Goal: Task Accomplishment & Management: Manage account settings

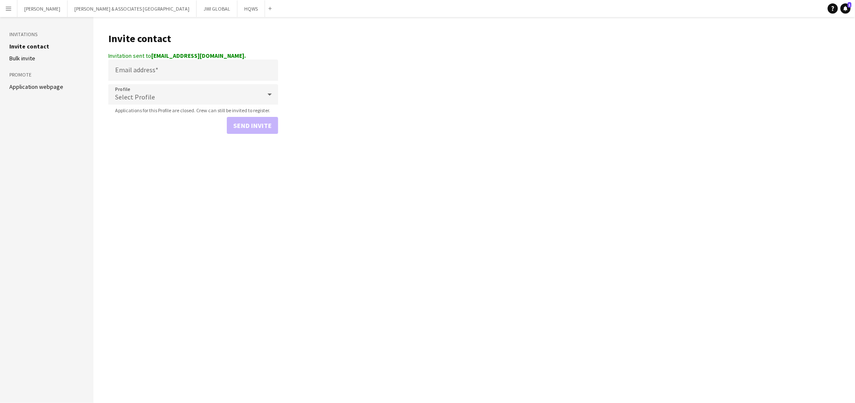
click at [7, 10] on app-icon "Menu" at bounding box center [8, 8] width 7 height 7
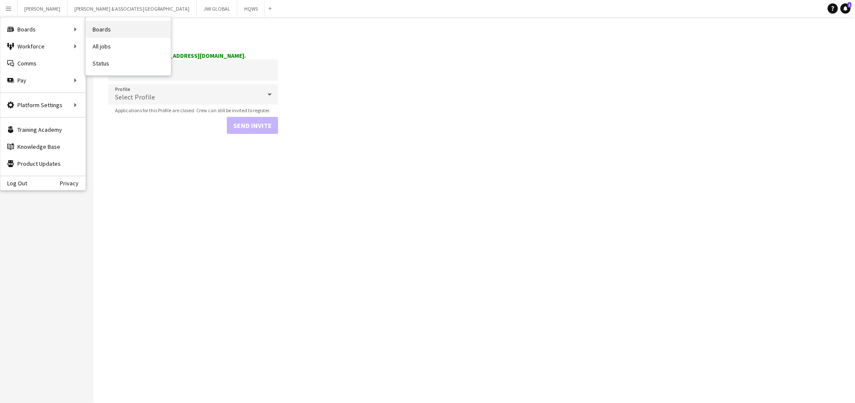
click at [113, 32] on link "Boards" at bounding box center [128, 29] width 85 height 17
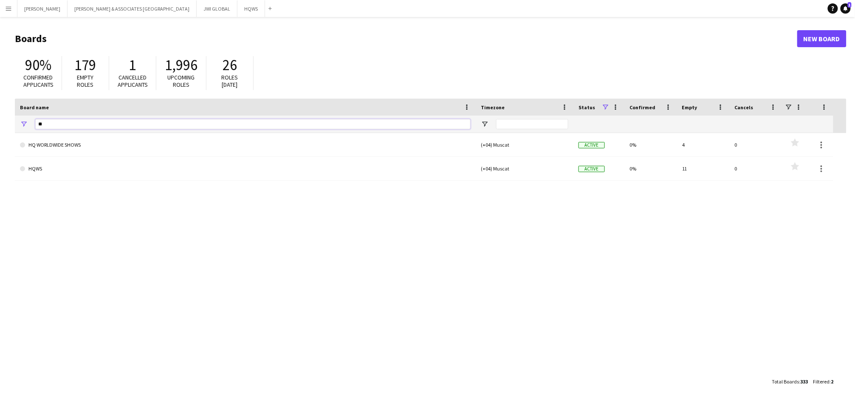
click at [52, 124] on input "**" at bounding box center [252, 124] width 435 height 10
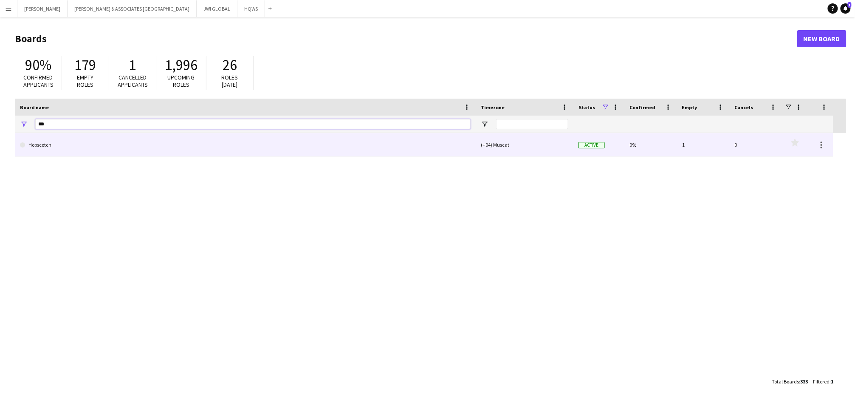
type input "***"
click at [82, 140] on link "Hopscotch" at bounding box center [245, 145] width 451 height 24
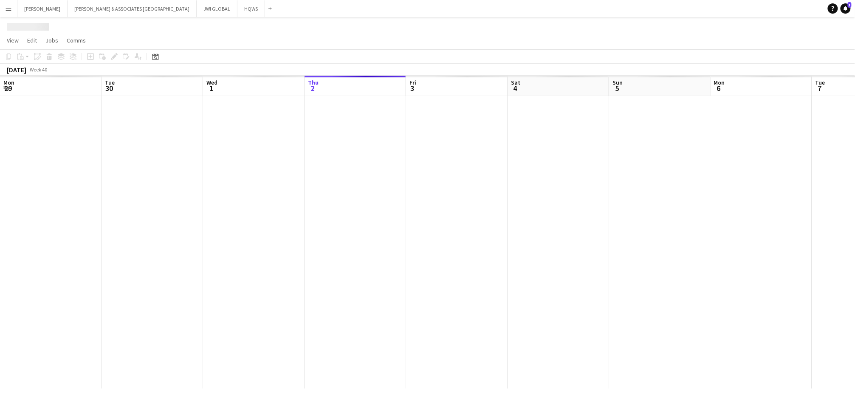
scroll to position [0, 203]
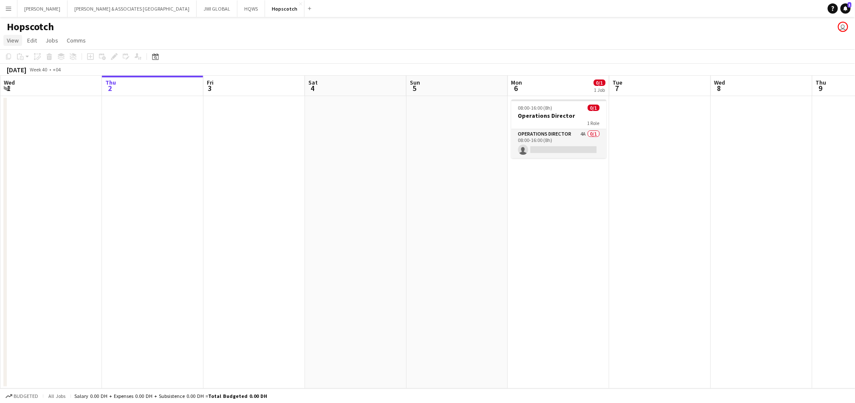
click at [12, 37] on span "View" at bounding box center [13, 41] width 12 height 8
click at [139, 37] on app-page-menu "View Day view expanded Day view collapsed Month view Date picker Jump to today …" at bounding box center [427, 41] width 855 height 16
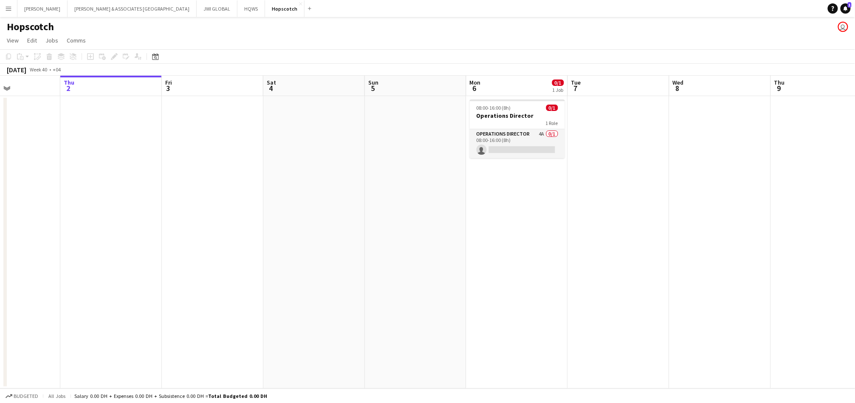
scroll to position [0, 244]
click at [244, 117] on app-date-cell at bounding box center [213, 242] width 102 height 292
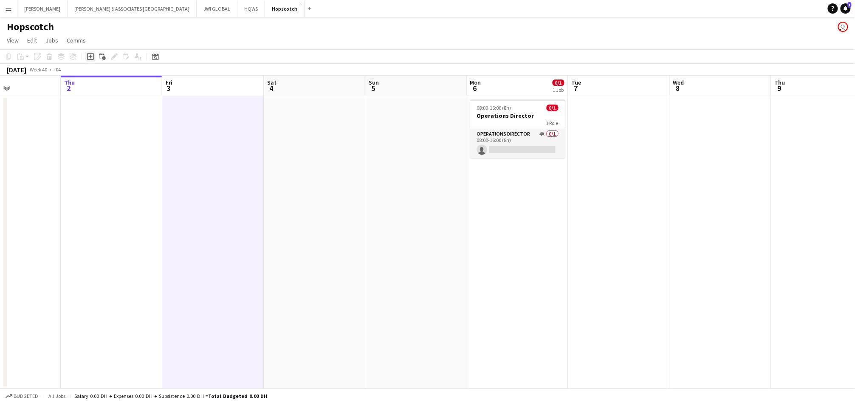
click at [90, 57] on icon "Add job" at bounding box center [90, 56] width 7 height 7
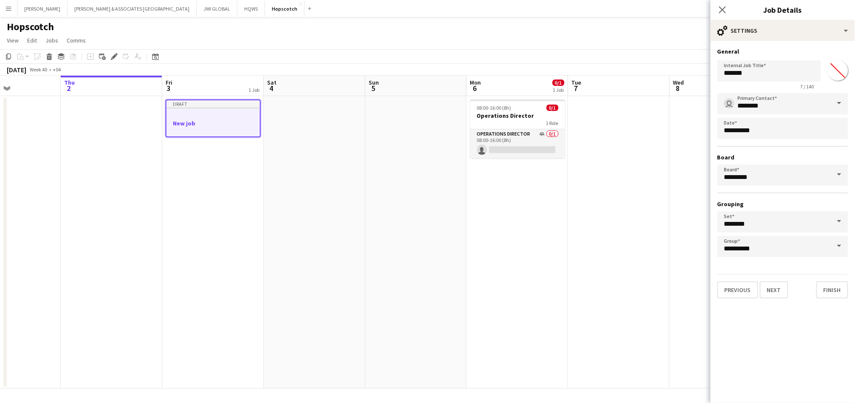
click at [239, 113] on div at bounding box center [213, 115] width 93 height 6
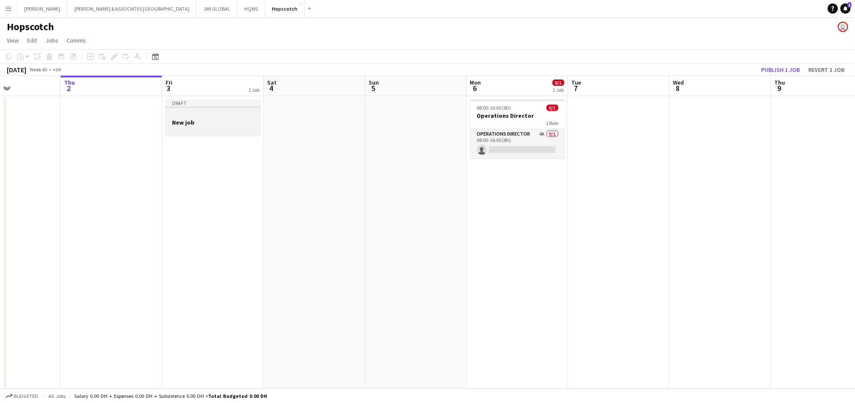
click at [239, 113] on div at bounding box center [213, 114] width 95 height 6
click at [184, 122] on app-date-cell at bounding box center [213, 242] width 102 height 292
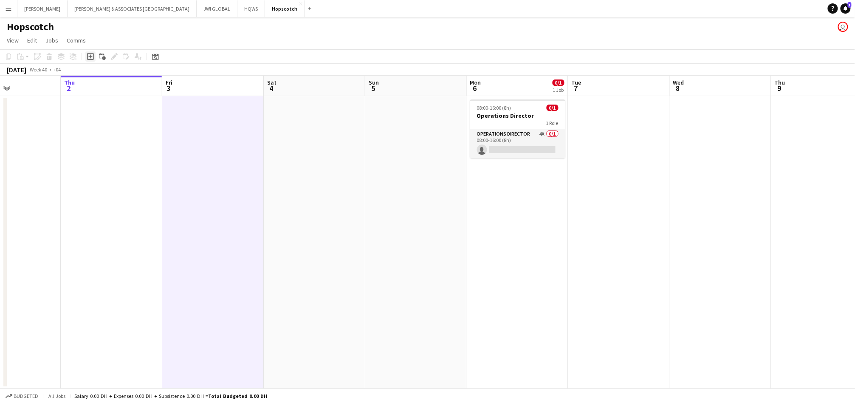
click at [88, 54] on icon at bounding box center [90, 56] width 7 height 7
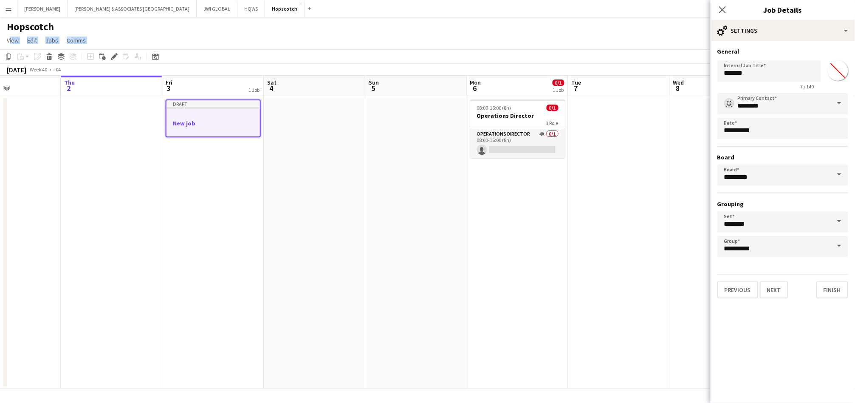
drag, startPoint x: 88, startPoint y: 54, endPoint x: 859, endPoint y: 13, distance: 772.2
click at [855, 13] on html "Menu Boards Boards Boards All jobs Status Workforce Workforce My Workforce Recr…" at bounding box center [427, 201] width 855 height 403
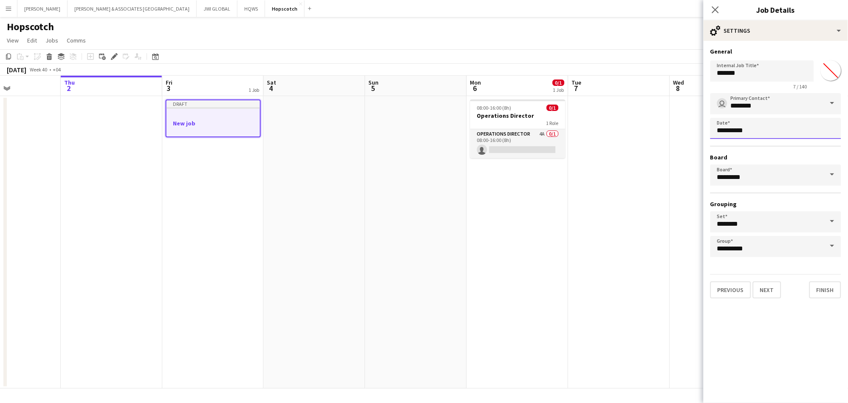
click at [742, 125] on body "Menu Boards Boards Boards All jobs Status Workforce Workforce My Workforce Recr…" at bounding box center [424, 201] width 848 height 403
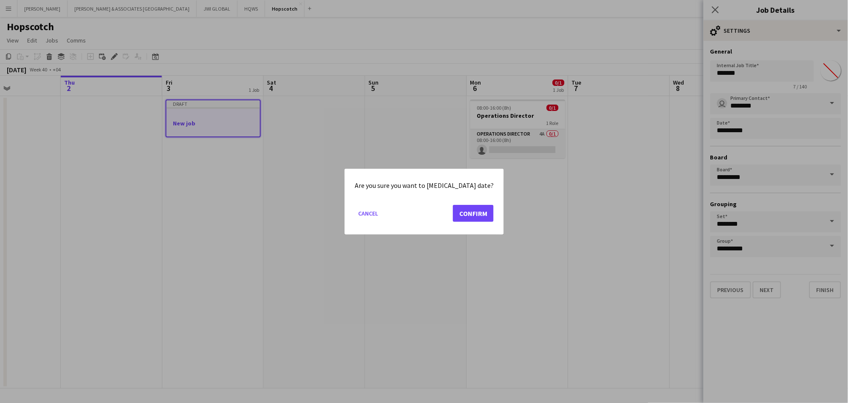
click at [446, 222] on mat-dialog-actions "Cancel Confirm" at bounding box center [424, 216] width 139 height 36
click at [453, 216] on button "Confirm" at bounding box center [473, 212] width 41 height 17
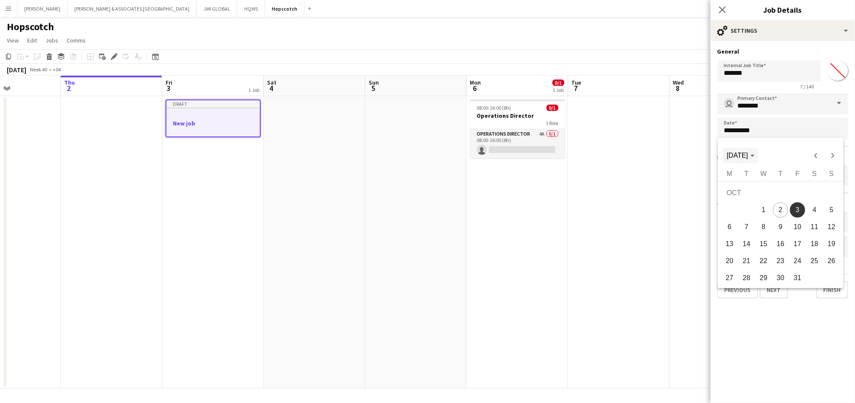
click at [755, 158] on span "[DATE]" at bounding box center [741, 156] width 28 height 8
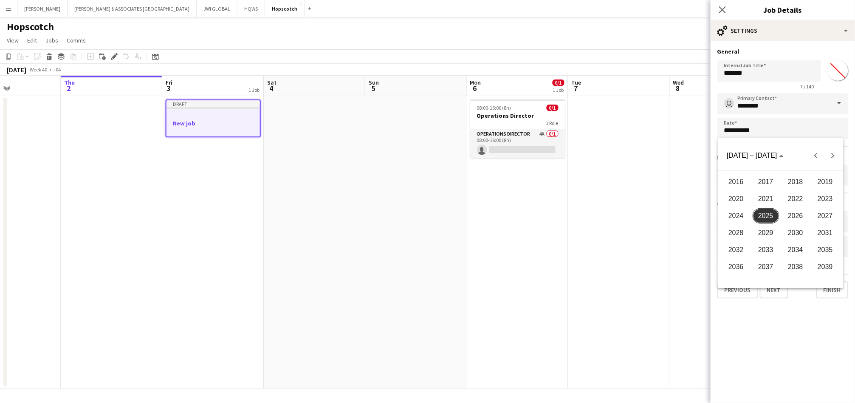
click at [757, 125] on div at bounding box center [427, 201] width 855 height 403
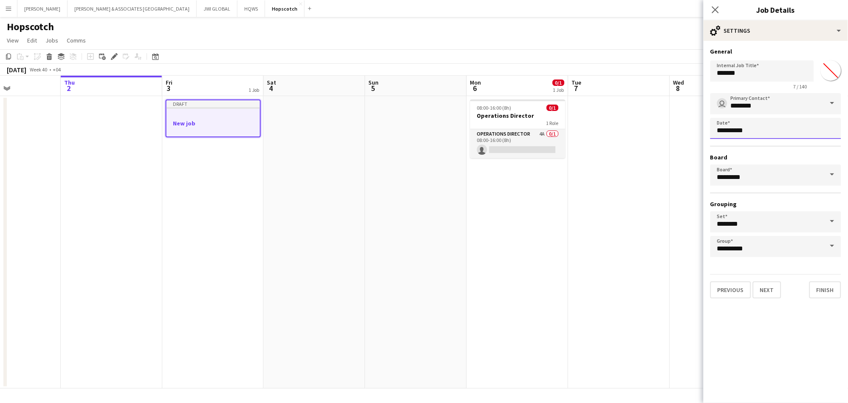
click at [751, 129] on body "Menu Boards Boards Boards All jobs Status Workforce Workforce My Workforce Recr…" at bounding box center [424, 201] width 848 height 403
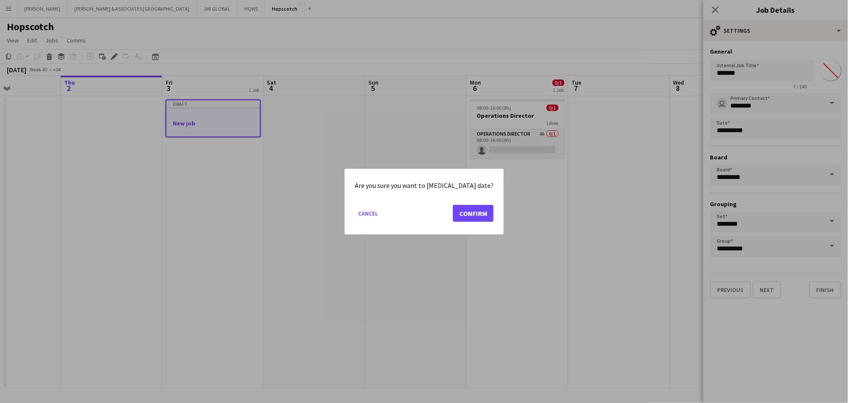
click at [459, 223] on mat-dialog-actions "Cancel Confirm" at bounding box center [424, 216] width 139 height 36
click at [459, 215] on button "Confirm" at bounding box center [473, 212] width 41 height 17
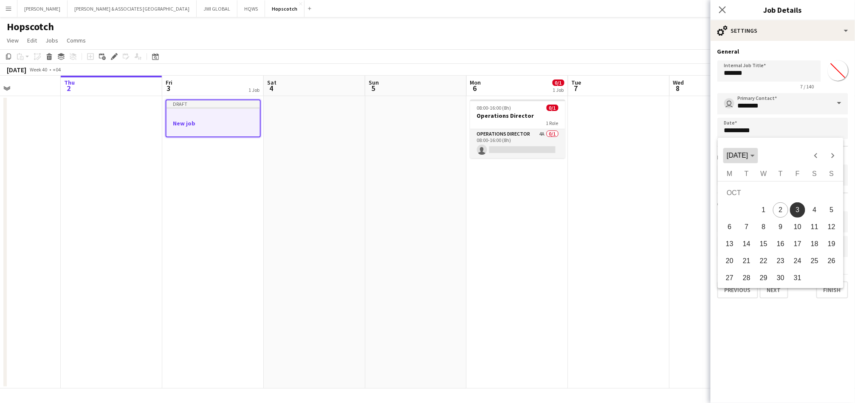
click at [733, 154] on span "[DATE]" at bounding box center [737, 155] width 21 height 7
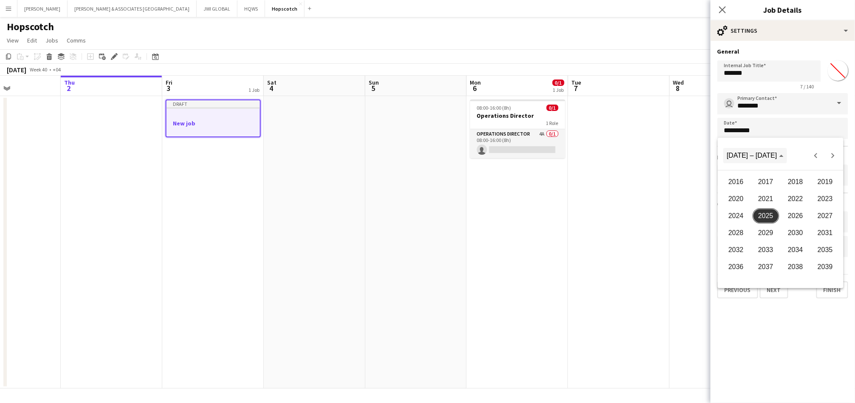
click at [733, 154] on span "2016 – 2039" at bounding box center [752, 155] width 51 height 7
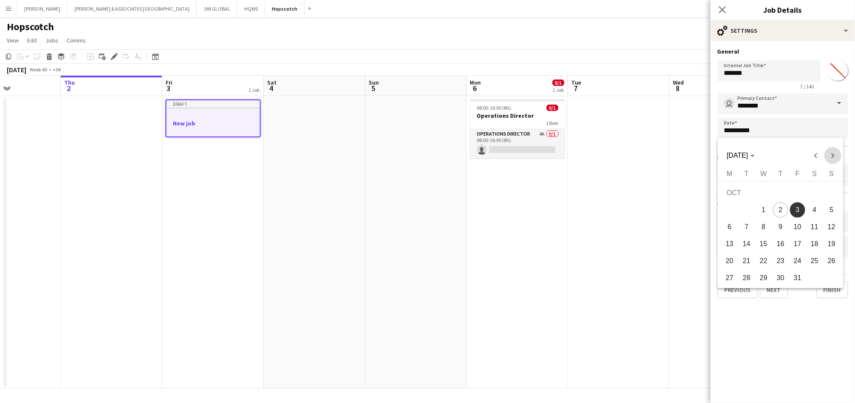
click at [834, 153] on span "Next month" at bounding box center [832, 155] width 17 height 17
click at [795, 263] on span "28" at bounding box center [797, 262] width 15 height 15
type input "**********"
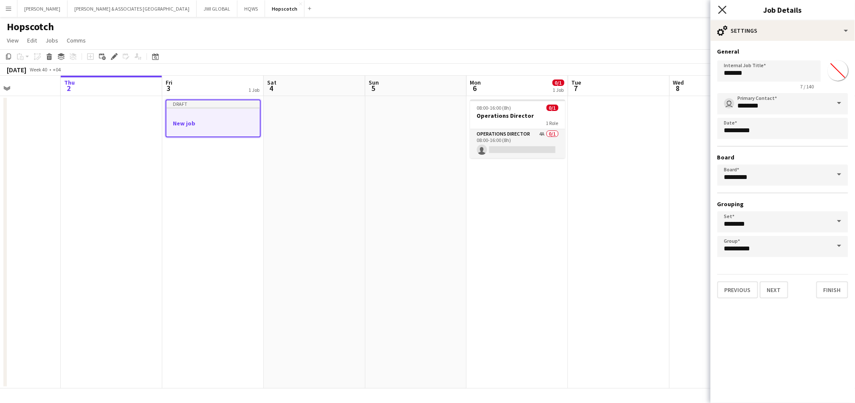
click at [726, 8] on icon "Close pop-in" at bounding box center [722, 10] width 8 height 8
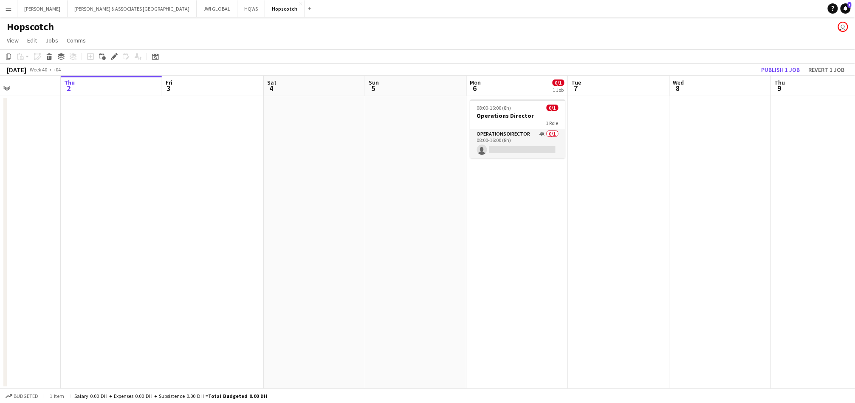
click at [598, 153] on app-date-cell at bounding box center [619, 242] width 102 height 292
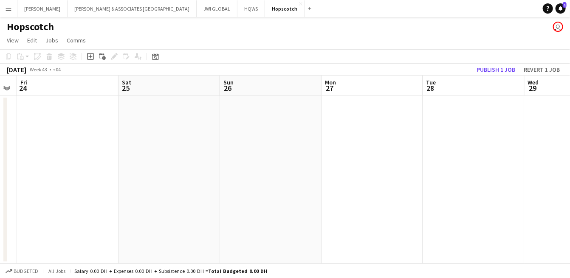
scroll to position [0, 288]
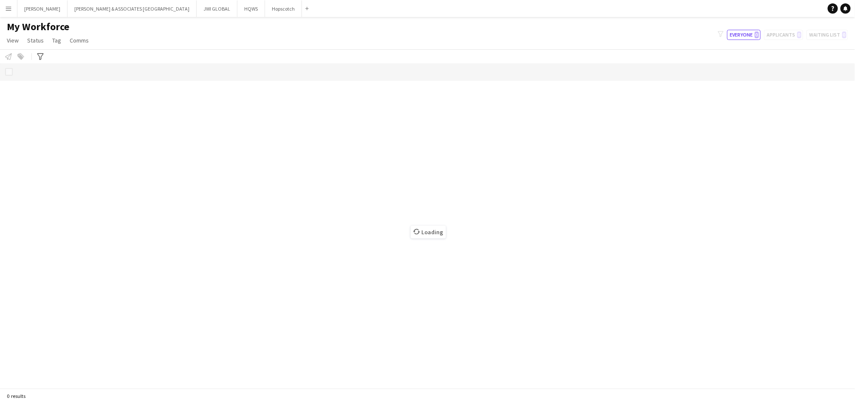
click at [8, 10] on app-icon "Menu" at bounding box center [8, 8] width 7 height 7
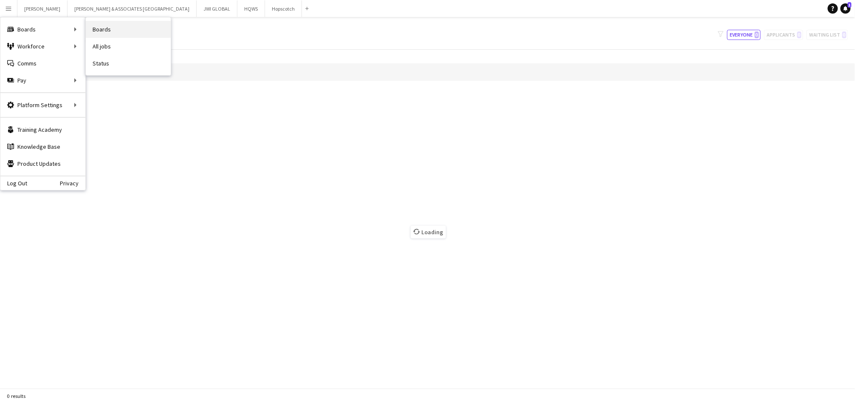
click at [99, 31] on link "Boards" at bounding box center [128, 29] width 85 height 17
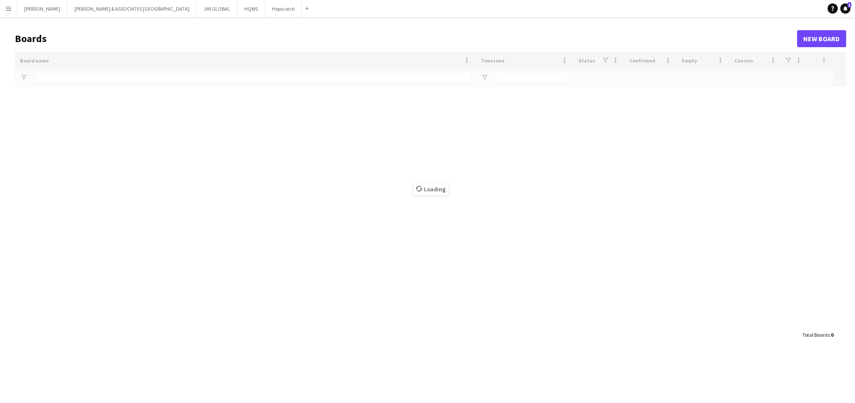
type input "***"
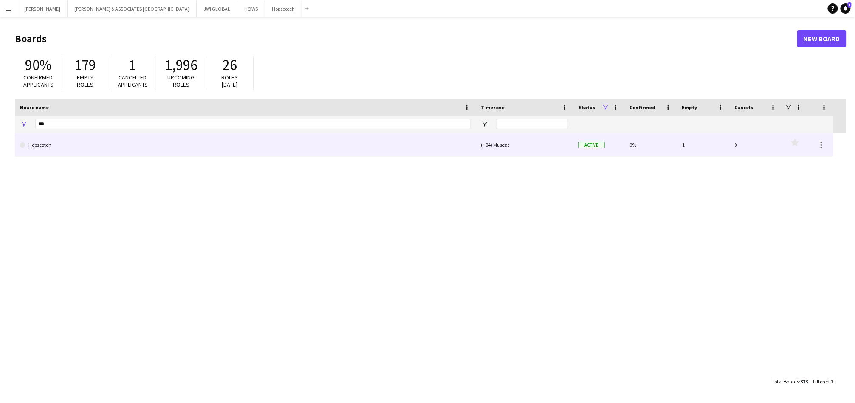
click at [66, 145] on link "Hopscotch" at bounding box center [245, 145] width 451 height 24
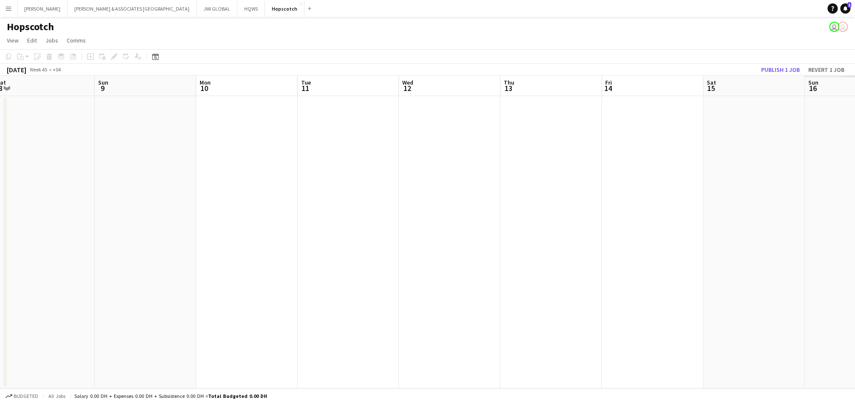
scroll to position [0, 313]
click at [740, 130] on app-date-cell at bounding box center [753, 242] width 102 height 292
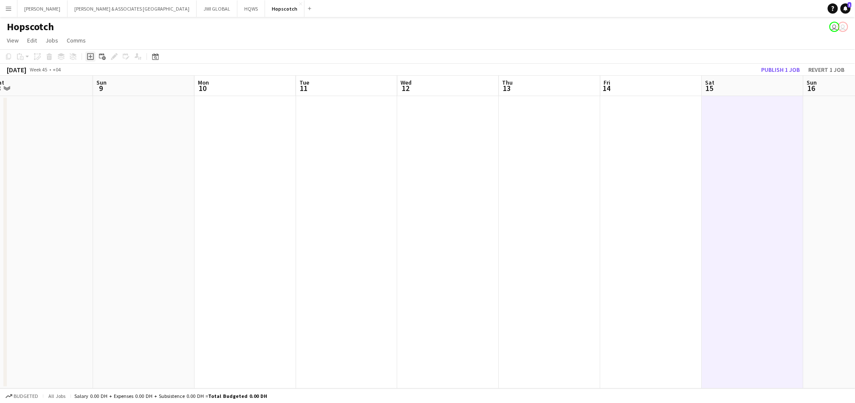
click at [89, 55] on icon at bounding box center [90, 57] width 4 height 4
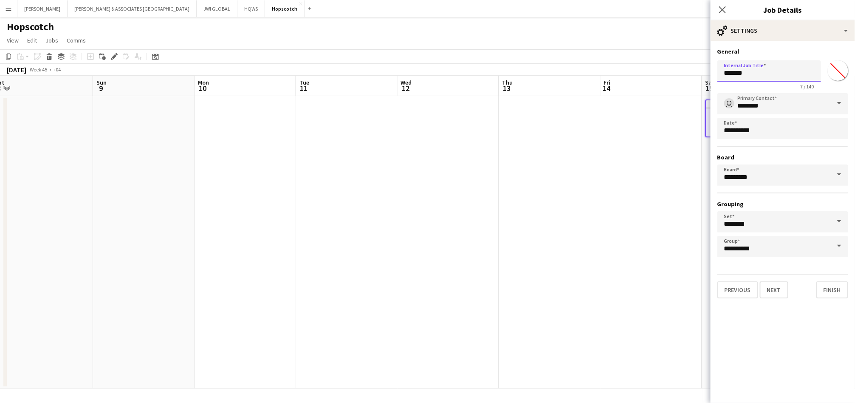
click at [768, 73] on input "*******" at bounding box center [770, 70] width 104 height 21
paste input "**********"
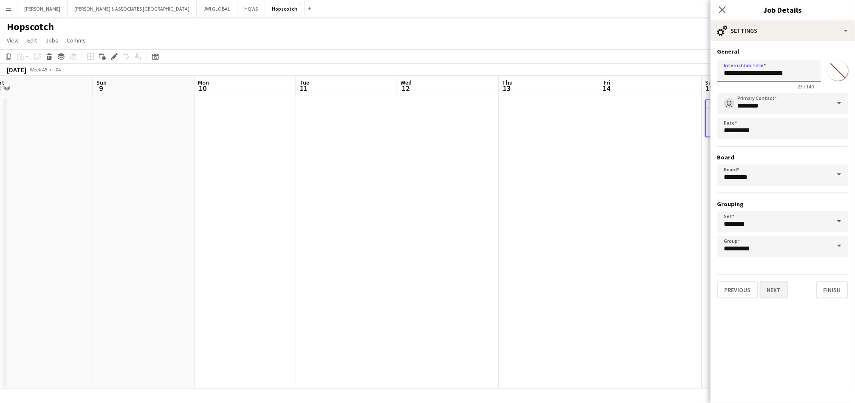
type input "**********"
click at [775, 288] on button "Next" at bounding box center [774, 289] width 28 height 17
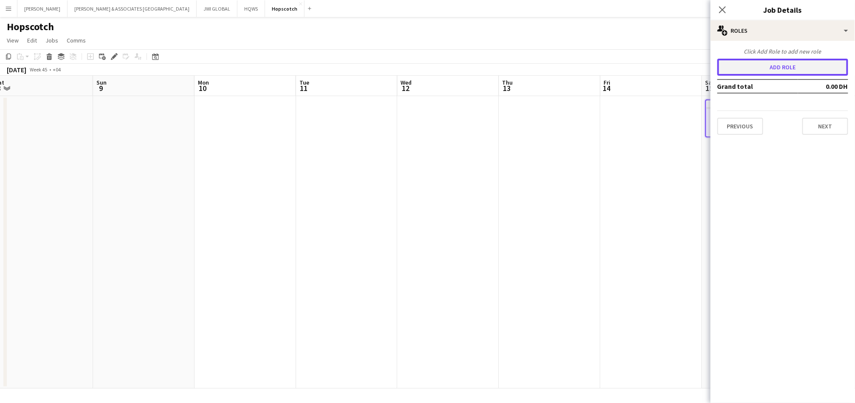
click at [771, 64] on button "Add role" at bounding box center [783, 67] width 131 height 17
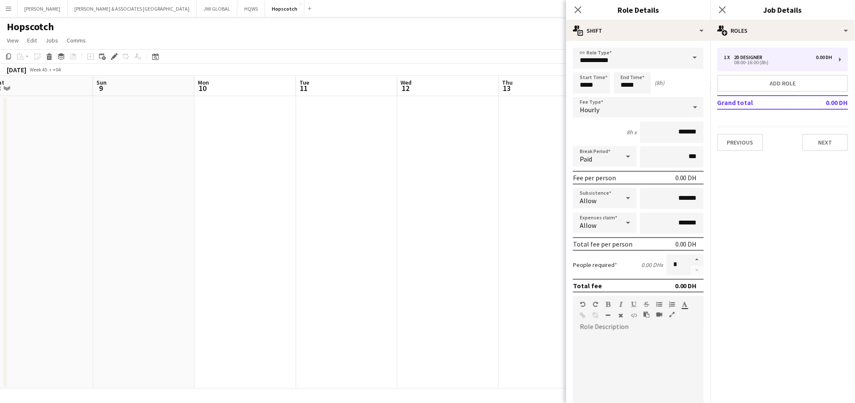
click at [686, 60] on span at bounding box center [695, 58] width 18 height 20
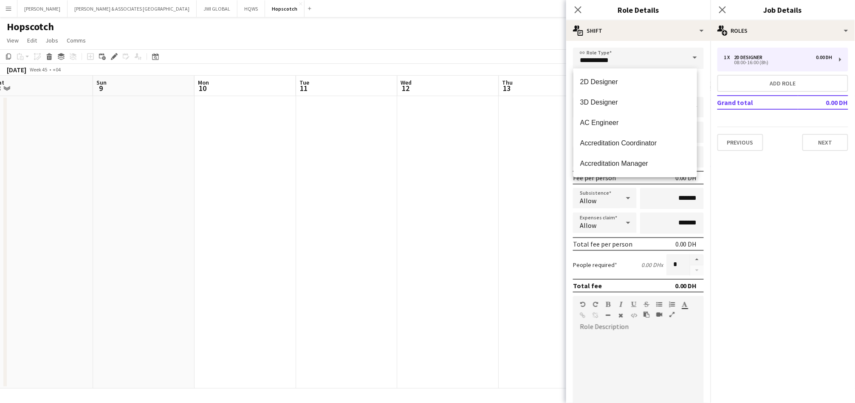
click at [686, 60] on span at bounding box center [695, 58] width 18 height 20
click at [589, 60] on input "**********" at bounding box center [638, 58] width 131 height 21
click at [618, 35] on div "multiple-actions-text Shift" at bounding box center [638, 30] width 144 height 20
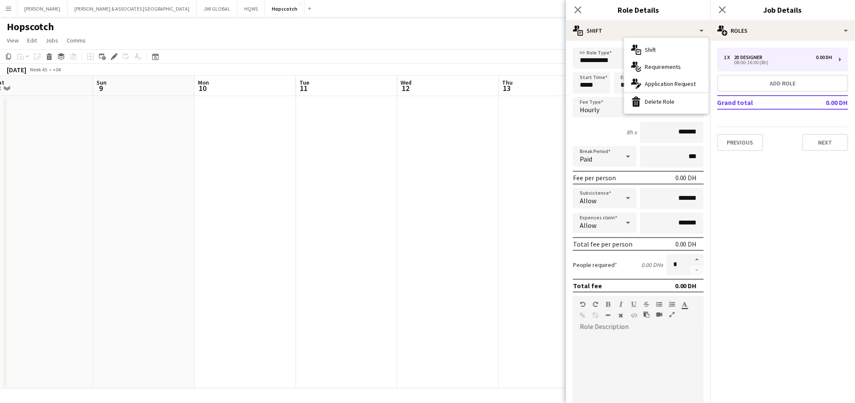
click at [606, 124] on div "8h x *******" at bounding box center [638, 132] width 131 height 21
click at [601, 57] on input "**********" at bounding box center [638, 58] width 131 height 21
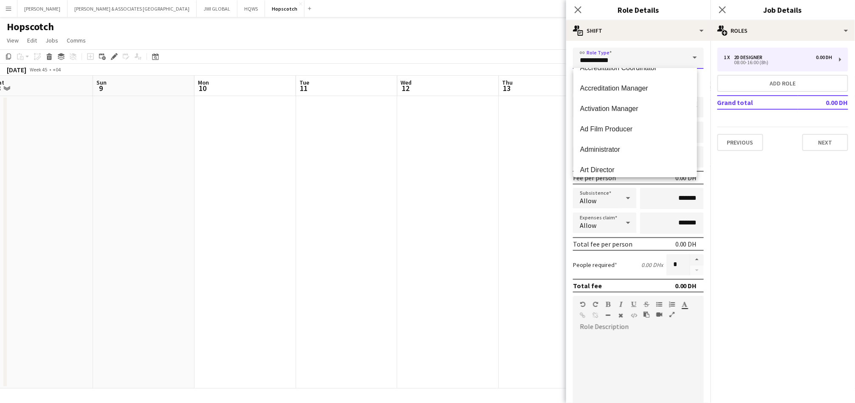
scroll to position [77, 0]
drag, startPoint x: 613, startPoint y: 90, endPoint x: 604, endPoint y: 125, distance: 35.9
click at [604, 125] on span "Ad Film Producer" at bounding box center [635, 127] width 110 height 8
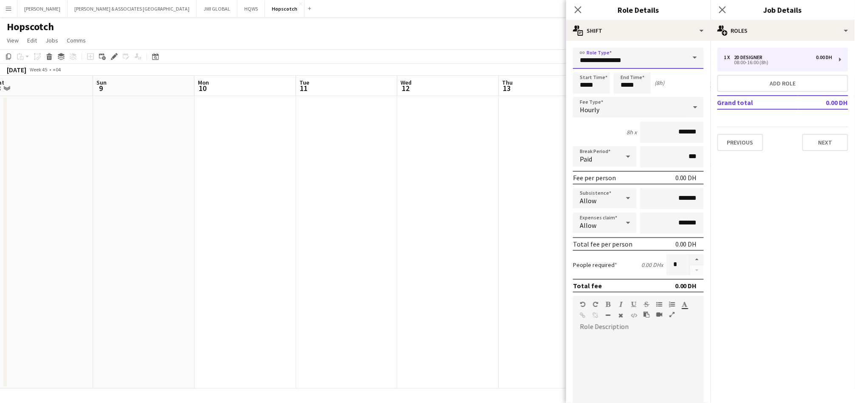
click at [600, 64] on input "**********" at bounding box center [638, 58] width 131 height 21
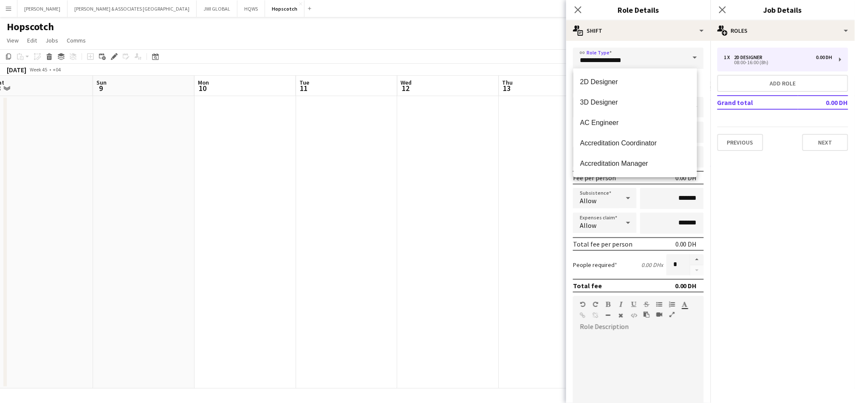
click at [694, 58] on span at bounding box center [695, 58] width 18 height 20
click at [688, 58] on span at bounding box center [695, 58] width 18 height 20
click at [651, 137] on span "Logistics Manager" at bounding box center [635, 141] width 110 height 8
type input "**********"
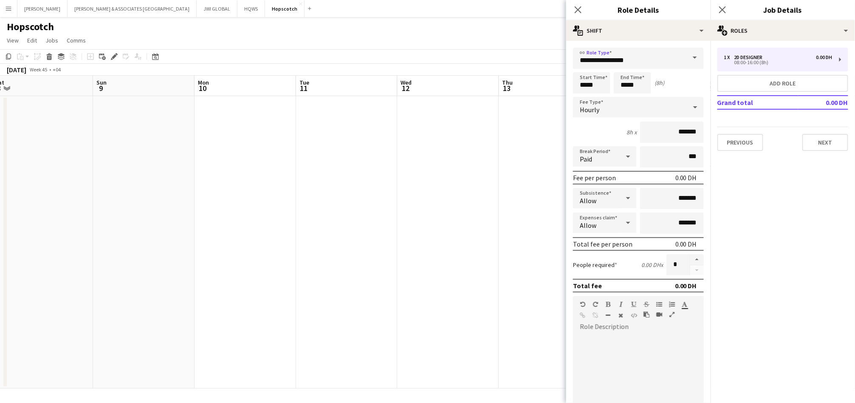
click at [645, 105] on div "Hourly" at bounding box center [630, 107] width 114 height 20
click at [638, 152] on span "Fixed" at bounding box center [635, 151] width 110 height 8
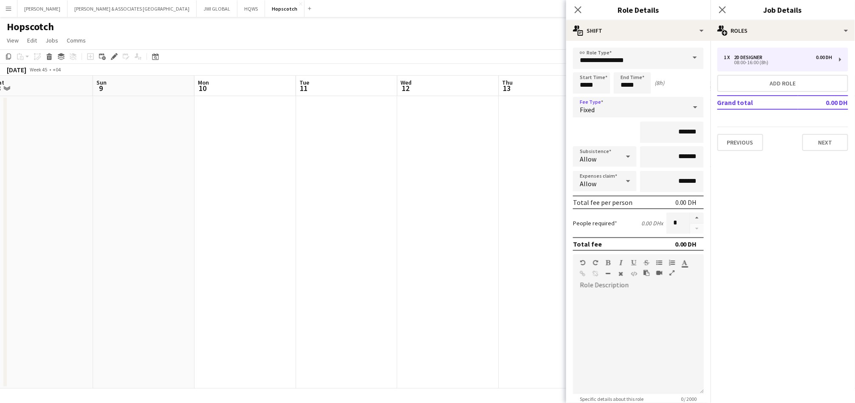
scroll to position [84, 0]
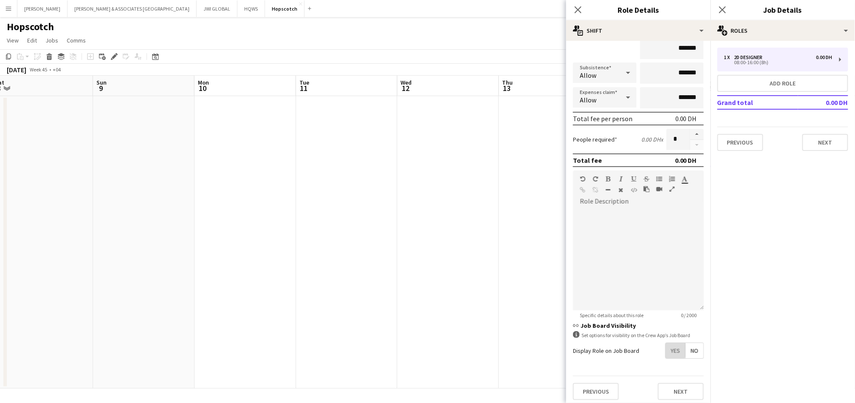
click at [667, 348] on span "Yes" at bounding box center [676, 350] width 20 height 15
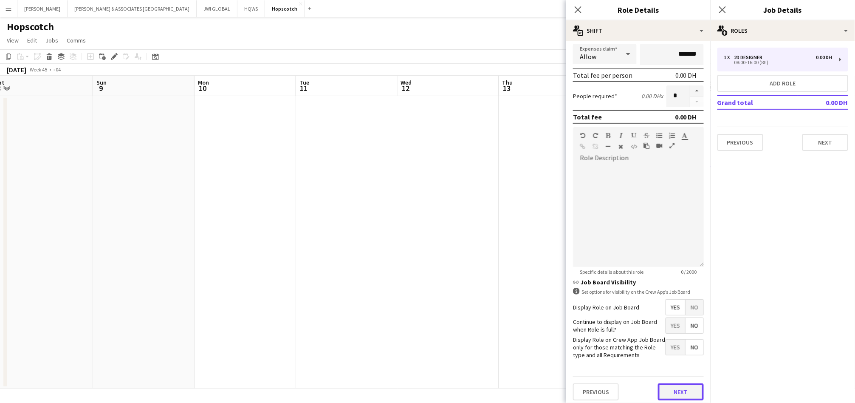
click at [682, 388] on button "Next" at bounding box center [681, 391] width 46 height 17
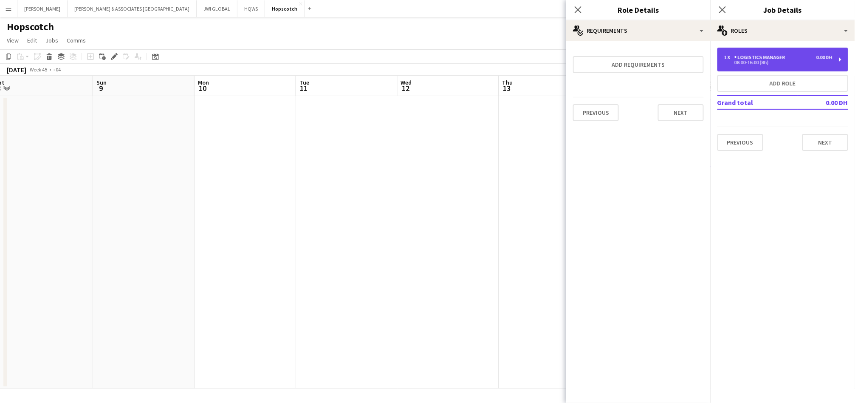
click at [728, 57] on div "1 x" at bounding box center [729, 57] width 10 height 6
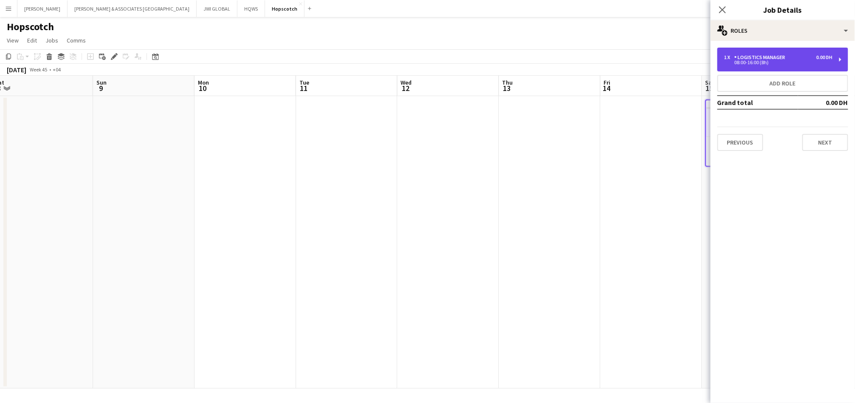
click at [728, 57] on div "1 x" at bounding box center [729, 57] width 10 height 6
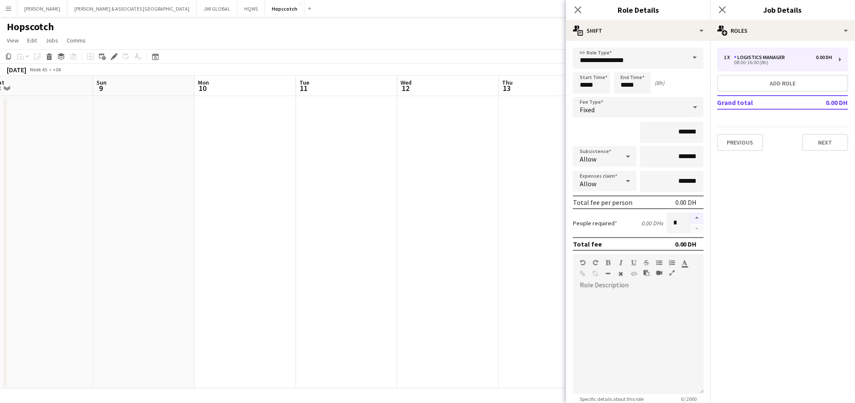
click at [690, 213] on button "button" at bounding box center [697, 217] width 14 height 11
type input "*"
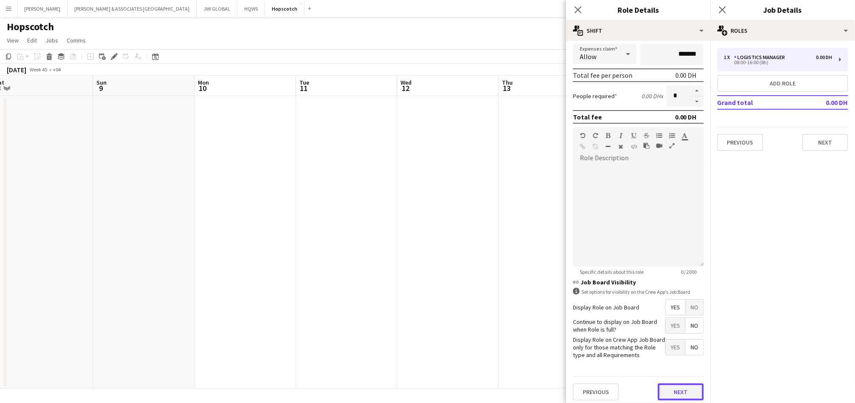
click at [667, 385] on button "Next" at bounding box center [681, 391] width 46 height 17
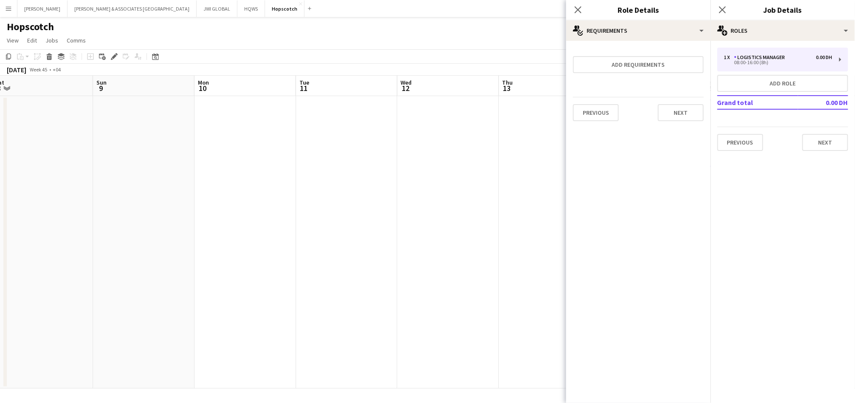
scroll to position [0, 0]
click at [818, 141] on button "Next" at bounding box center [826, 142] width 46 height 17
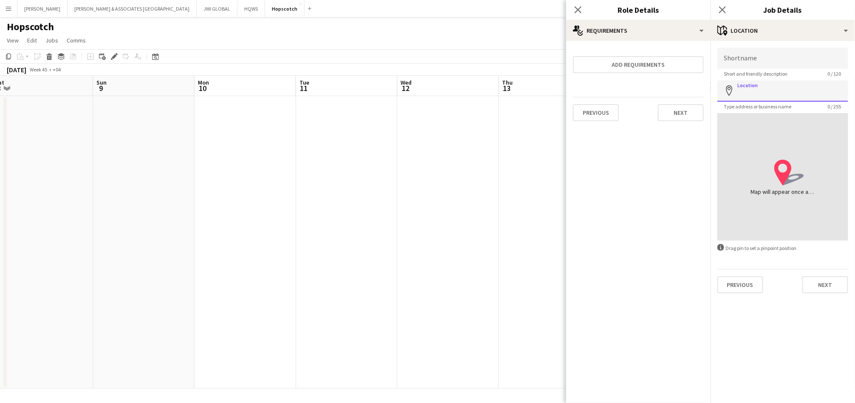
click at [752, 84] on input "Location" at bounding box center [783, 90] width 131 height 21
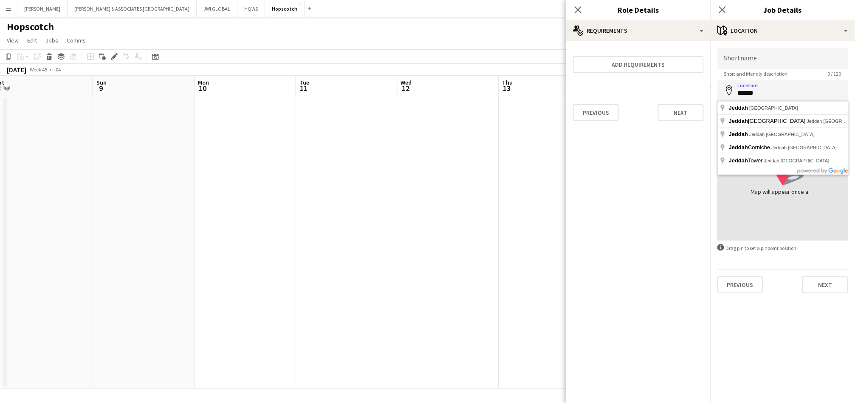
click at [754, 96] on input "******" at bounding box center [783, 90] width 131 height 21
type input "**********"
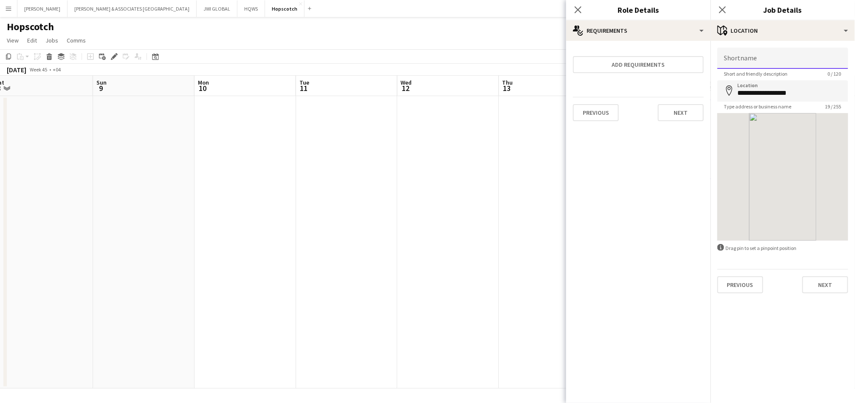
click at [752, 51] on input "Shortname" at bounding box center [783, 58] width 131 height 21
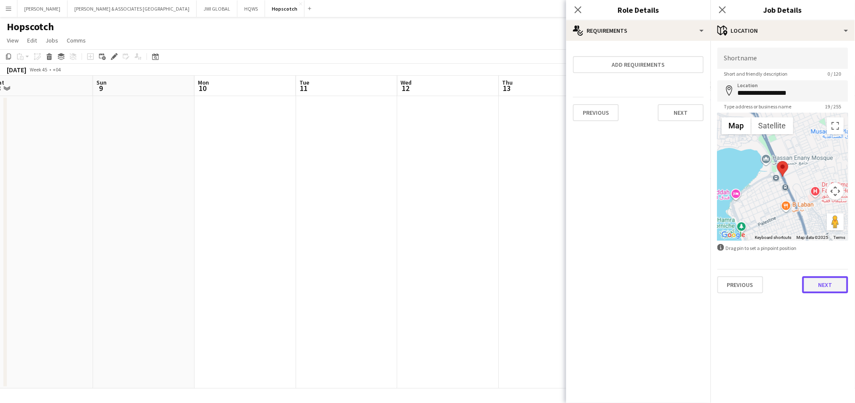
click at [823, 287] on button "Next" at bounding box center [826, 284] width 46 height 17
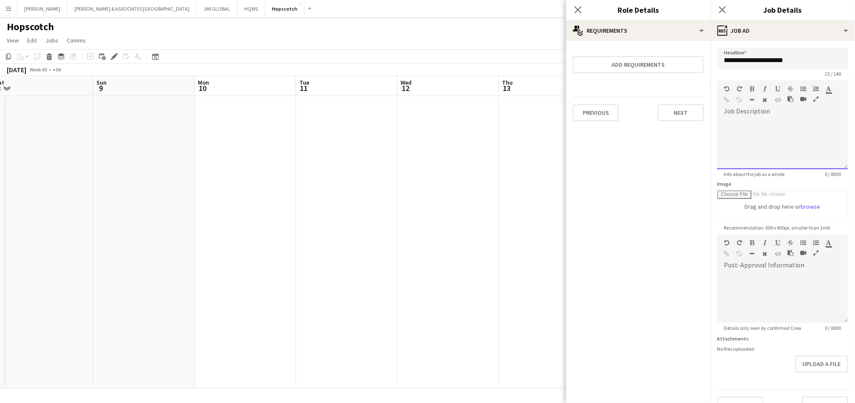
click at [777, 127] on div at bounding box center [783, 143] width 131 height 51
paste div "To enrich screen reader interactions, please activate Accessibility in Grammarl…"
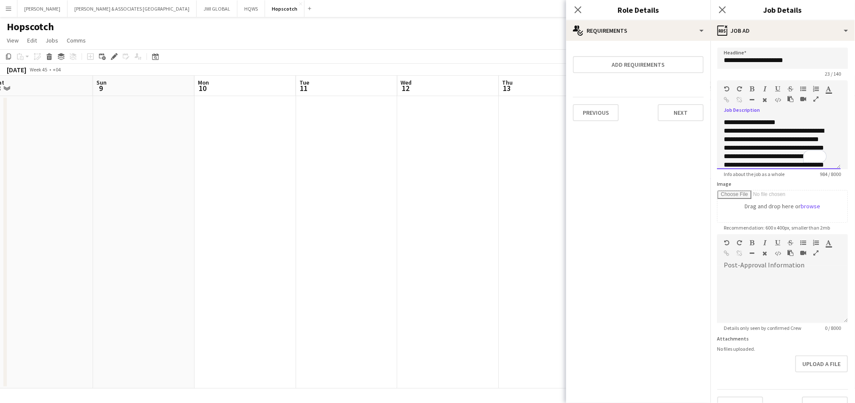
click at [789, 123] on p "**********" at bounding box center [775, 122] width 103 height 8
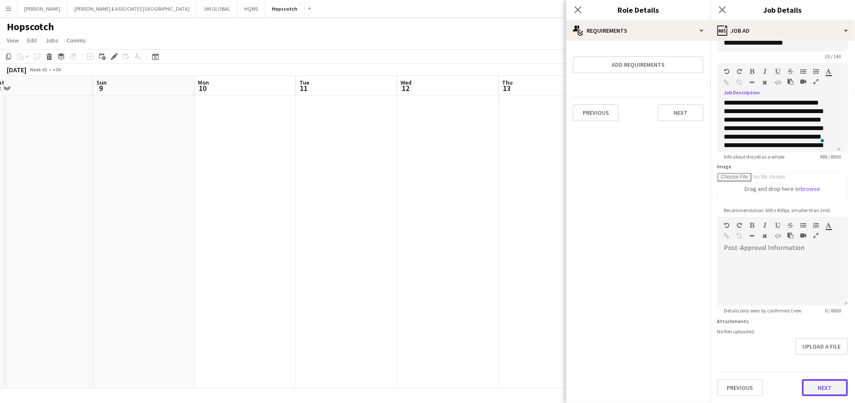
click at [812, 379] on button "Next" at bounding box center [826, 387] width 46 height 17
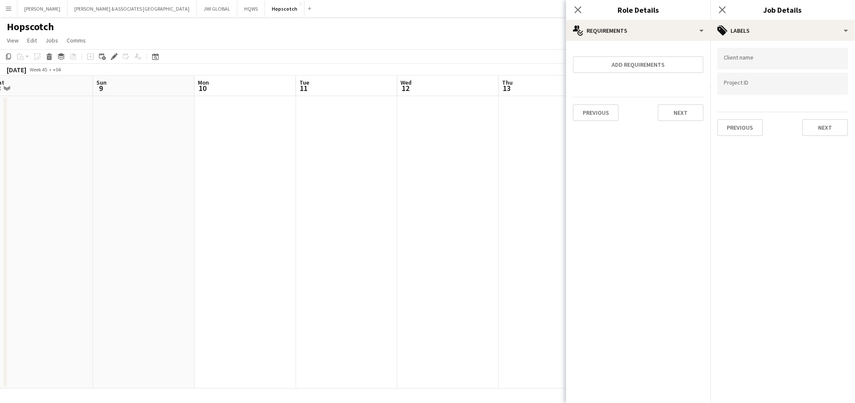
scroll to position [0, 0]
click at [820, 126] on button "Next" at bounding box center [826, 127] width 46 height 17
click at [828, 91] on button "Next" at bounding box center [826, 87] width 46 height 17
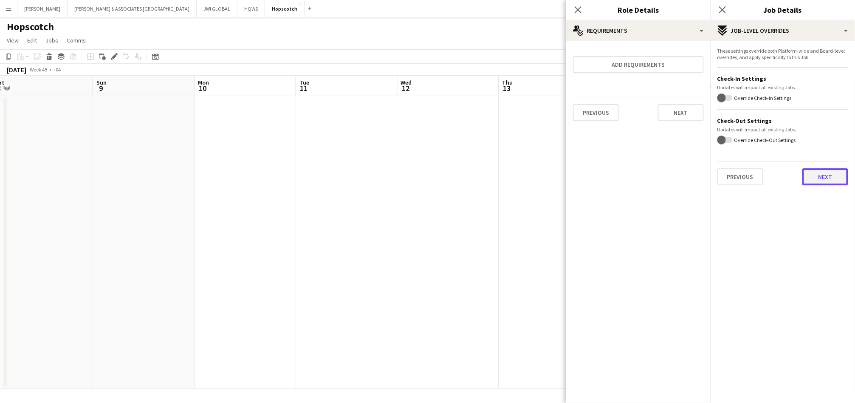
click at [828, 174] on button "Next" at bounding box center [826, 176] width 46 height 17
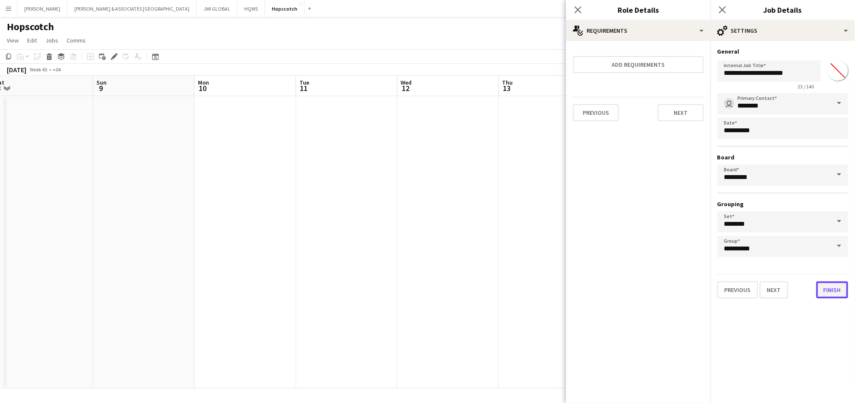
click at [832, 286] on button "Finish" at bounding box center [833, 289] width 32 height 17
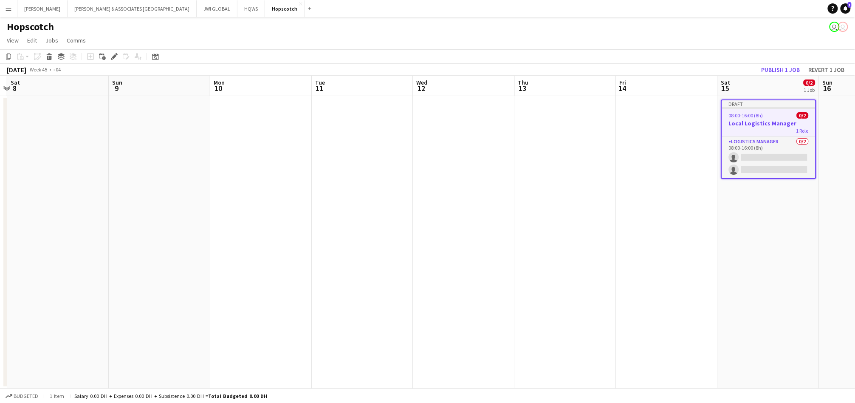
scroll to position [0, 290]
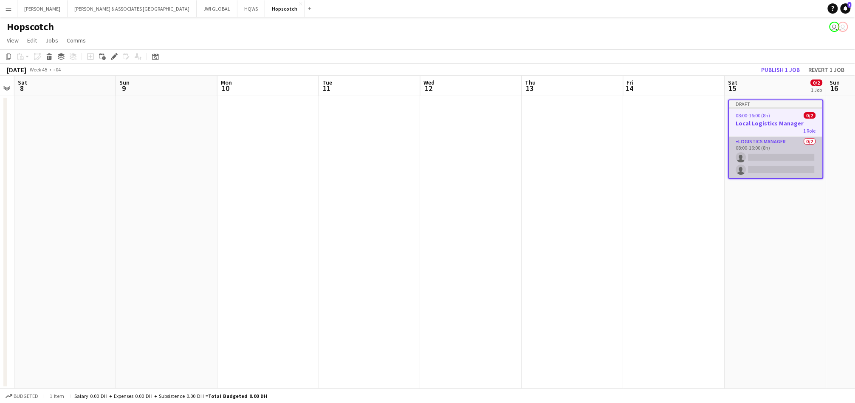
drag, startPoint x: 750, startPoint y: 145, endPoint x: 769, endPoint y: 145, distance: 19.1
click at [773, 145] on app-calendar-viewport "Wed 5 Thu 6 Fri 7 Sat 8 Sun 9 Mon 10 Tue 11 Wed 12 Thu 13 Fri 14 Sat 15 0/2 1 J…" at bounding box center [427, 232] width 855 height 313
click at [770, 126] on h3 "Local Logistics Manager" at bounding box center [775, 123] width 93 height 8
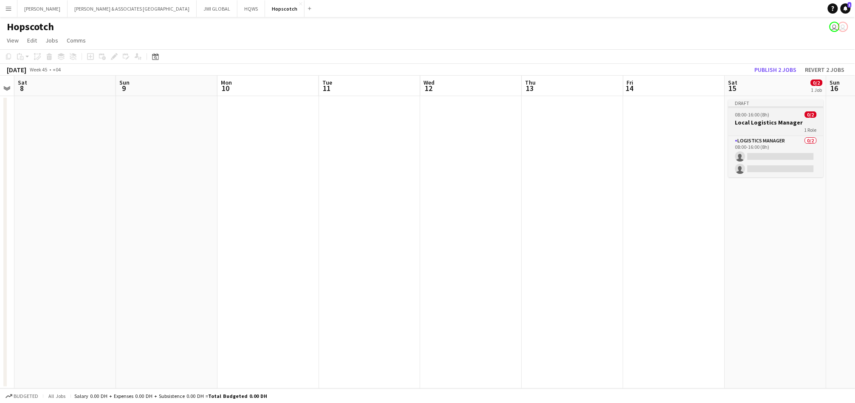
click at [772, 124] on h3 "Local Logistics Manager" at bounding box center [776, 123] width 95 height 8
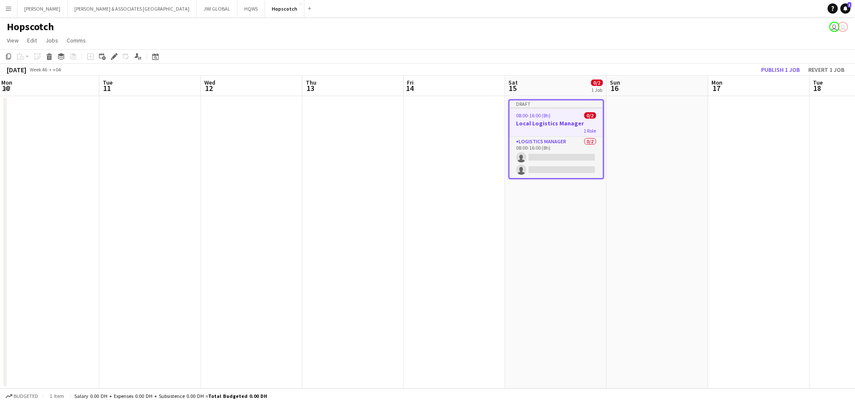
scroll to position [0, 306]
click at [625, 138] on app-date-cell at bounding box center [659, 242] width 102 height 292
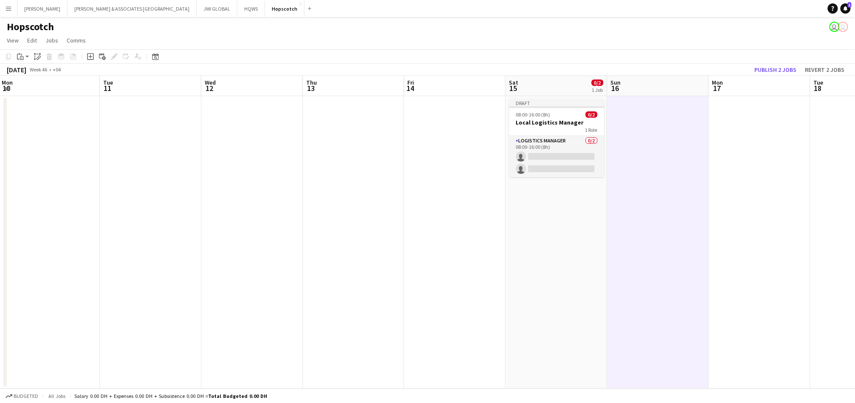
click at [738, 130] on app-date-cell at bounding box center [760, 242] width 102 height 292
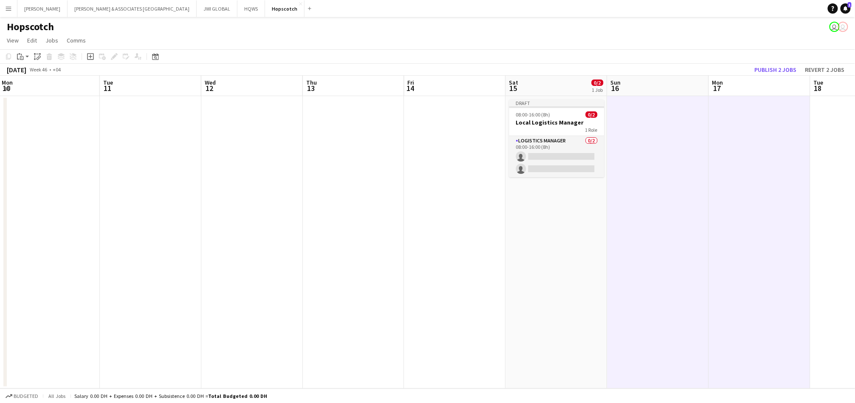
scroll to position [0, 306]
click at [843, 147] on app-date-cell at bounding box center [862, 242] width 102 height 292
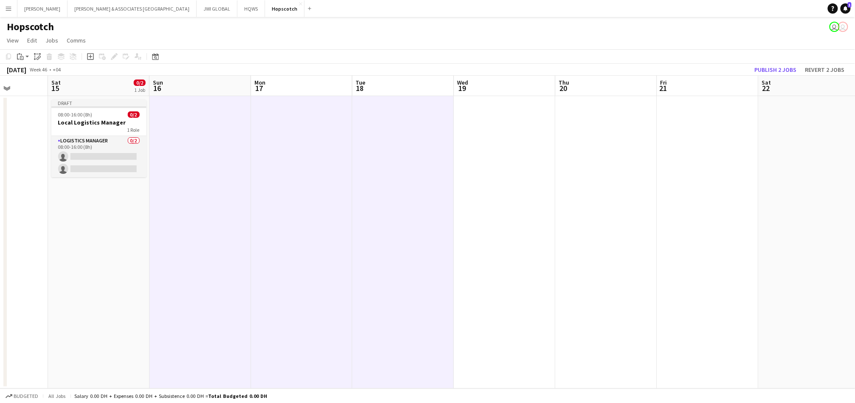
scroll to position [0, 359]
click at [514, 136] on app-date-cell at bounding box center [504, 242] width 102 height 292
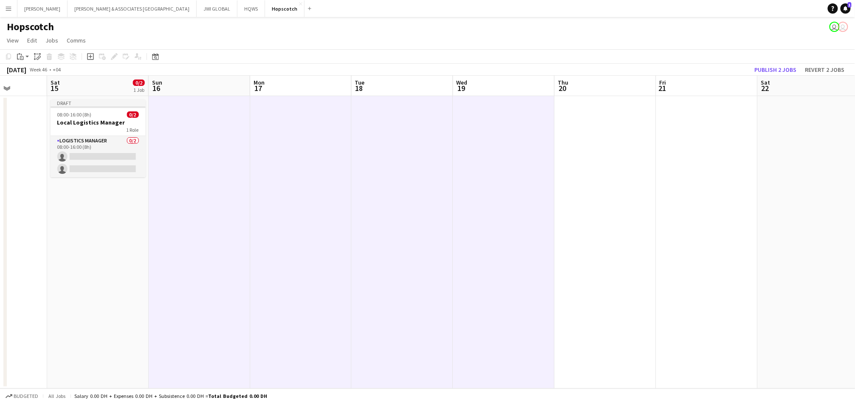
click at [578, 136] on app-date-cell at bounding box center [606, 242] width 102 height 292
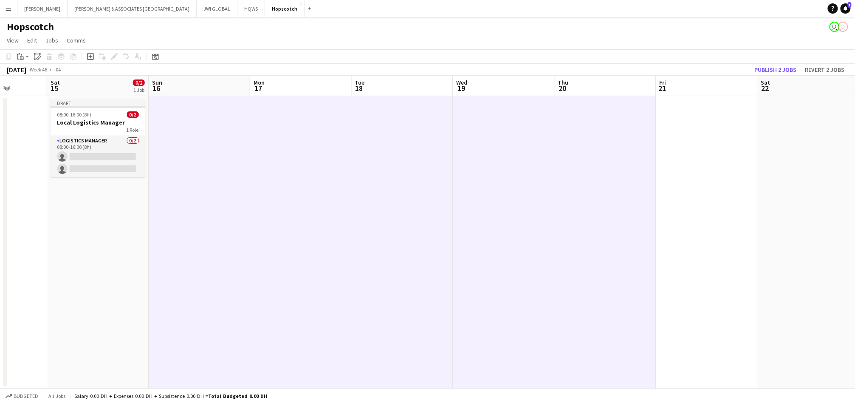
click at [719, 139] on app-date-cell at bounding box center [707, 242] width 102 height 292
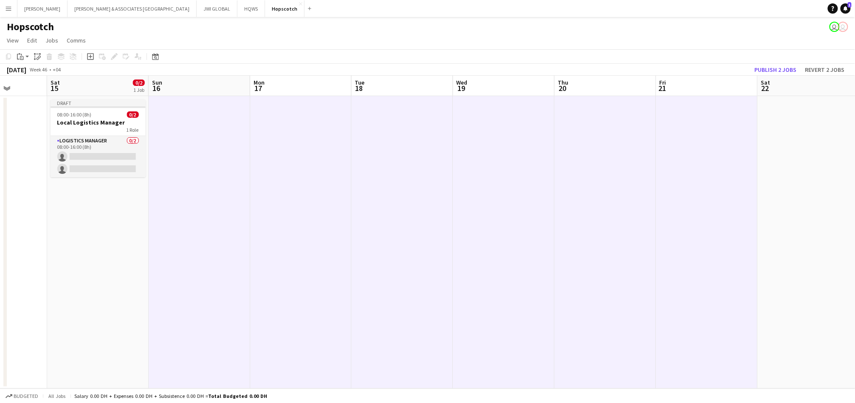
click at [803, 147] on app-date-cell at bounding box center [809, 242] width 102 height 292
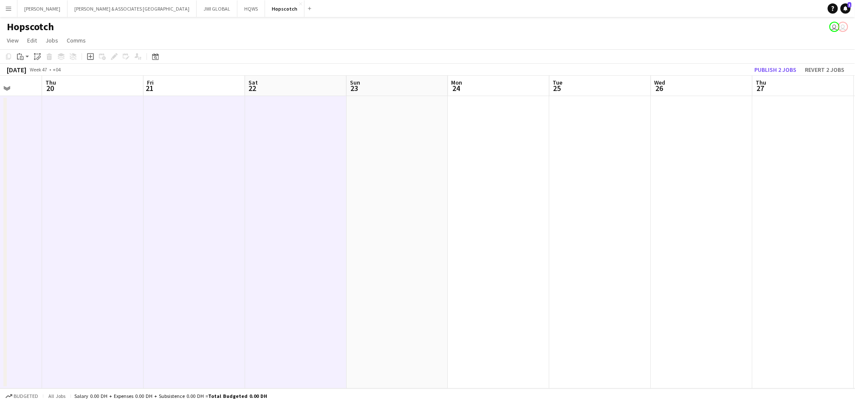
scroll to position [0, 263]
click at [393, 124] on app-date-cell at bounding box center [398, 242] width 102 height 292
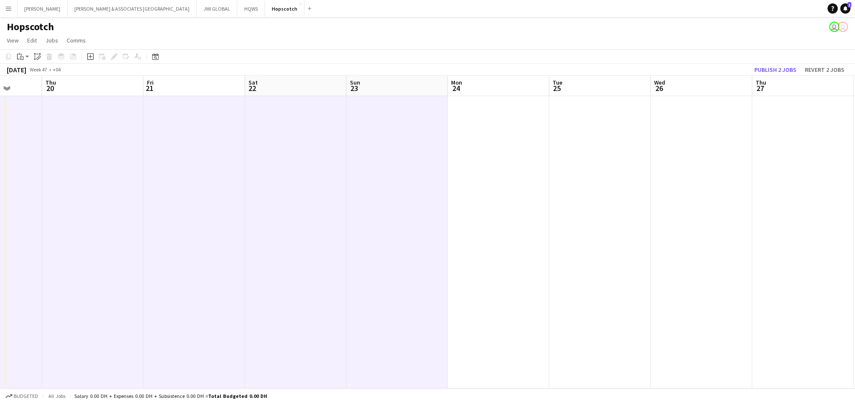
click at [484, 135] on app-date-cell at bounding box center [499, 242] width 102 height 292
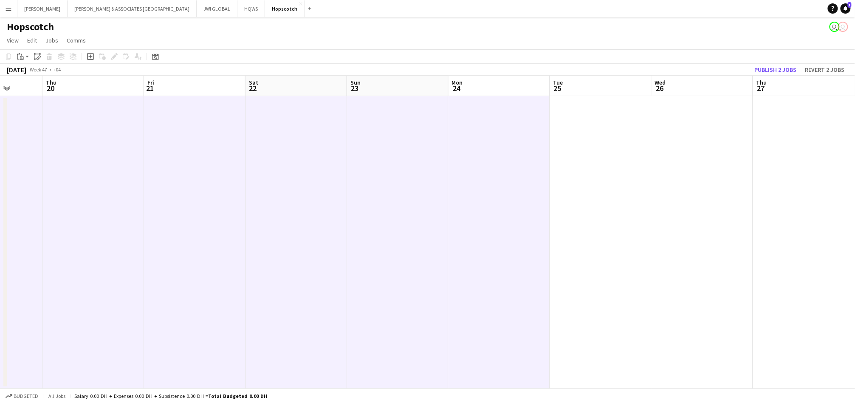
click at [577, 137] on app-date-cell at bounding box center [601, 242] width 102 height 292
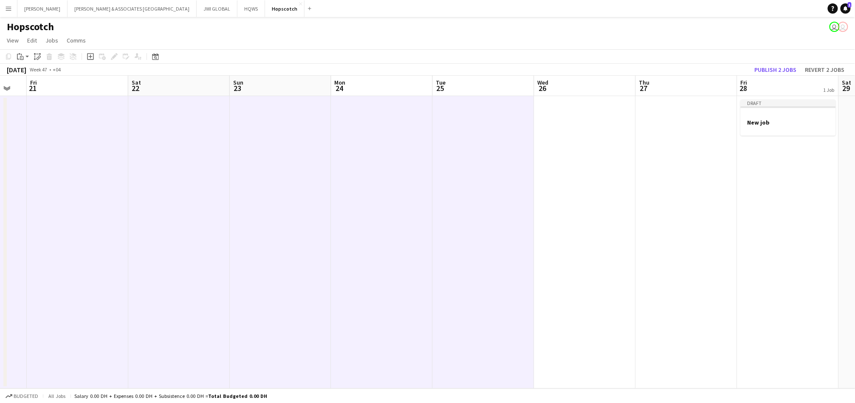
scroll to position [0, 380]
click at [628, 141] on app-date-cell at bounding box center [585, 242] width 102 height 292
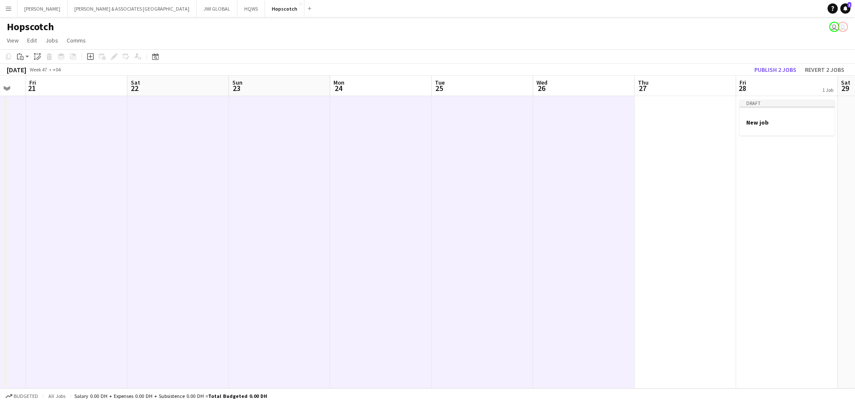
click at [678, 152] on app-date-cell at bounding box center [686, 242] width 102 height 292
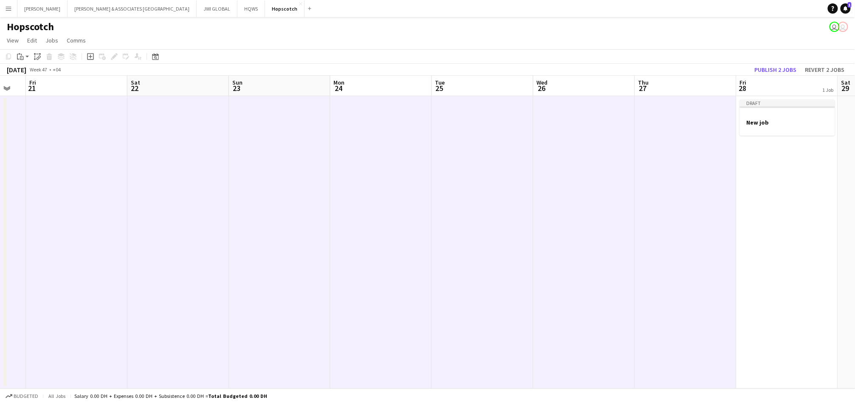
click at [784, 183] on app-date-cell "Draft New job" at bounding box center [788, 242] width 102 height 292
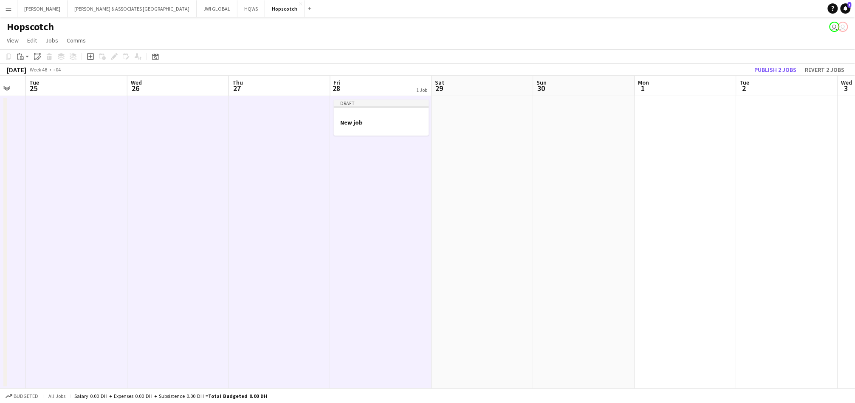
click at [492, 153] on app-date-cell at bounding box center [483, 242] width 102 height 292
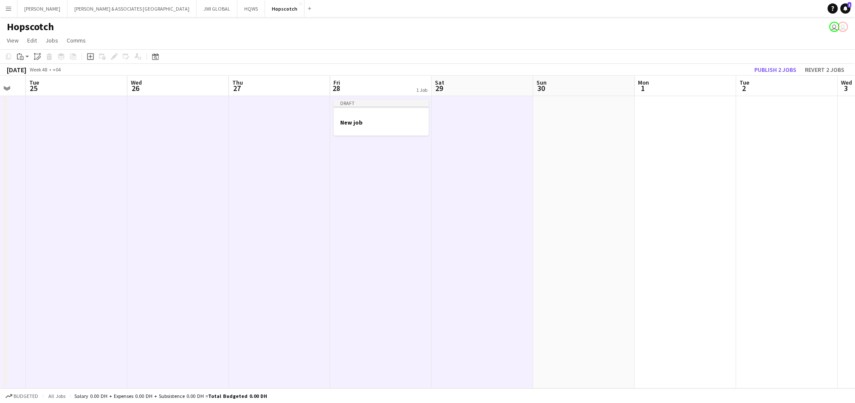
click at [572, 150] on app-date-cell at bounding box center [585, 242] width 102 height 292
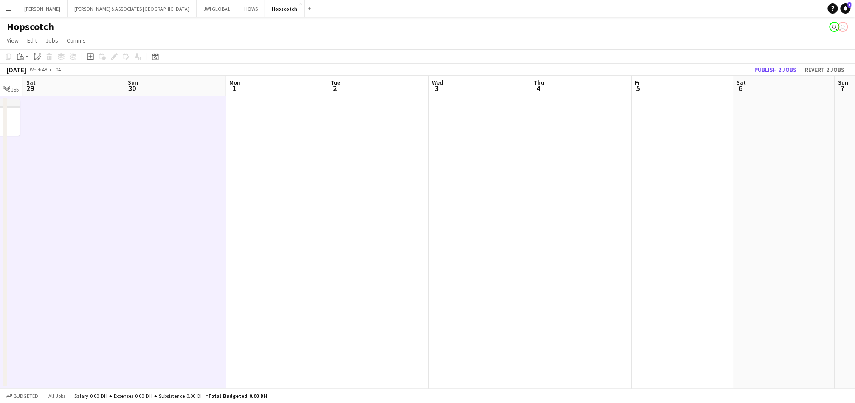
scroll to position [0, 383]
drag, startPoint x: 253, startPoint y: 118, endPoint x: 278, endPoint y: 118, distance: 25.5
click at [253, 117] on app-date-cell at bounding box center [277, 242] width 102 height 292
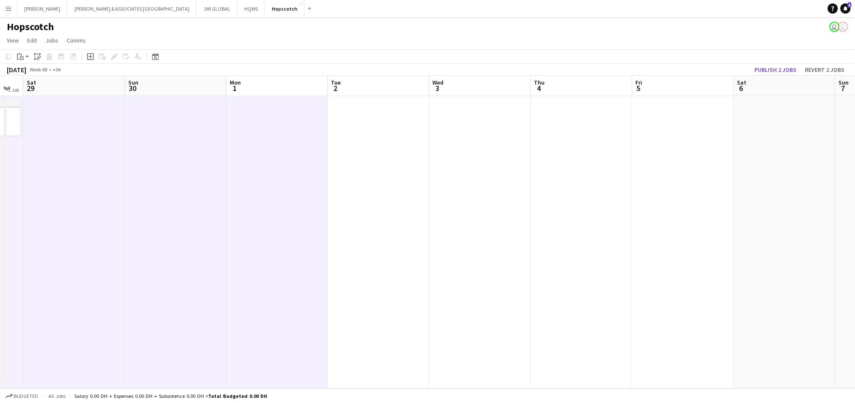
click at [405, 127] on app-date-cell at bounding box center [379, 242] width 102 height 292
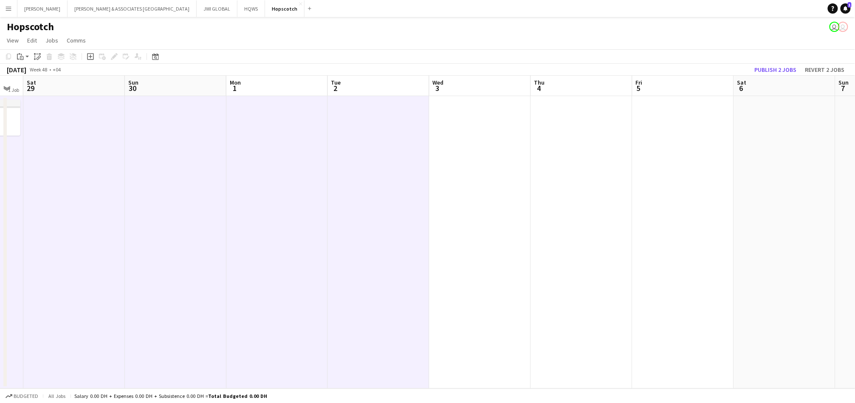
click at [465, 139] on app-date-cell at bounding box center [481, 242] width 102 height 292
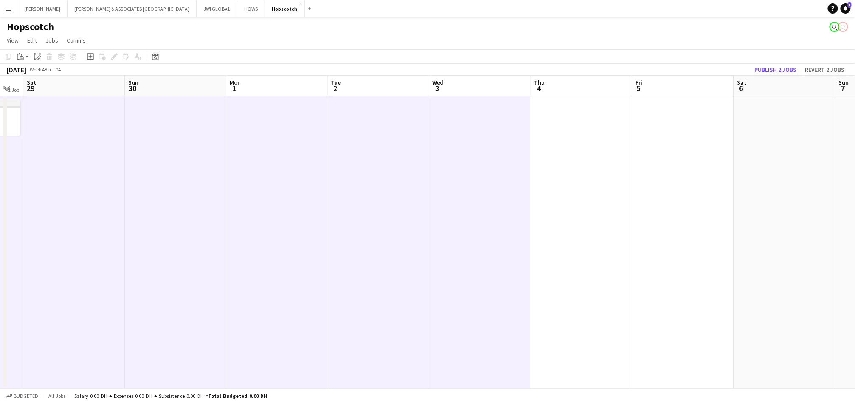
drag, startPoint x: 553, startPoint y: 142, endPoint x: 538, endPoint y: 144, distance: 14.7
click at [553, 141] on app-date-cell at bounding box center [582, 242] width 102 height 292
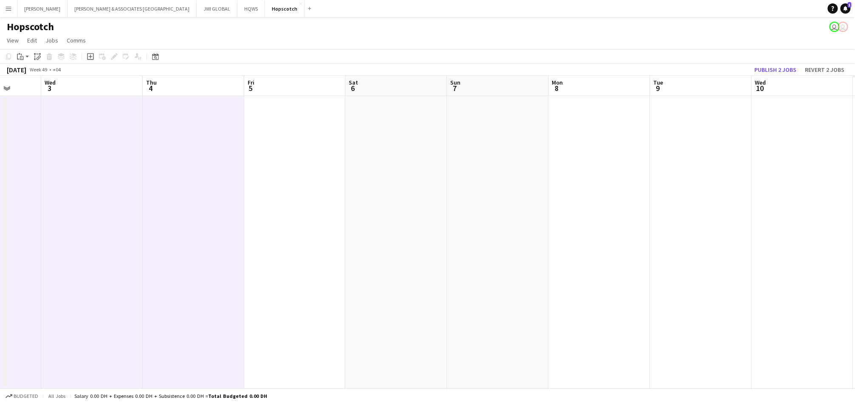
scroll to position [0, 388]
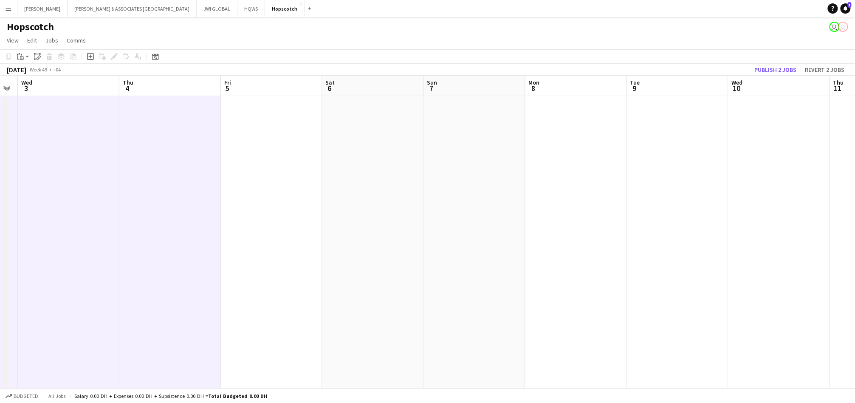
click at [256, 140] on app-date-cell at bounding box center [272, 242] width 102 height 292
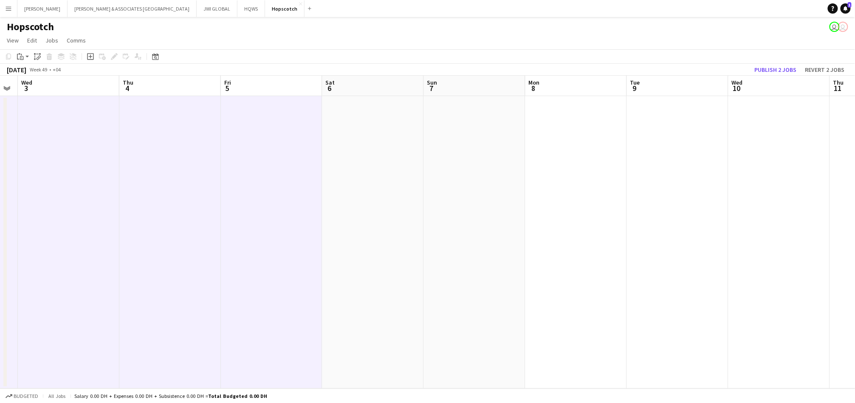
click at [383, 148] on app-date-cell at bounding box center [373, 242] width 102 height 292
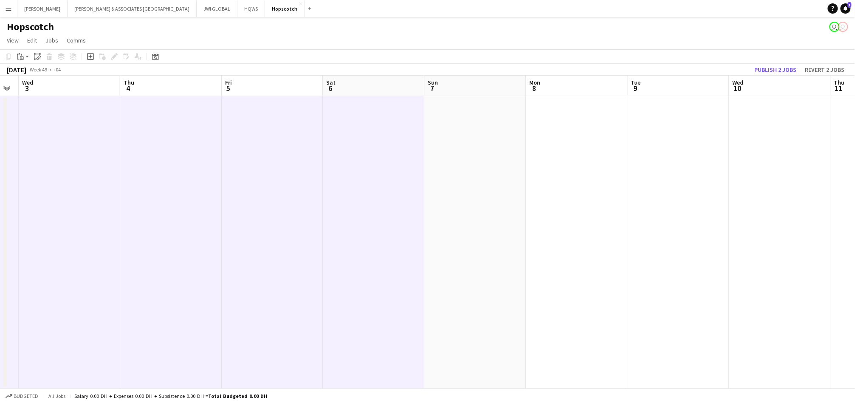
click at [466, 146] on app-date-cell at bounding box center [476, 242] width 102 height 292
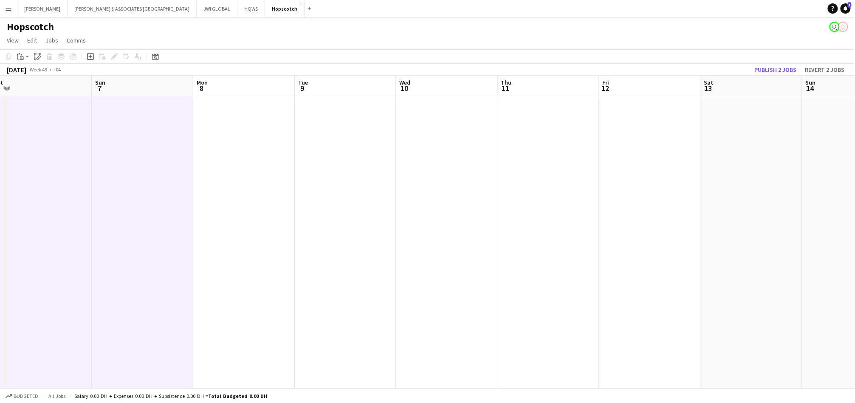
scroll to position [0, 314]
click at [264, 151] on app-date-cell at bounding box center [245, 242] width 102 height 292
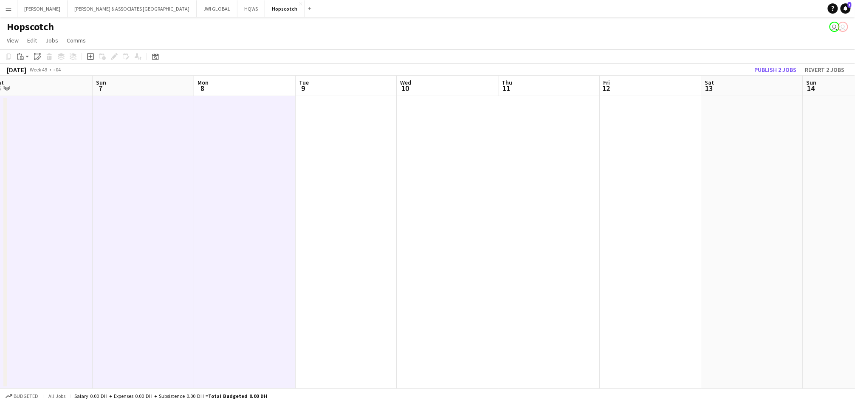
click at [413, 144] on app-date-cell at bounding box center [448, 242] width 102 height 292
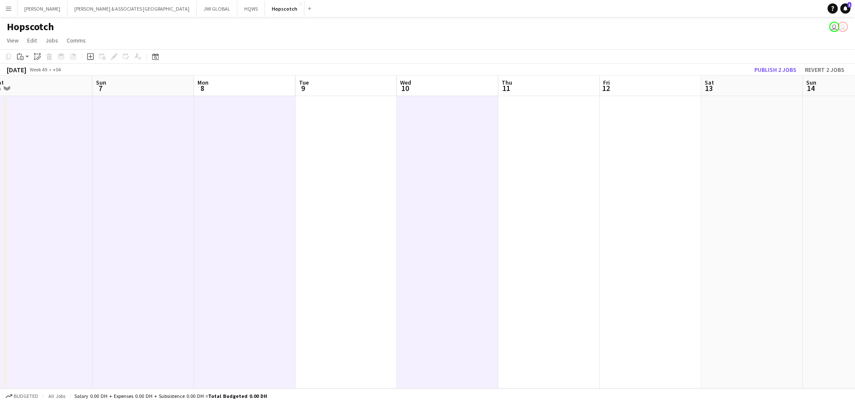
click at [360, 144] on app-date-cell at bounding box center [347, 242] width 102 height 292
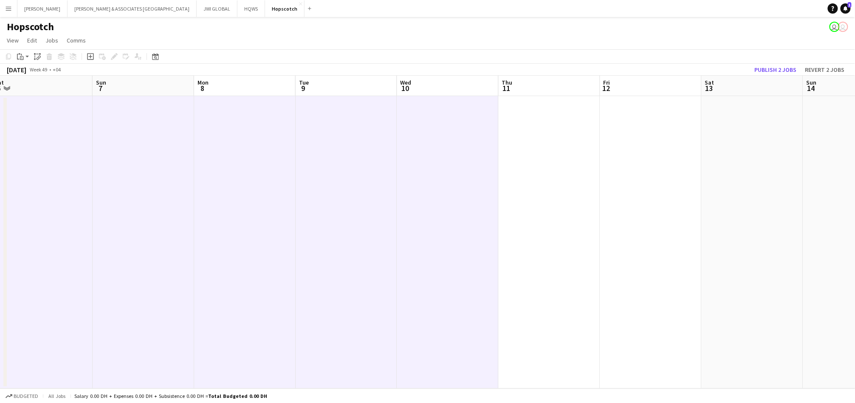
click at [526, 148] on app-date-cell at bounding box center [550, 242] width 102 height 292
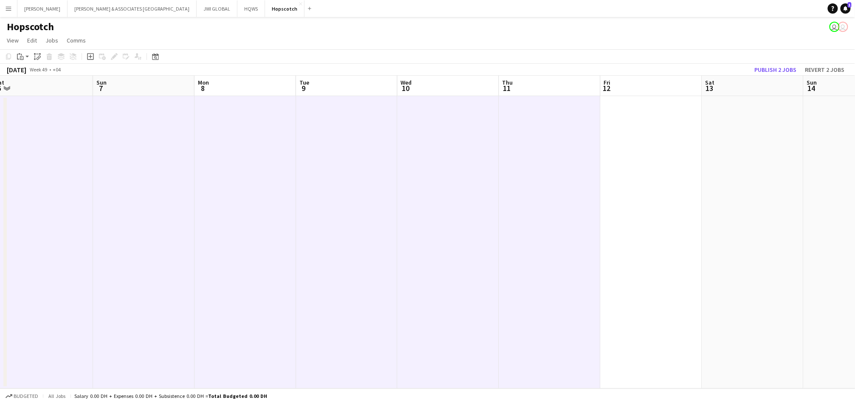
click at [625, 152] on app-date-cell at bounding box center [652, 242] width 102 height 292
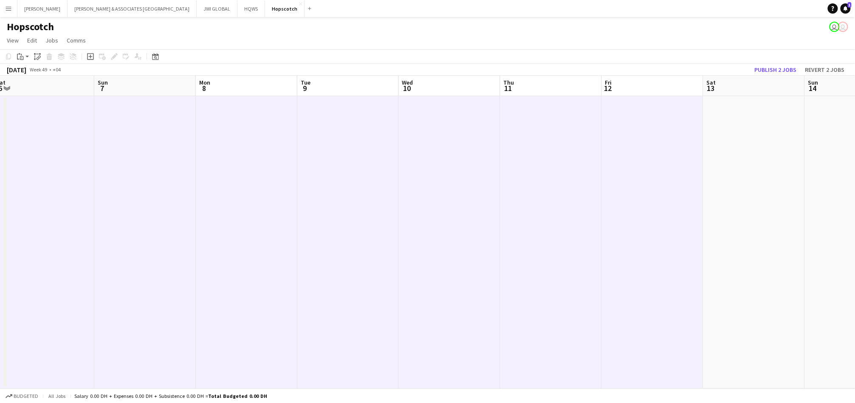
click at [726, 152] on app-calendar-viewport "Wed 3 Thu 4 Fri 5 Sat 6 Sun 7 Mon 8 Tue 9 Wed 10 Thu 11 Fri 12 Sat 13 Sun 14 Mo…" at bounding box center [427, 232] width 855 height 313
click at [755, 156] on app-date-cell at bounding box center [758, 242] width 102 height 292
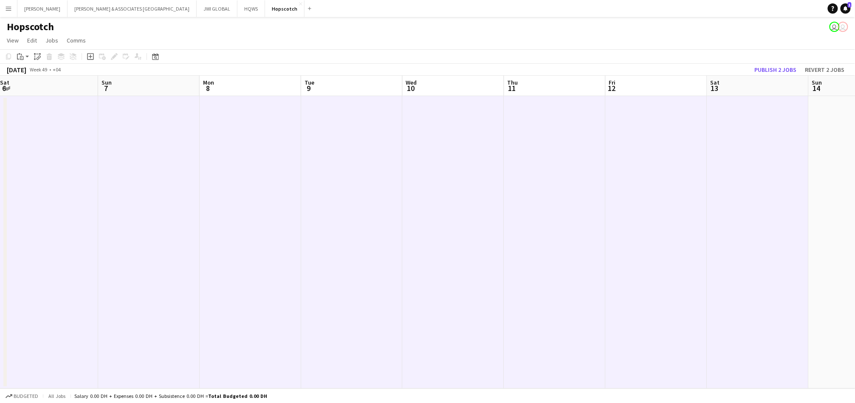
click at [839, 155] on app-date-cell at bounding box center [860, 242] width 102 height 292
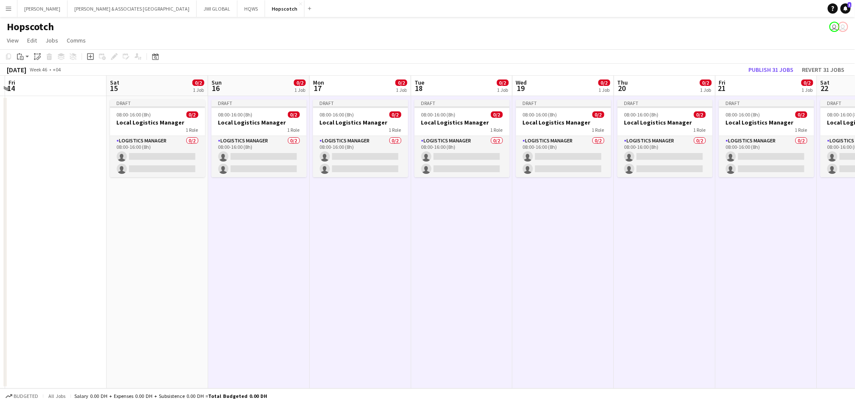
scroll to position [0, 198]
click at [26, 56] on app-action-btn "Paste" at bounding box center [22, 56] width 15 height 10
click at [158, 133] on app-job-card "Draft 08:00-16:00 (8h) 0/2 Local Logistics Manager 1 Role Logistics Manager 0/2…" at bounding box center [157, 138] width 95 height 78
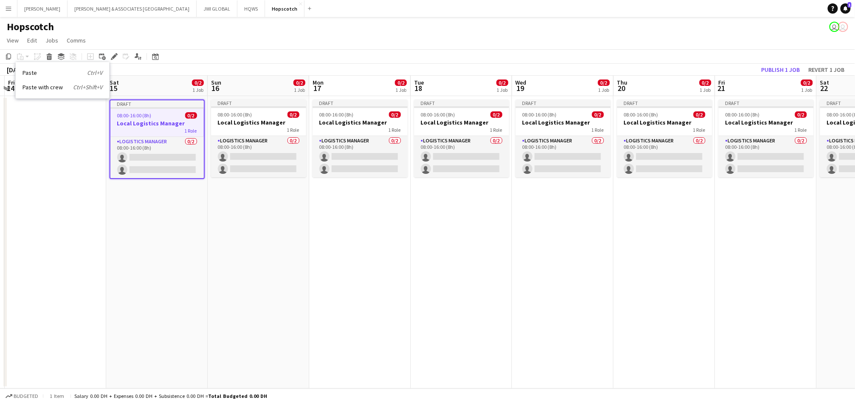
click at [158, 133] on div "1 Role" at bounding box center [156, 130] width 93 height 7
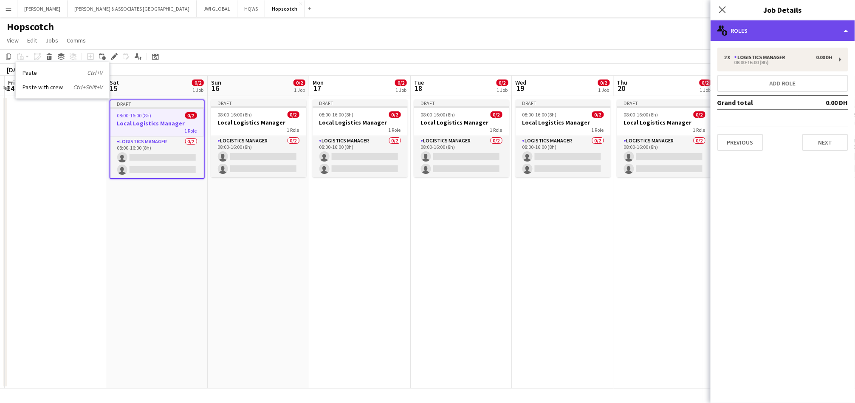
click at [811, 35] on div "multiple-users-add Roles" at bounding box center [783, 30] width 144 height 20
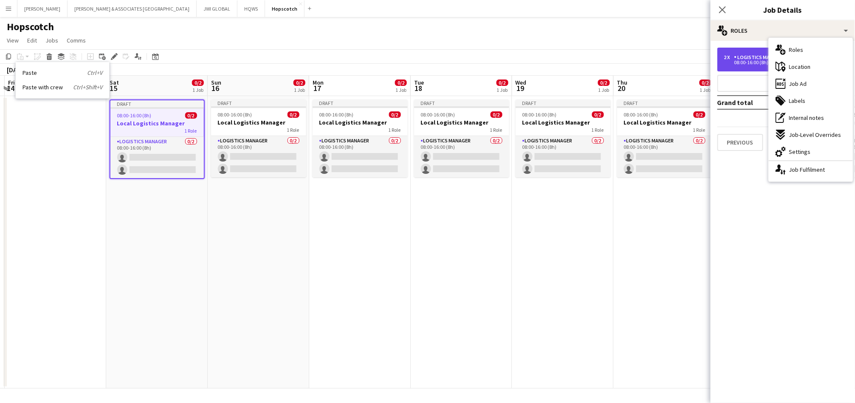
click at [764, 63] on div "08:00-16:00 (8h)" at bounding box center [778, 62] width 108 height 4
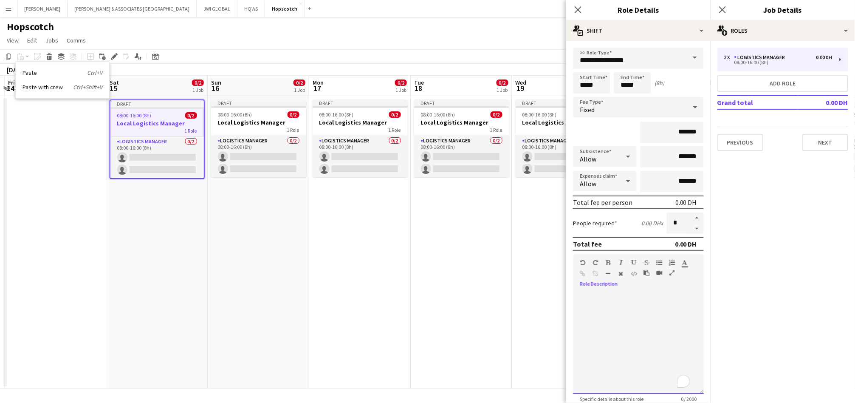
click at [612, 320] on div "To enrich screen reader interactions, please activate Accessibility in Grammarl…" at bounding box center [638, 343] width 131 height 102
click at [448, 289] on app-date-cell "Draft 08:00-16:00 (8h) 0/2 Local Logistics Manager 1 Role Logistics Manager 0/2…" at bounding box center [462, 242] width 102 height 292
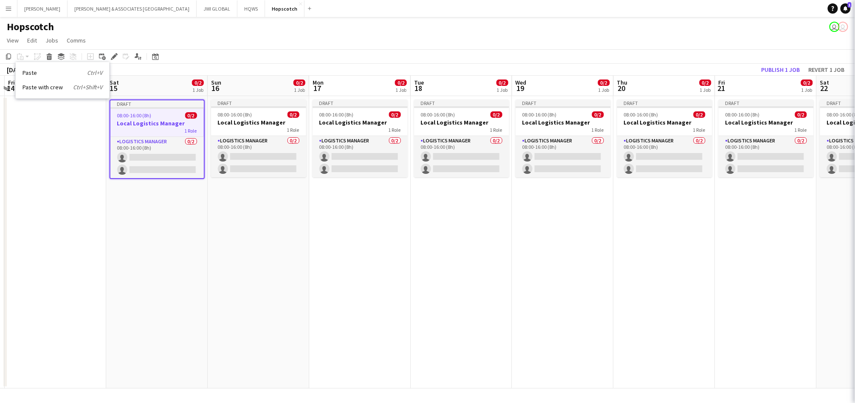
scroll to position [0, 198]
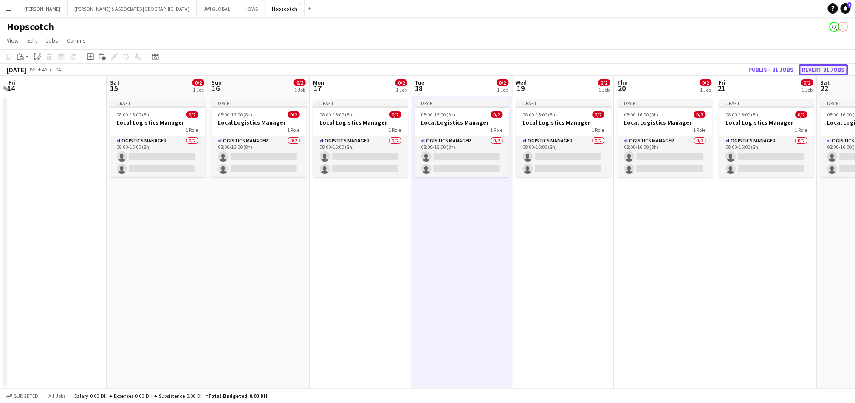
click at [823, 69] on button "Revert 31 jobs" at bounding box center [823, 69] width 49 height 11
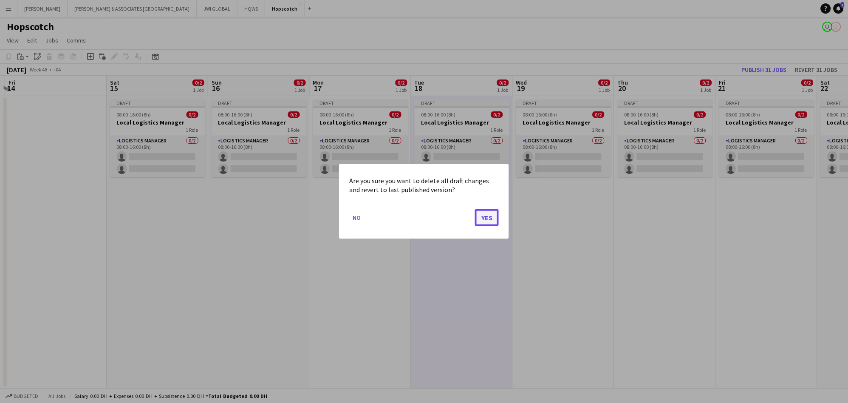
click at [492, 213] on button "Yes" at bounding box center [487, 217] width 24 height 17
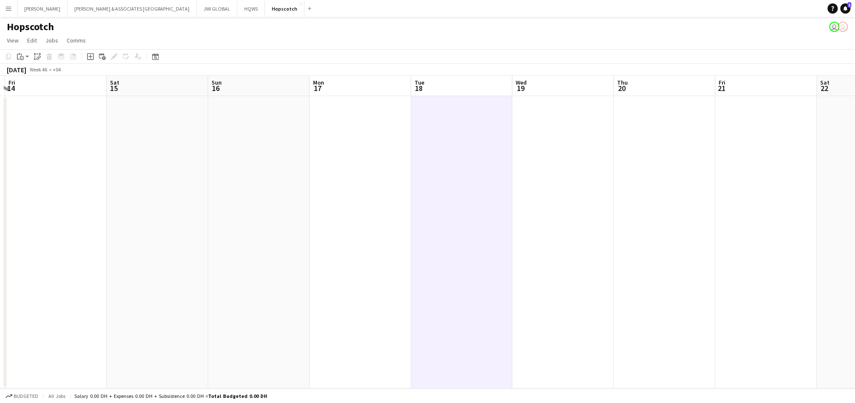
click at [184, 128] on app-date-cell at bounding box center [158, 242] width 102 height 292
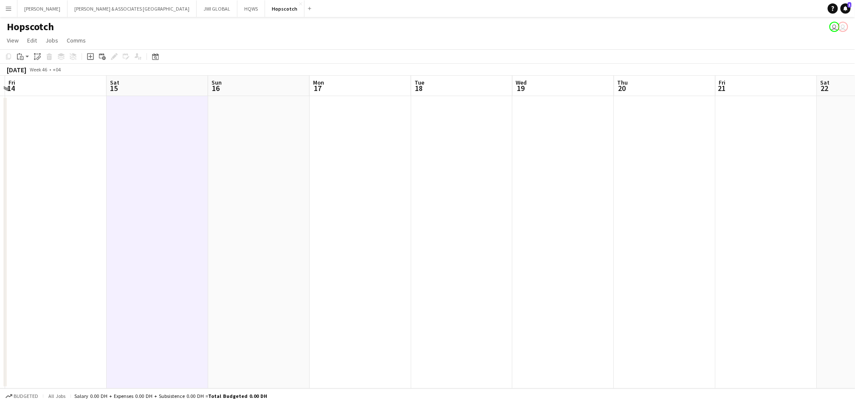
click at [184, 128] on app-date-cell at bounding box center [158, 242] width 102 height 292
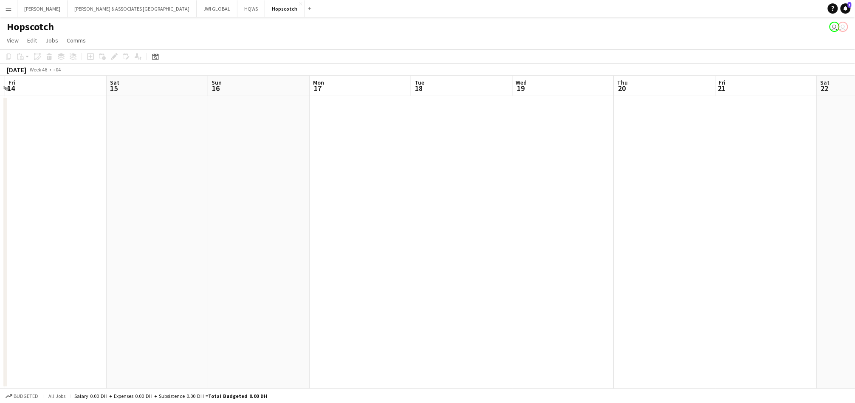
click at [185, 129] on app-date-cell at bounding box center [158, 242] width 102 height 292
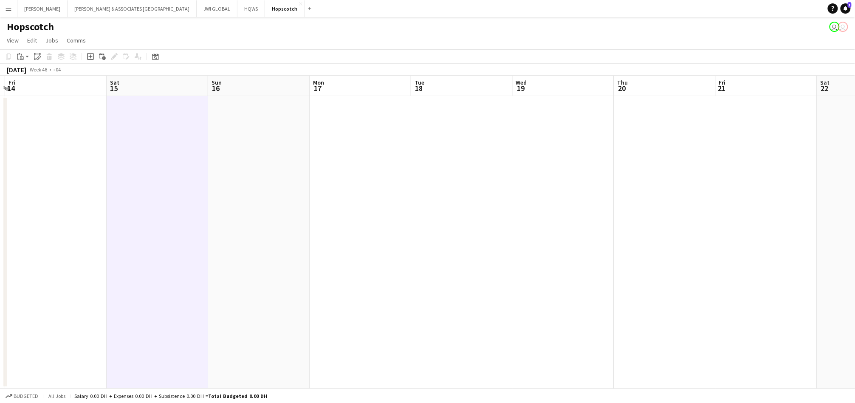
click at [185, 129] on app-date-cell at bounding box center [158, 242] width 102 height 292
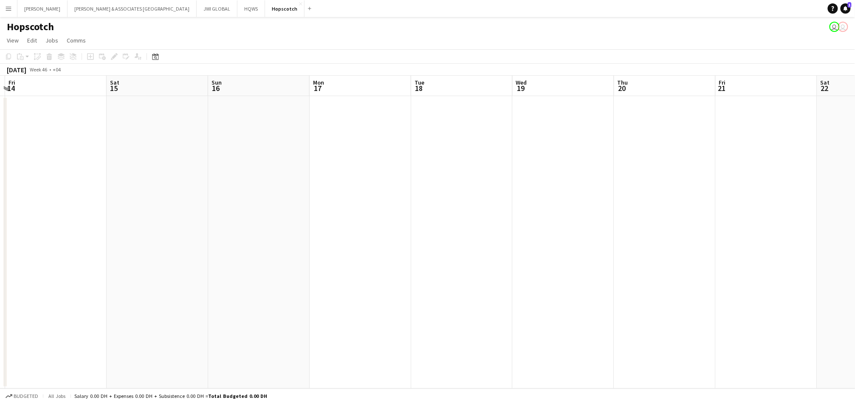
drag, startPoint x: 137, startPoint y: 153, endPoint x: 138, endPoint y: 147, distance: 5.5
click at [138, 153] on app-date-cell at bounding box center [158, 242] width 102 height 292
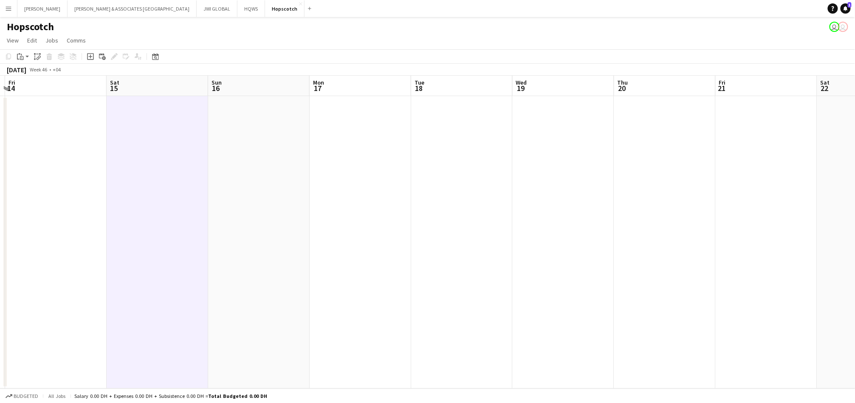
scroll to position [0, 198]
click at [90, 57] on icon at bounding box center [90, 57] width 4 height 4
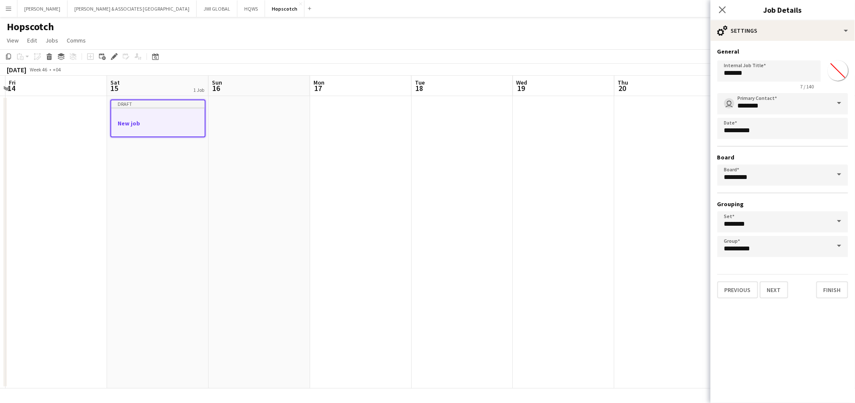
click at [127, 121] on h3 "New job" at bounding box center [157, 123] width 93 height 8
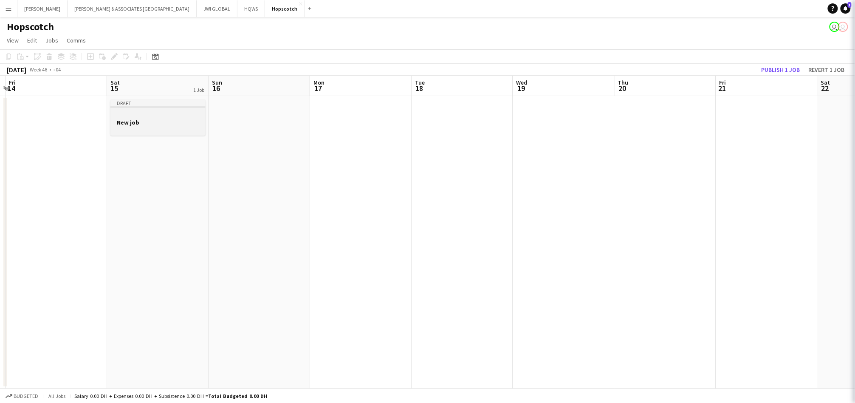
click at [127, 121] on h3 "New job" at bounding box center [157, 123] width 95 height 8
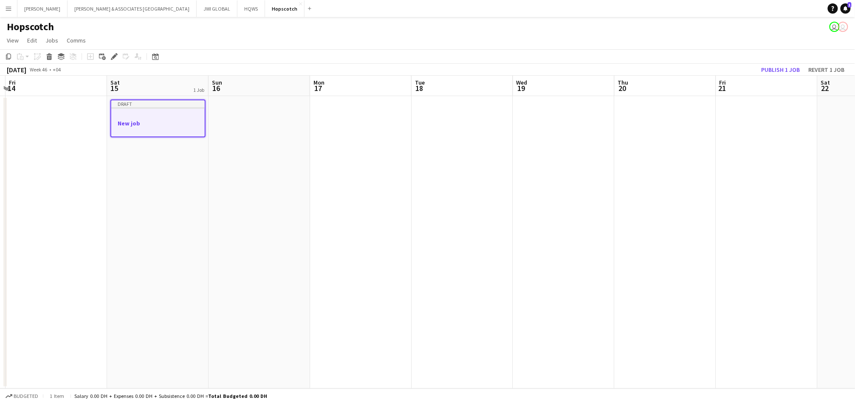
click at [127, 121] on h3 "New job" at bounding box center [157, 123] width 93 height 8
click at [127, 121] on h3 "New job" at bounding box center [157, 123] width 95 height 8
click at [127, 121] on h3 "New job" at bounding box center [158, 123] width 93 height 8
click at [123, 116] on div at bounding box center [158, 114] width 95 height 6
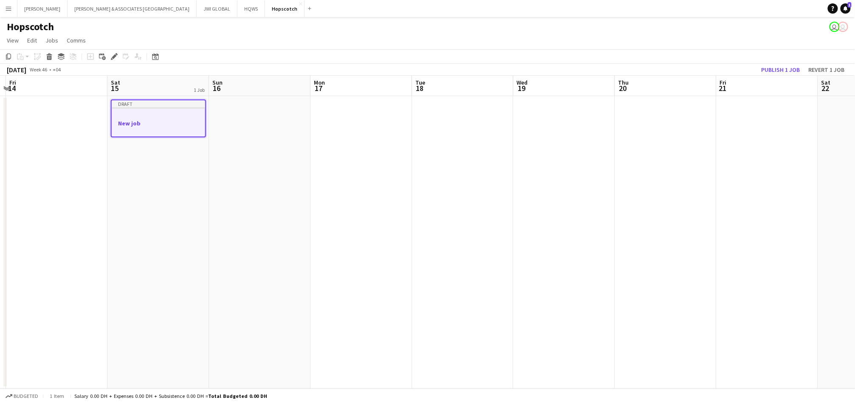
click at [139, 112] on div at bounding box center [158, 115] width 93 height 6
click at [139, 112] on div at bounding box center [158, 114] width 95 height 6
click at [116, 54] on icon at bounding box center [117, 54] width 2 height 2
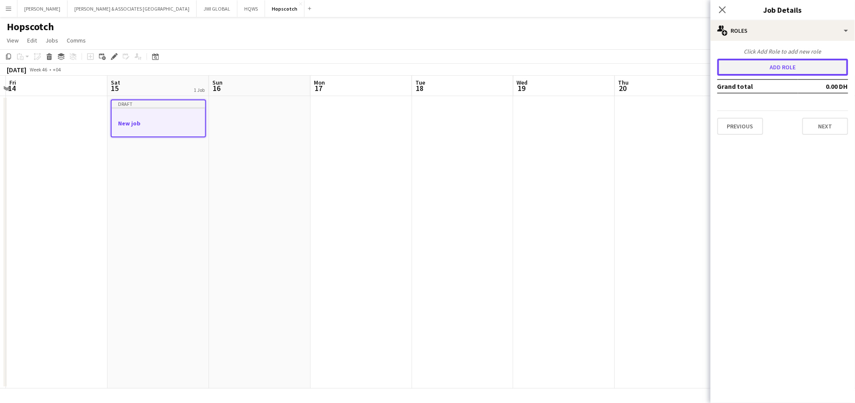
click at [773, 68] on button "Add role" at bounding box center [783, 67] width 131 height 17
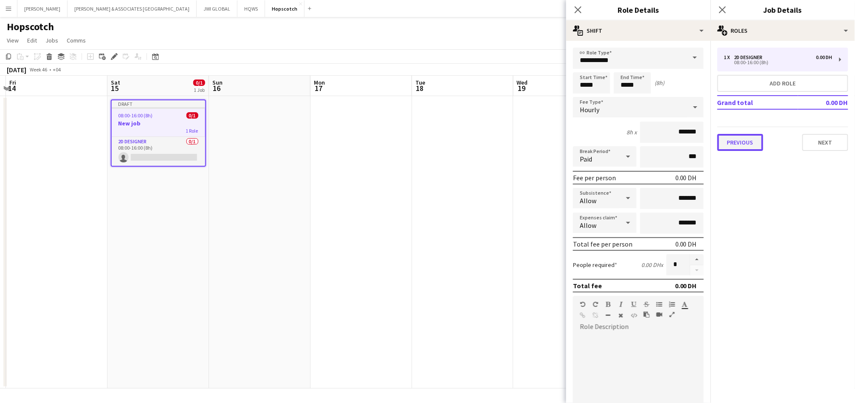
click at [742, 144] on button "Previous" at bounding box center [741, 142] width 46 height 17
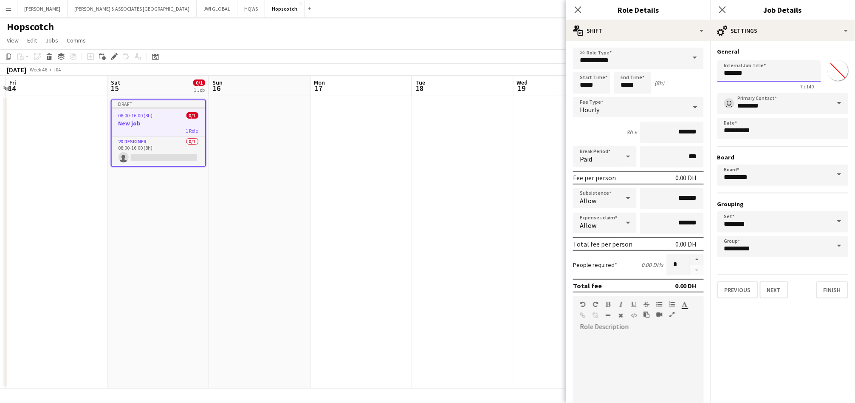
click at [763, 69] on input "*******" at bounding box center [770, 70] width 104 height 21
click at [763, 70] on input "*******" at bounding box center [770, 70] width 104 height 21
paste input "**********"
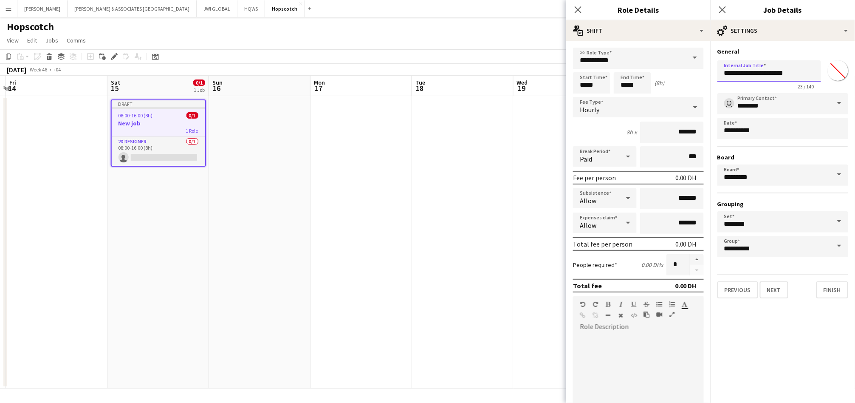
type input "**********"
click at [638, 59] on input "**********" at bounding box center [638, 58] width 131 height 21
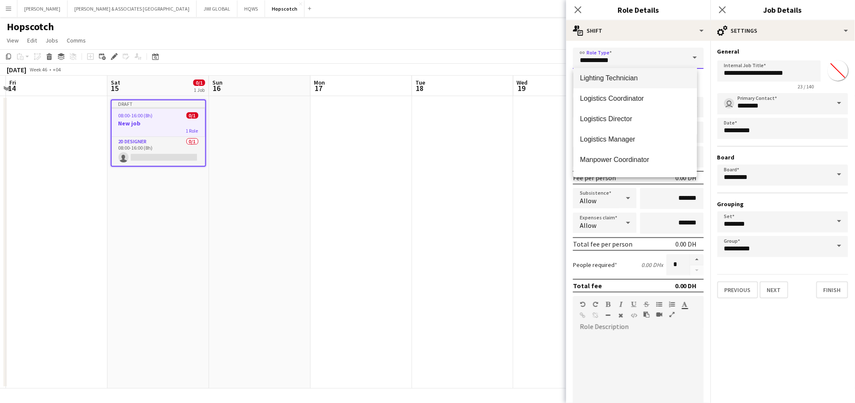
scroll to position [1573, 0]
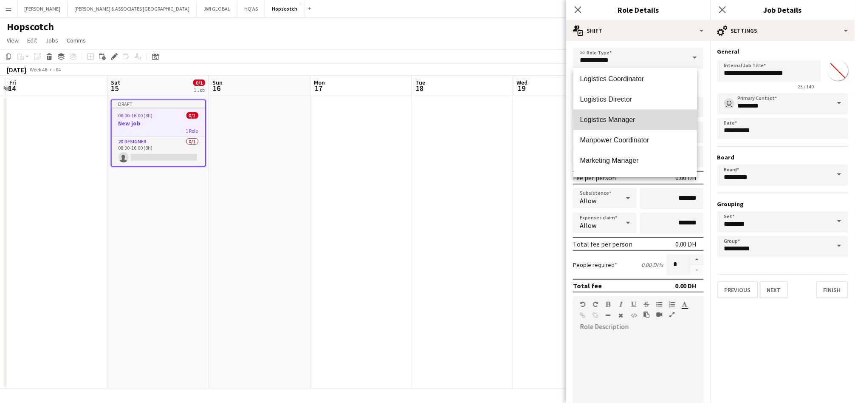
click at [640, 116] on span "Logistics Manager" at bounding box center [635, 120] width 110 height 8
type input "**********"
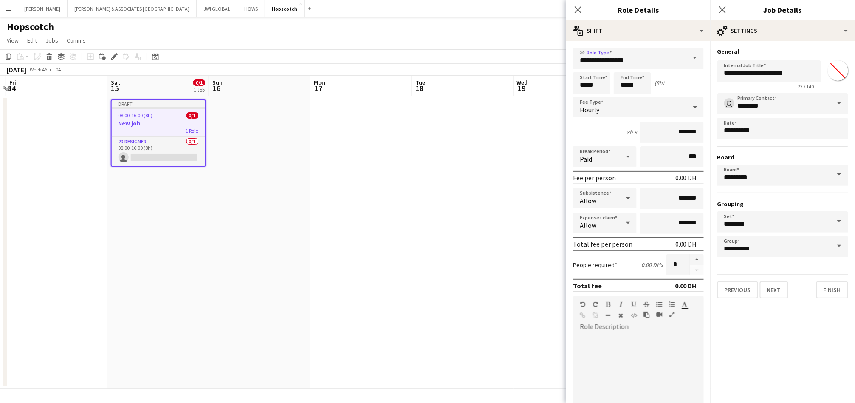
click at [639, 115] on div "Hourly" at bounding box center [630, 107] width 114 height 20
click at [638, 144] on mat-option "Fixed" at bounding box center [636, 151] width 124 height 21
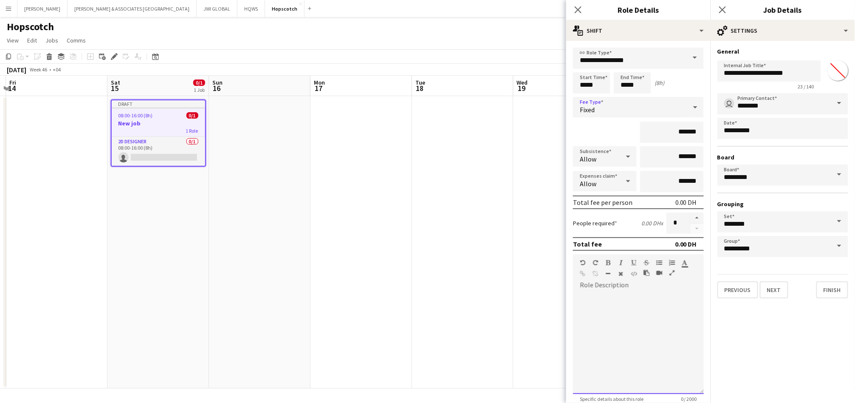
click at [625, 288] on div at bounding box center [638, 340] width 131 height 108
click at [690, 216] on button "button" at bounding box center [697, 217] width 14 height 11
type input "*"
click at [618, 286] on div at bounding box center [638, 340] width 131 height 108
paste div "To enrich screen reader interactions, please activate Accessibility in Grammarl…"
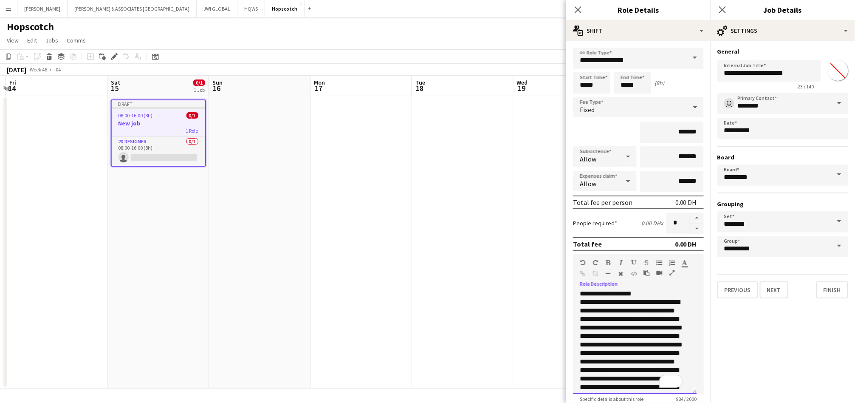
scroll to position [0, 0]
click at [652, 294] on p "**********" at bounding box center [631, 296] width 103 height 8
click at [621, 304] on p "**********" at bounding box center [631, 300] width 103 height 17
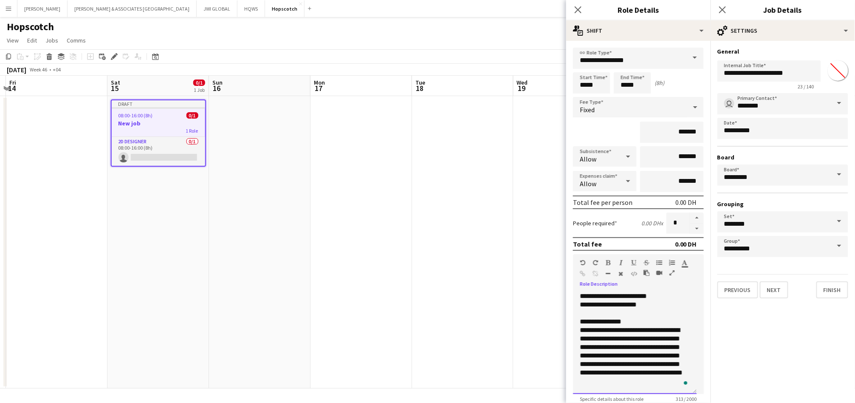
scroll to position [90, 0]
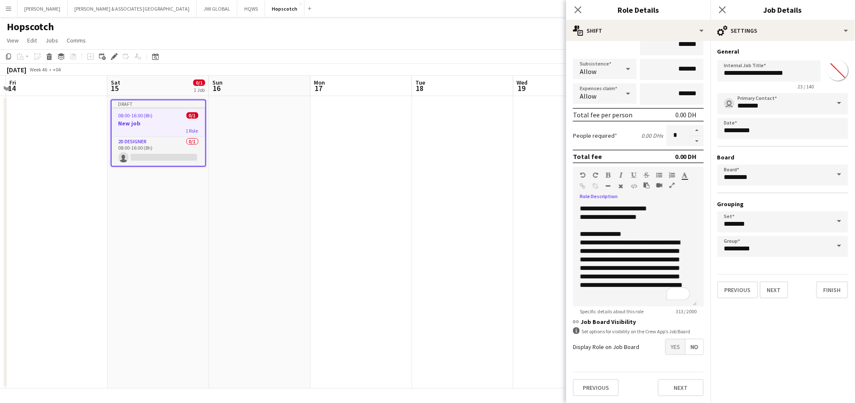
click at [686, 339] on span "No" at bounding box center [695, 346] width 18 height 15
click at [666, 339] on span "Yes" at bounding box center [676, 346] width 20 height 15
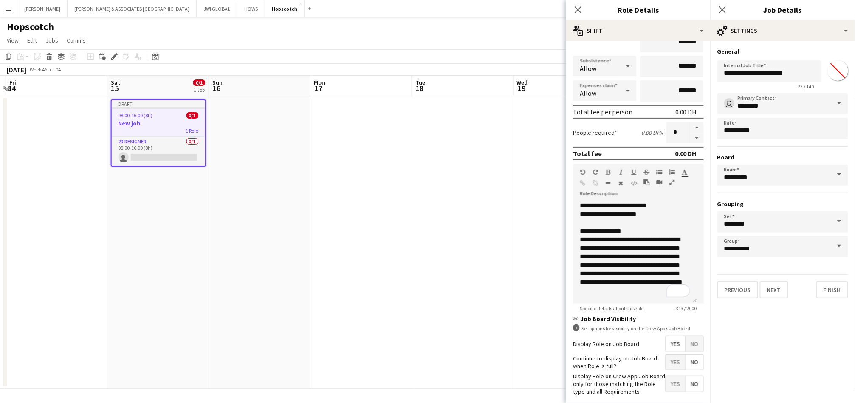
click at [688, 359] on span "No" at bounding box center [695, 361] width 18 height 15
click at [689, 378] on span "No" at bounding box center [695, 383] width 18 height 15
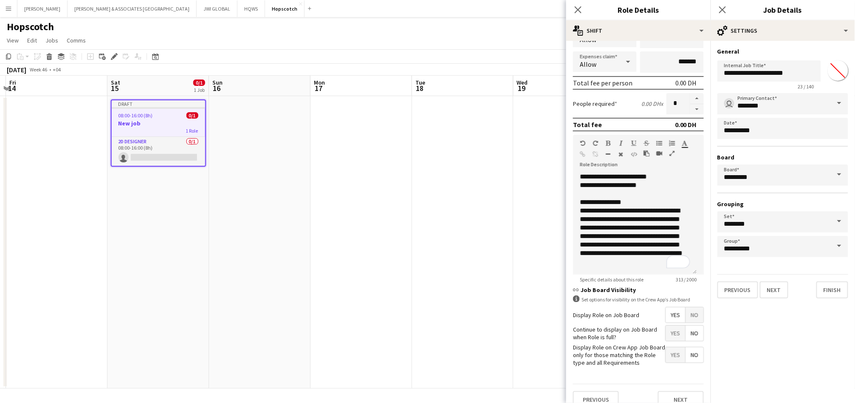
scroll to position [134, 0]
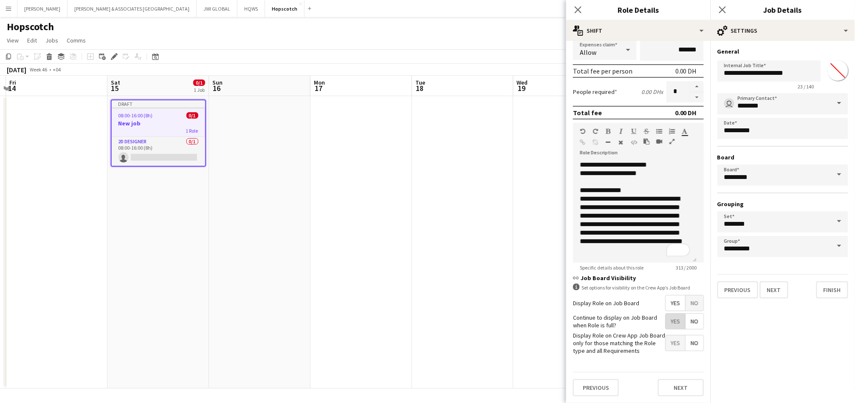
click at [667, 320] on span "Yes" at bounding box center [676, 321] width 20 height 15
click at [668, 335] on span "Yes" at bounding box center [676, 342] width 20 height 15
click at [668, 379] on button "Next" at bounding box center [681, 387] width 46 height 17
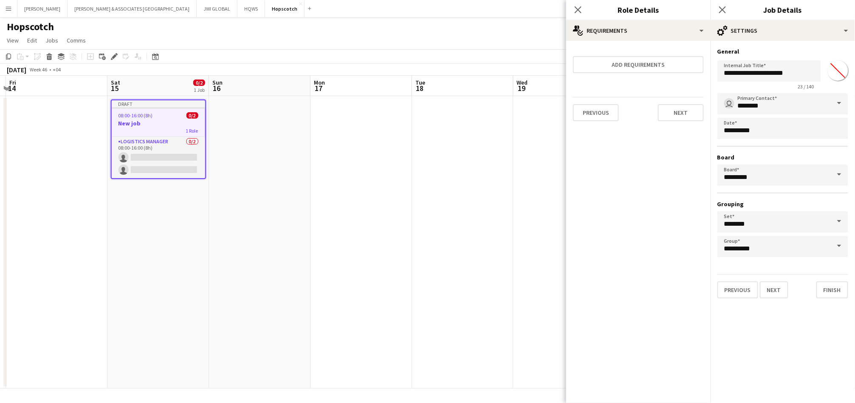
scroll to position [0, 0]
click at [271, 136] on app-date-cell at bounding box center [260, 242] width 102 height 292
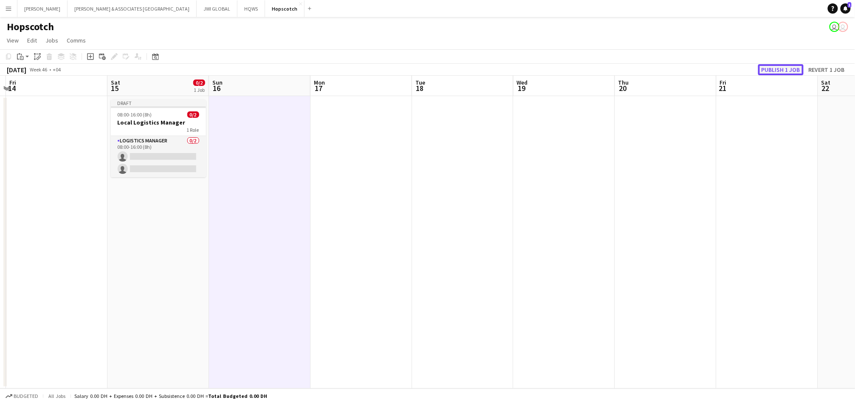
click at [770, 69] on button "Publish 1 job" at bounding box center [780, 69] width 45 height 11
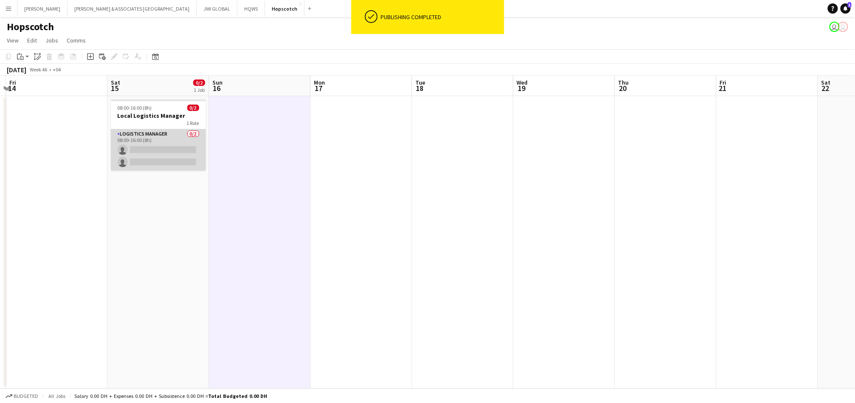
click at [162, 141] on app-card-role "Logistics Manager 0/2 08:00-16:00 (8h) single-neutral-actions single-neutral-ac…" at bounding box center [158, 149] width 95 height 41
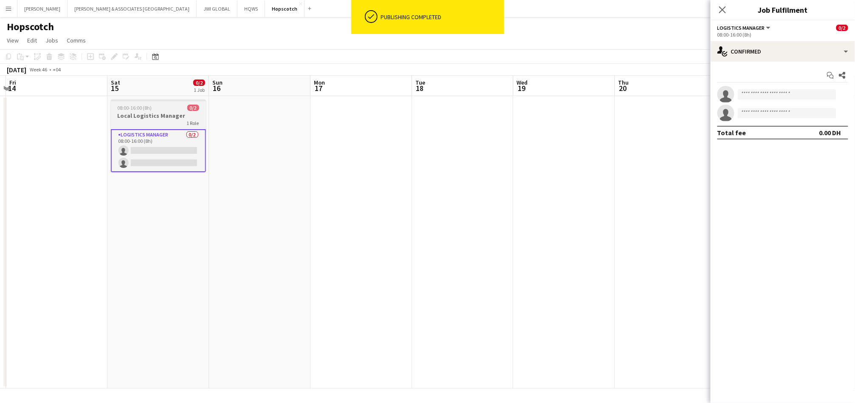
click at [162, 118] on h3 "Local Logistics Manager" at bounding box center [158, 116] width 95 height 8
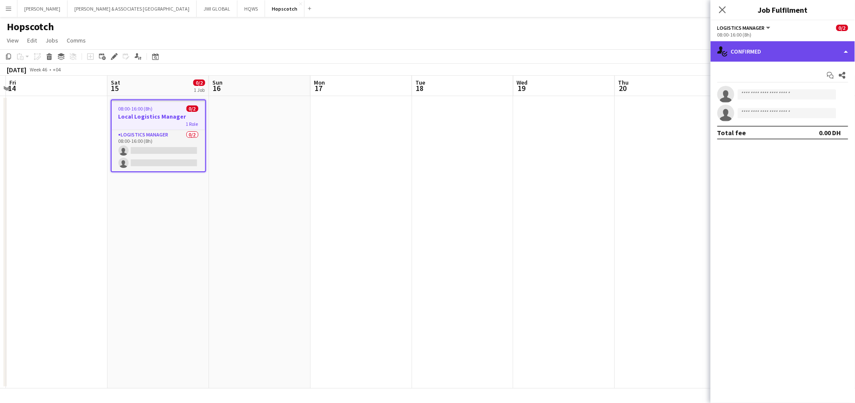
click at [824, 51] on div "single-neutral-actions-check-2 Confirmed" at bounding box center [783, 51] width 144 height 20
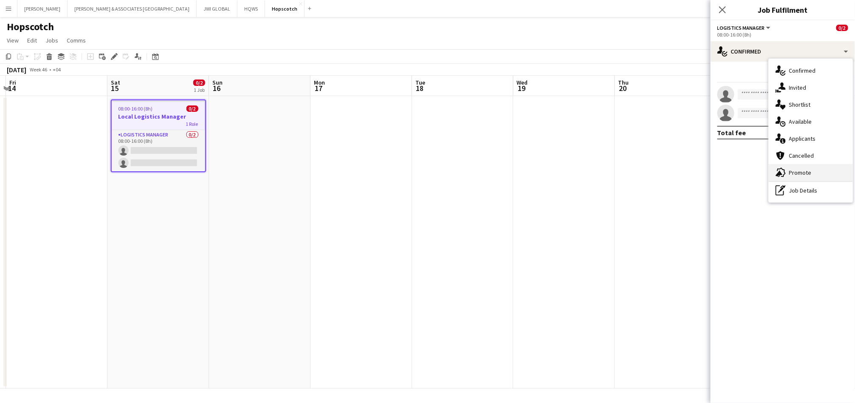
click at [807, 166] on div "advertising-megaphone Promote" at bounding box center [811, 172] width 84 height 17
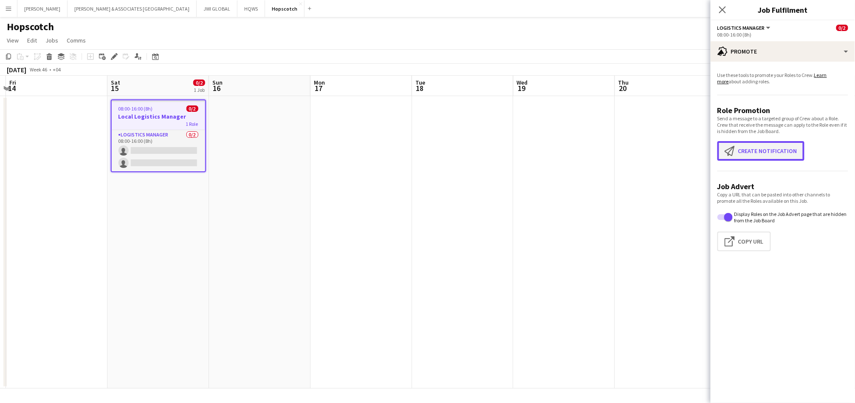
click at [796, 153] on button "Create notification Create notification" at bounding box center [761, 151] width 87 height 20
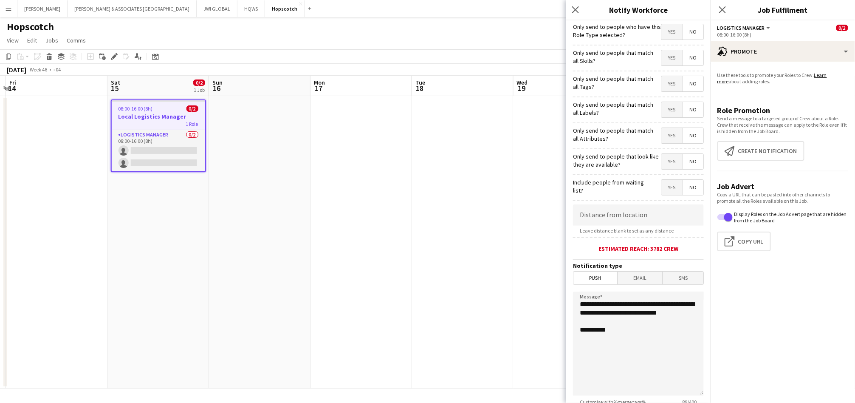
click at [671, 35] on span "Yes" at bounding box center [671, 31] width 21 height 15
click at [620, 339] on textarea "**********" at bounding box center [638, 343] width 131 height 104
drag, startPoint x: 619, startPoint y: 317, endPoint x: 570, endPoint y: 286, distance: 58.2
click at [570, 286] on form "**********" at bounding box center [638, 243] width 144 height 447
paste textarea "**********"
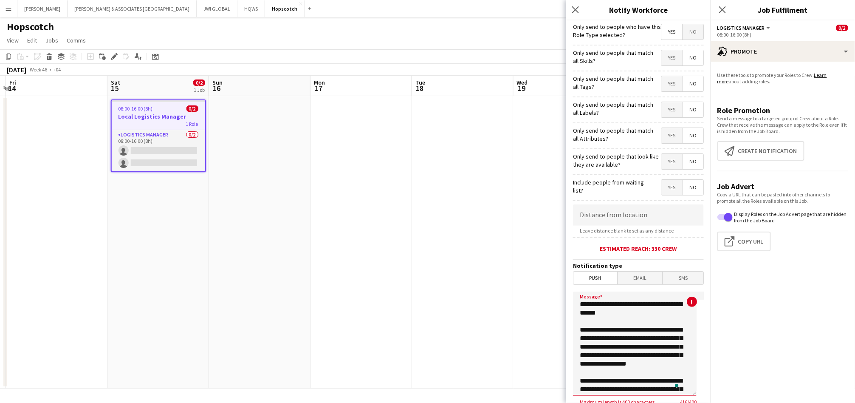
click at [643, 303] on textarea "**********" at bounding box center [635, 343] width 124 height 104
click at [633, 312] on textarea "**********" at bounding box center [635, 343] width 124 height 104
click at [580, 301] on textarea "**********" at bounding box center [635, 343] width 124 height 104
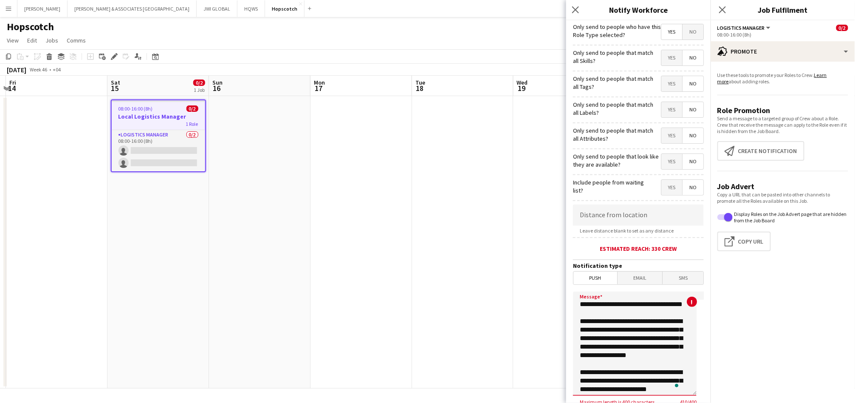
click at [581, 301] on textarea "**********" at bounding box center [635, 343] width 124 height 104
click at [614, 333] on textarea "**********" at bounding box center [635, 343] width 124 height 104
click at [650, 355] on textarea "**********" at bounding box center [635, 343] width 124 height 104
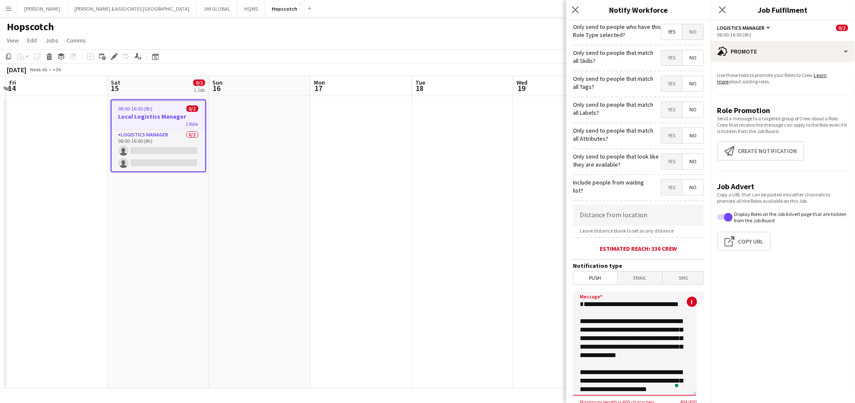
click at [625, 361] on textarea "**********" at bounding box center [635, 343] width 124 height 104
click at [654, 360] on textarea "**********" at bounding box center [635, 343] width 124 height 104
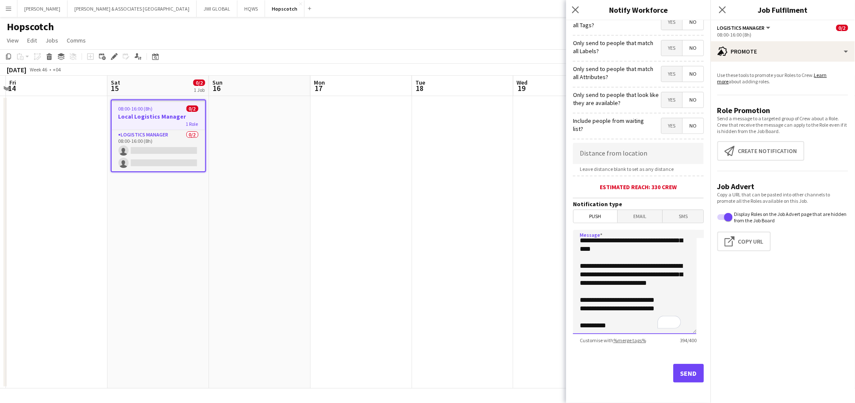
type textarea "**********"
click at [680, 371] on button "Send" at bounding box center [688, 373] width 31 height 19
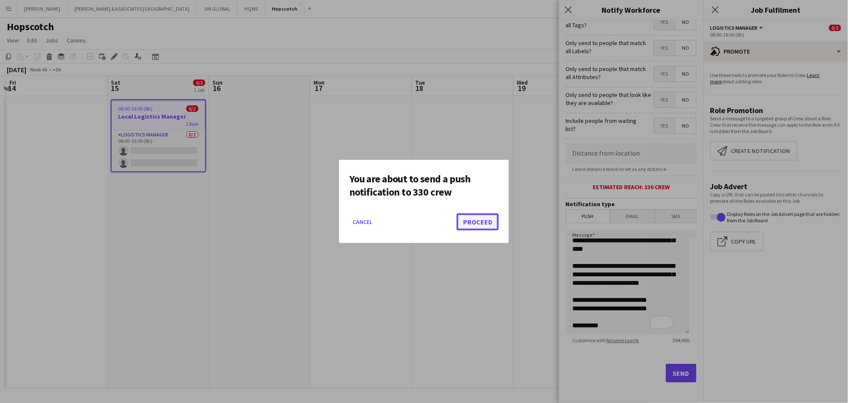
click at [482, 225] on button "Proceed" at bounding box center [478, 221] width 42 height 17
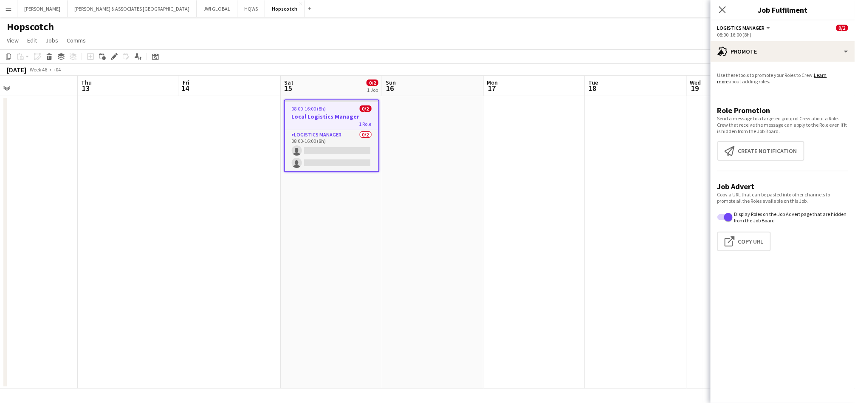
scroll to position [0, 226]
click at [133, 133] on app-date-cell at bounding box center [130, 242] width 102 height 292
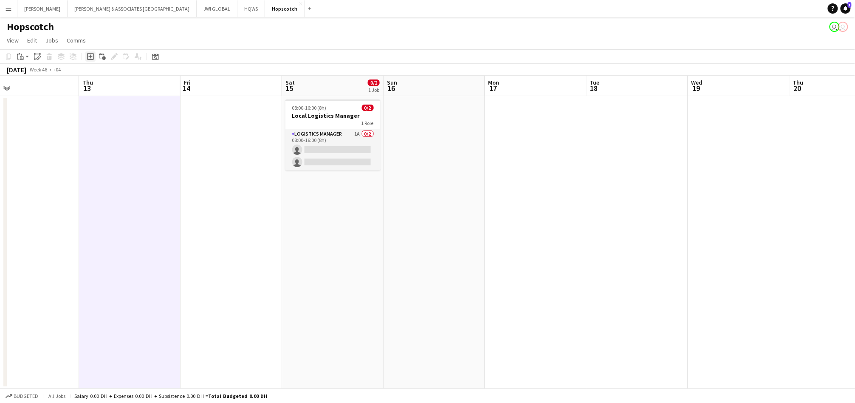
click at [89, 51] on div "Add job" at bounding box center [90, 56] width 10 height 10
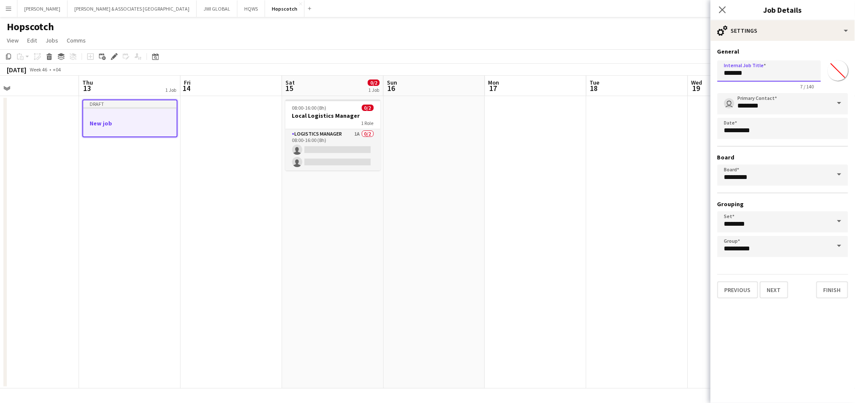
drag, startPoint x: 754, startPoint y: 70, endPoint x: 752, endPoint y: 78, distance: 8.2
click at [754, 72] on input "*******" at bounding box center [770, 70] width 104 height 21
type input "*"
type input "**********"
click at [823, 288] on button "Finish" at bounding box center [833, 289] width 32 height 17
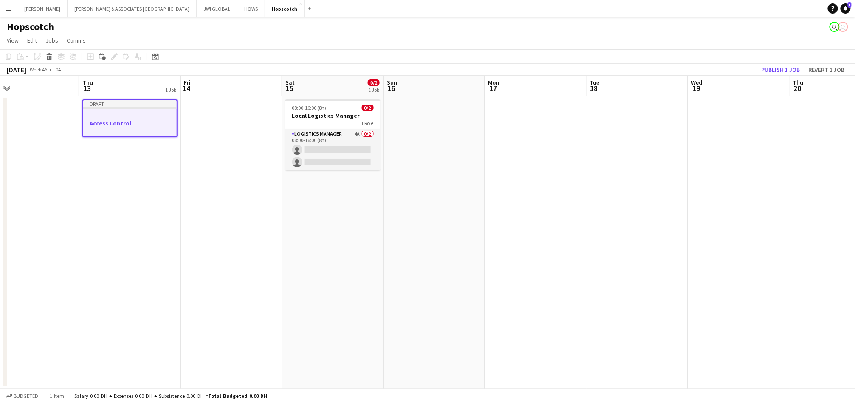
click at [135, 112] on div at bounding box center [129, 115] width 93 height 6
click at [135, 112] on div at bounding box center [129, 114] width 95 height 6
click at [135, 112] on div at bounding box center [129, 115] width 93 height 6
click at [135, 112] on div at bounding box center [129, 114] width 95 height 6
click at [133, 112] on div at bounding box center [130, 115] width 93 height 6
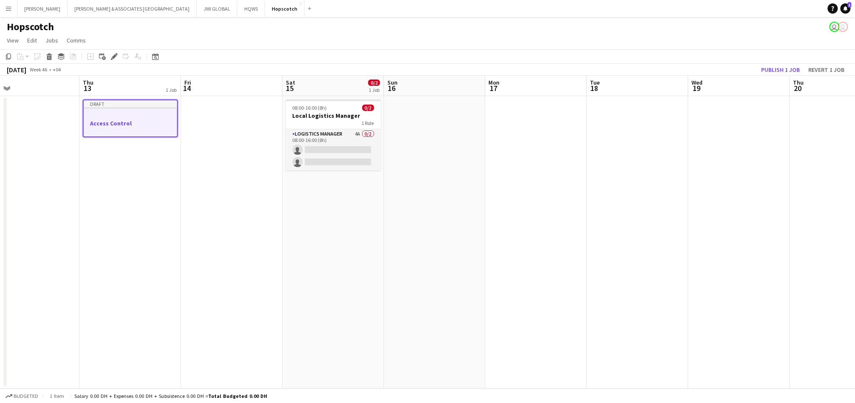
scroll to position [0, 227]
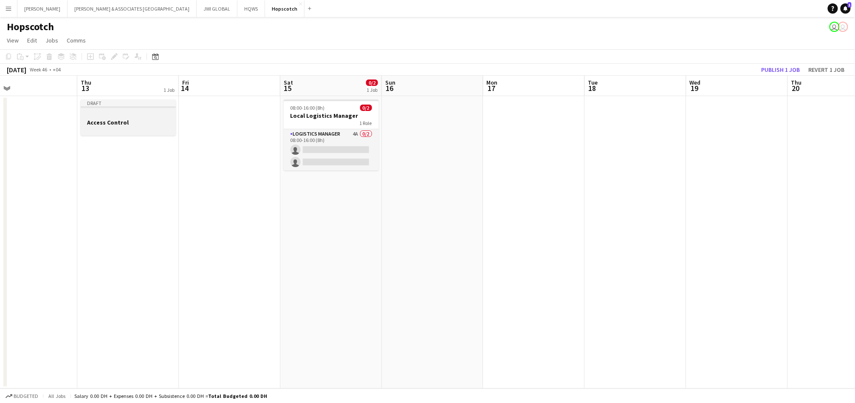
click at [122, 115] on div at bounding box center [128, 114] width 95 height 6
click at [113, 55] on icon at bounding box center [114, 56] width 5 height 5
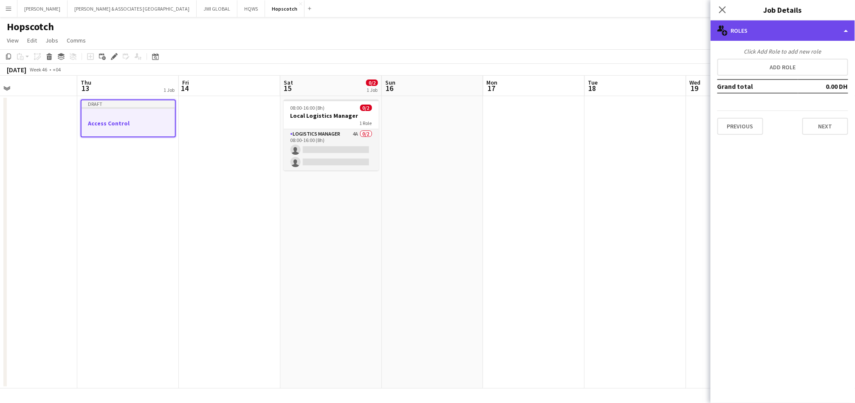
click at [798, 28] on div "multiple-users-add Roles" at bounding box center [783, 30] width 144 height 20
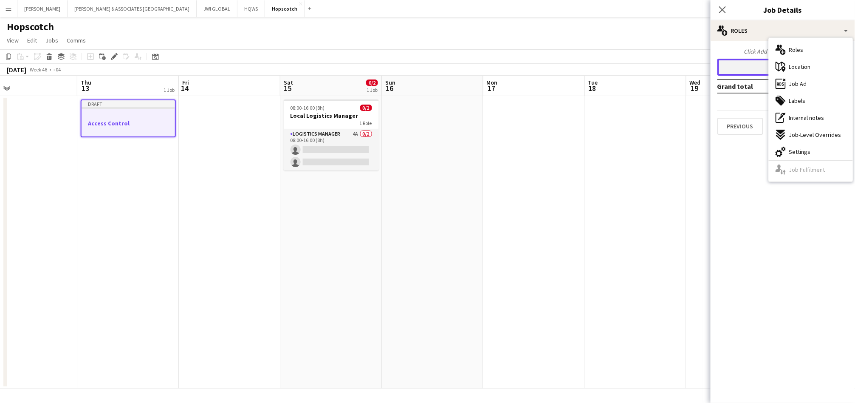
click at [741, 70] on button "Add role" at bounding box center [783, 67] width 131 height 17
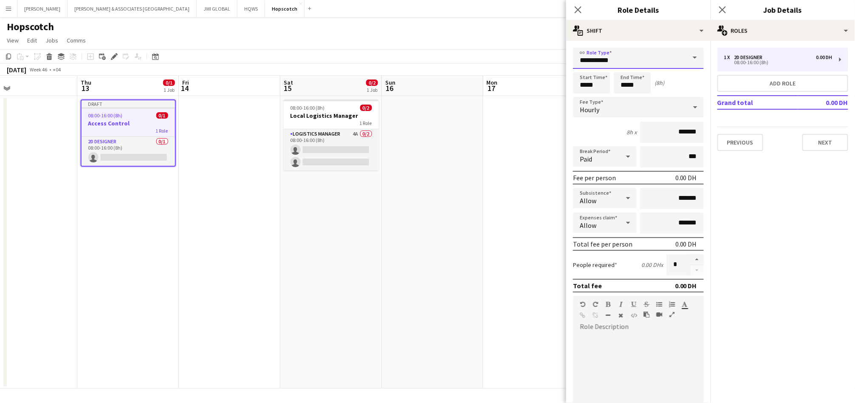
click at [644, 63] on input "**********" at bounding box center [638, 58] width 131 height 21
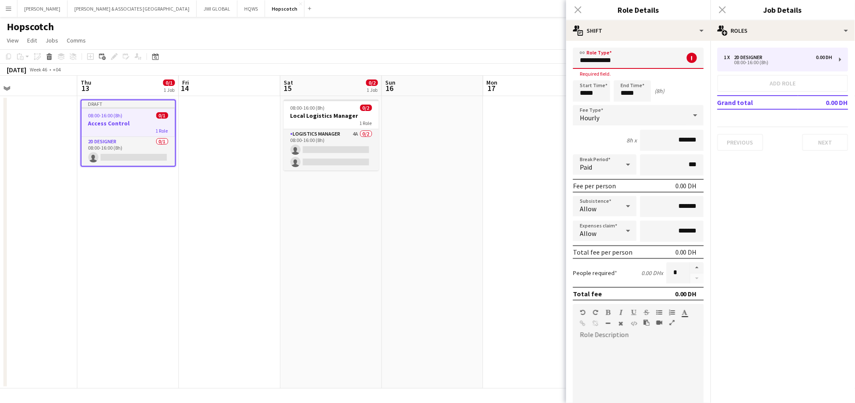
drag, startPoint x: 638, startPoint y: 65, endPoint x: 522, endPoint y: 74, distance: 115.9
click at [522, 74] on body "Menu Boards Boards Boards All jobs Status Workforce Workforce My Workforce Recr…" at bounding box center [427, 201] width 855 height 403
click at [613, 63] on input "******" at bounding box center [638, 58] width 131 height 21
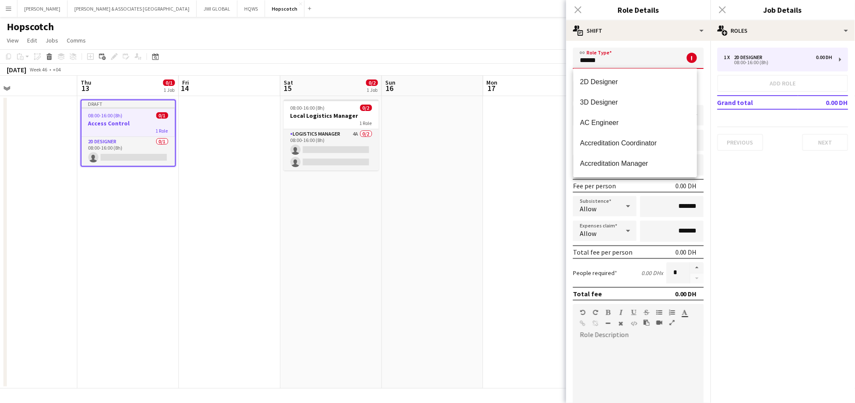
click at [612, 63] on input "******" at bounding box center [638, 58] width 131 height 21
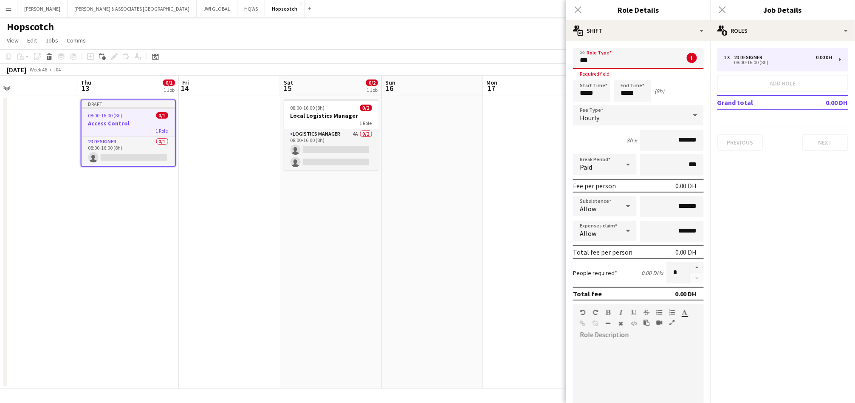
click at [606, 60] on input "***" at bounding box center [638, 58] width 131 height 21
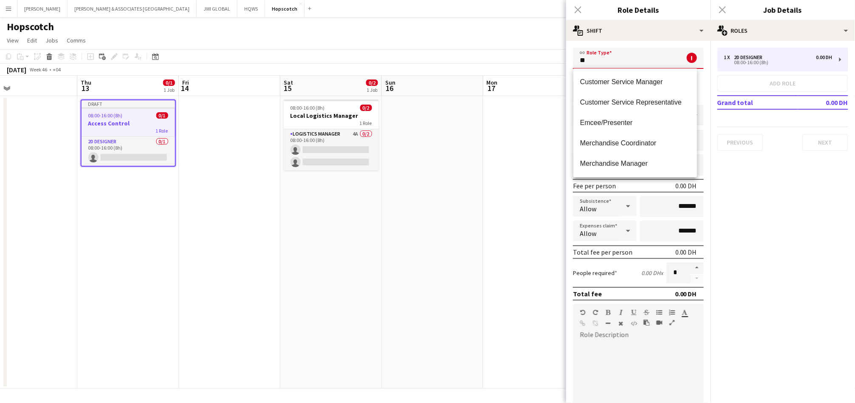
type input "*"
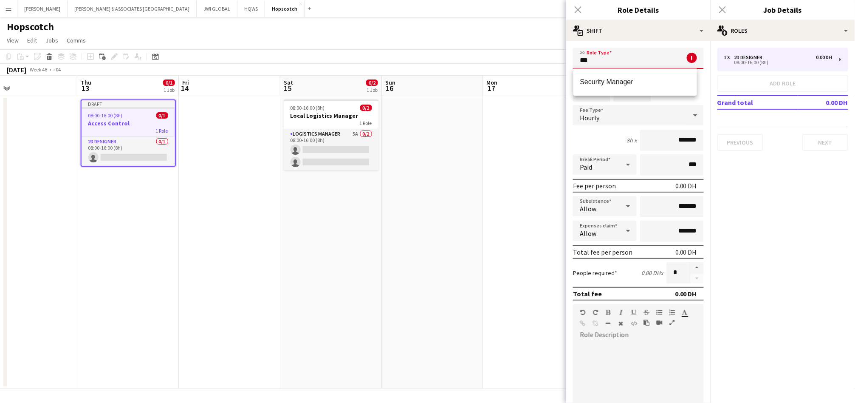
scroll to position [0, 0]
click at [624, 86] on mat-option "Security Manager" at bounding box center [636, 82] width 124 height 20
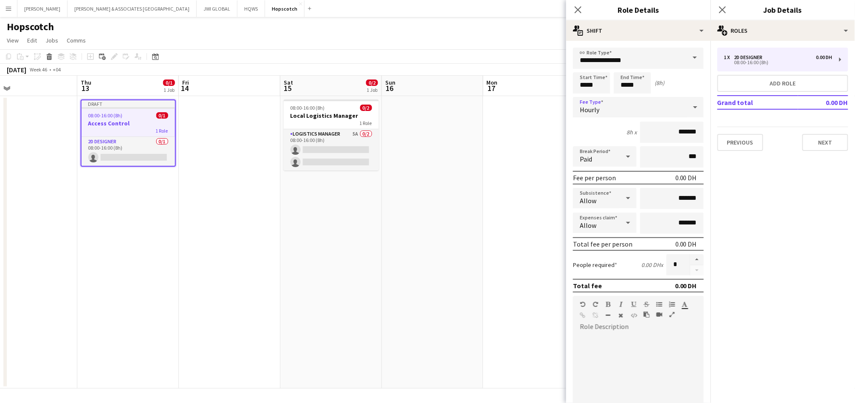
click at [635, 110] on div "Hourly" at bounding box center [630, 107] width 114 height 20
click at [633, 145] on mat-option "Fixed" at bounding box center [636, 151] width 124 height 21
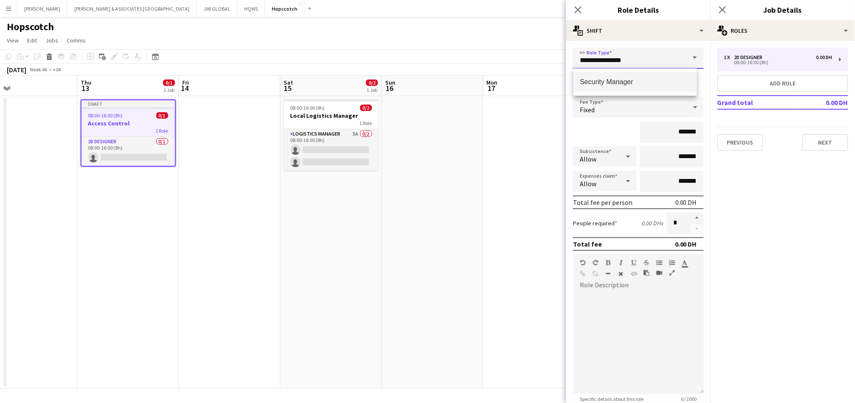
click at [643, 65] on input "**********" at bounding box center [638, 58] width 131 height 21
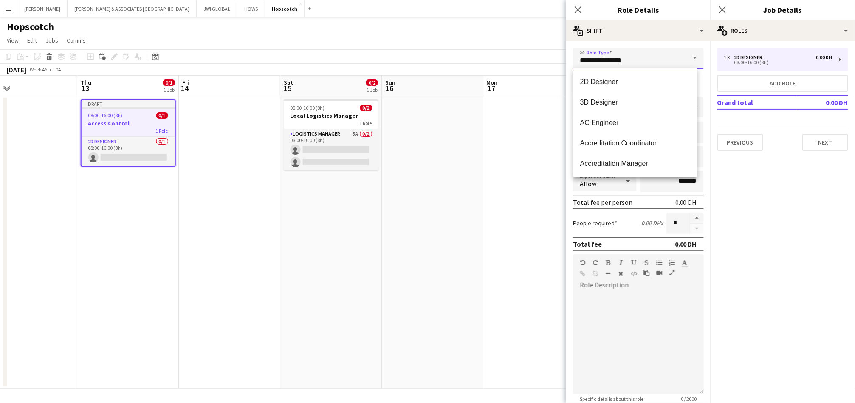
drag, startPoint x: 631, startPoint y: 64, endPoint x: 562, endPoint y: 72, distance: 69.7
click at [567, 68] on form "**********" at bounding box center [638, 269] width 144 height 443
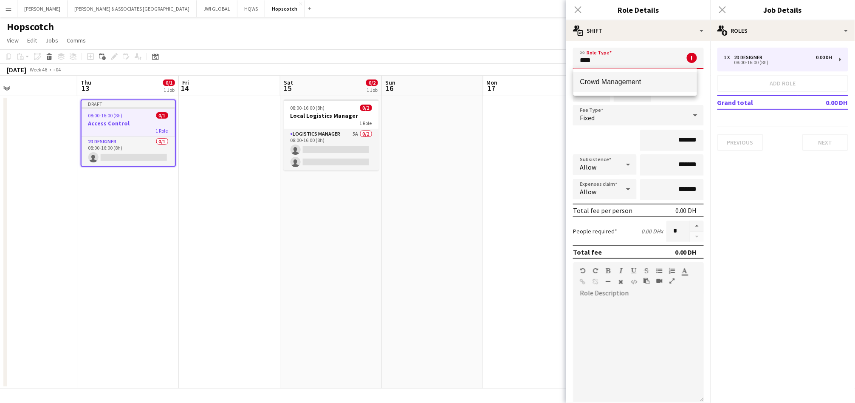
click at [600, 78] on span "Crowd Management" at bounding box center [635, 82] width 110 height 8
type input "**********"
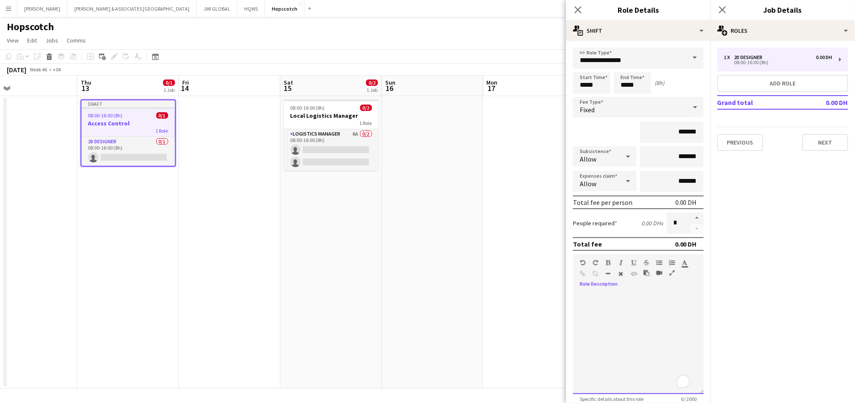
click at [671, 300] on div "To enrich screen reader interactions, please activate Accessibility in Grammarl…" at bounding box center [638, 343] width 131 height 102
click at [664, 299] on div "To enrich screen reader interactions, please activate Accessibility in Grammarl…" at bounding box center [638, 343] width 131 height 102
paste div "To enrich screen reader interactions, please activate Accessibility in Grammarl…"
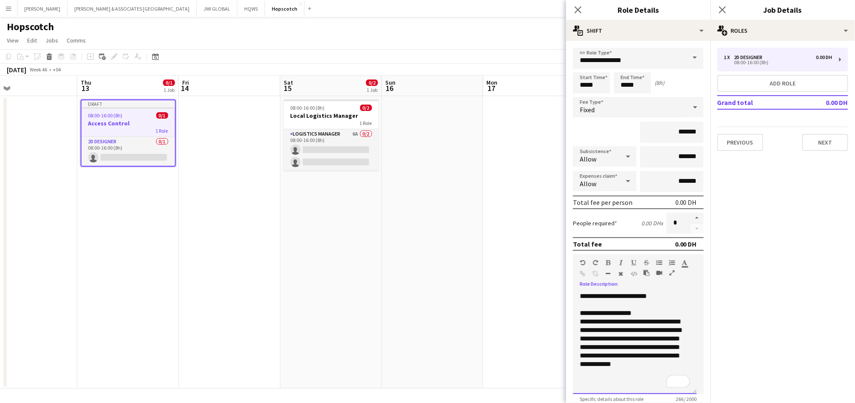
click at [580, 292] on p "**********" at bounding box center [635, 296] width 110 height 8
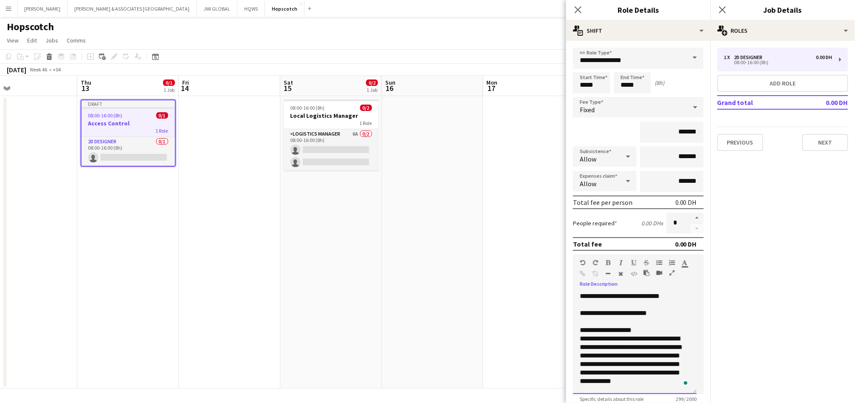
click at [662, 306] on p "**********" at bounding box center [635, 304] width 110 height 25
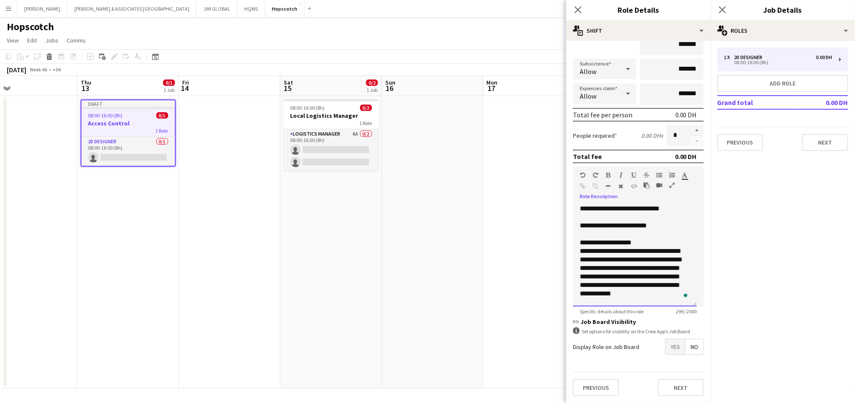
scroll to position [90, 0]
click at [673, 345] on span "Yes" at bounding box center [676, 346] width 20 height 15
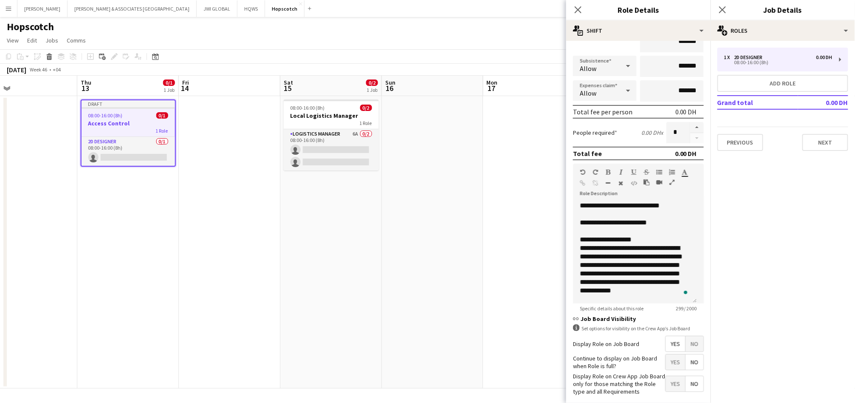
click at [673, 356] on span "Yes" at bounding box center [676, 361] width 20 height 15
click at [674, 381] on span "Yes" at bounding box center [676, 383] width 20 height 15
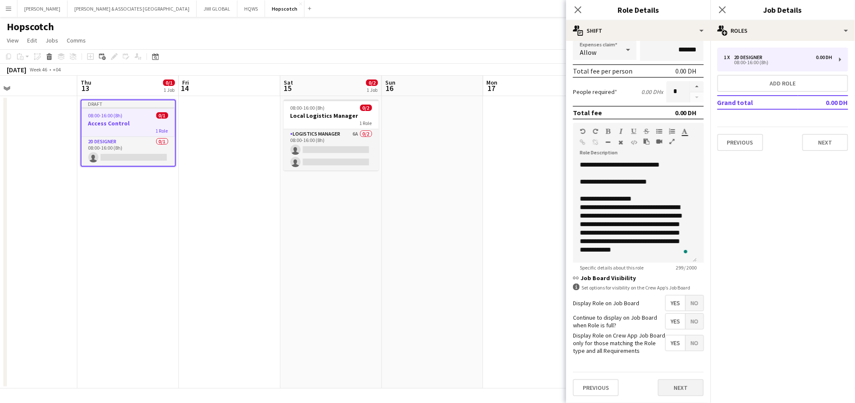
scroll to position [134, 0]
click at [675, 379] on button "Next" at bounding box center [681, 387] width 46 height 17
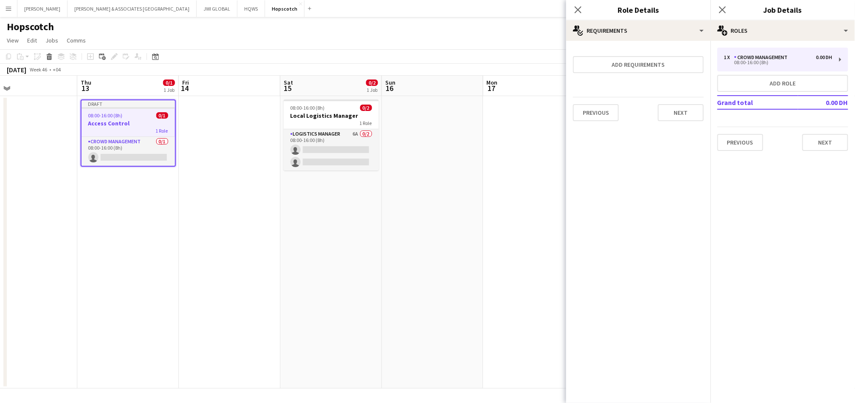
scroll to position [0, 0]
click at [731, 29] on div "multiple-users-add Roles" at bounding box center [783, 30] width 144 height 20
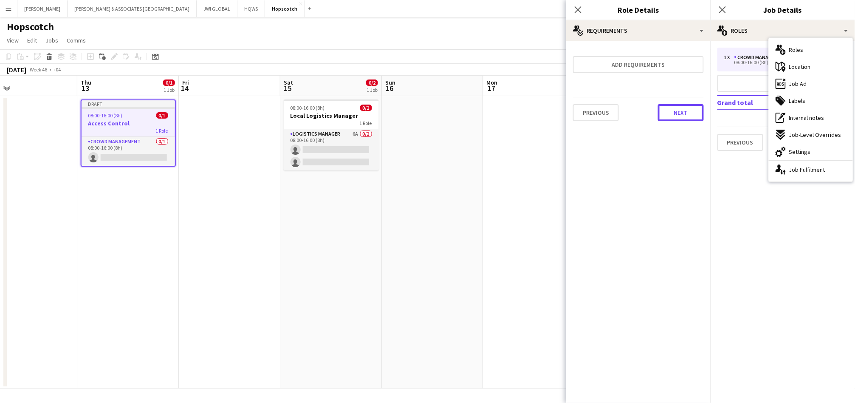
click at [670, 115] on button "Next" at bounding box center [681, 112] width 46 height 17
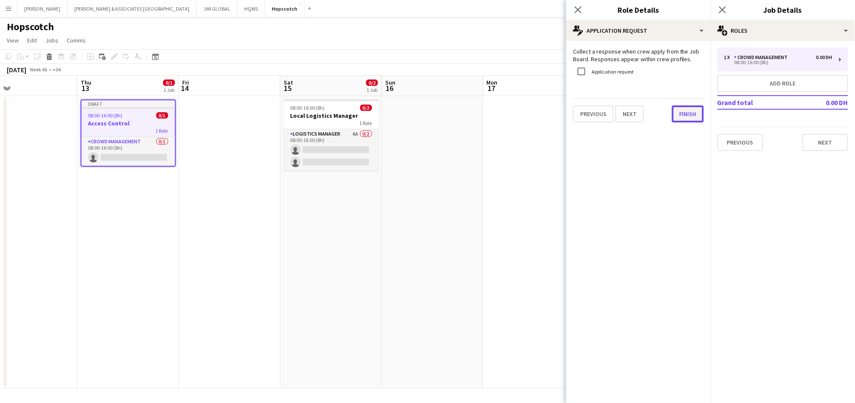
click at [681, 115] on button "Finish" at bounding box center [688, 113] width 32 height 17
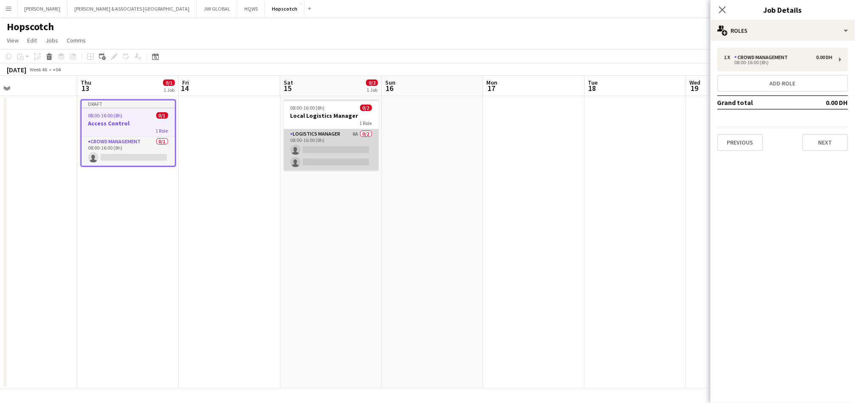
click at [301, 145] on app-card-role "Logistics Manager 6A 0/2 08:00-16:00 (8h) single-neutral-actions single-neutral…" at bounding box center [331, 149] width 95 height 41
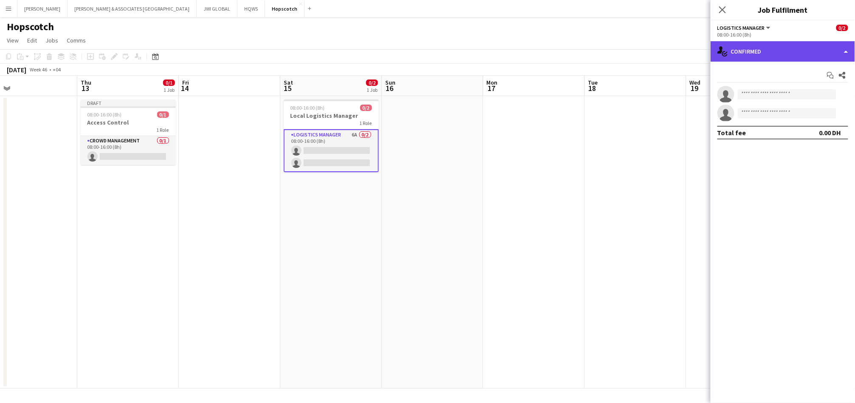
click at [820, 57] on div "single-neutral-actions-check-2 Confirmed" at bounding box center [783, 51] width 144 height 20
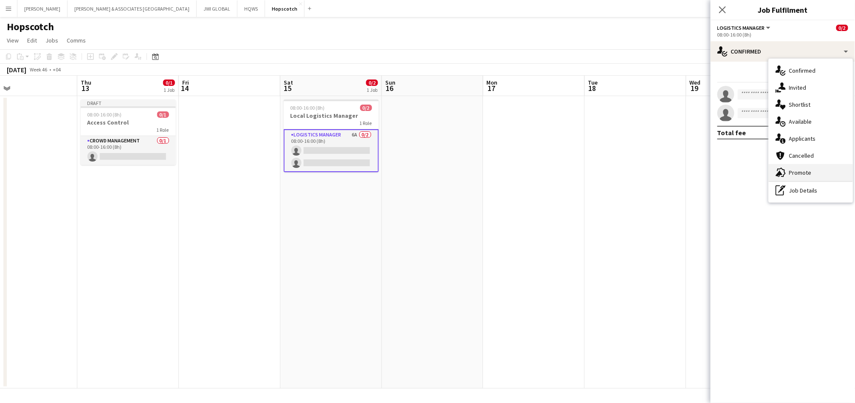
click at [803, 175] on span "Promote" at bounding box center [800, 173] width 23 height 8
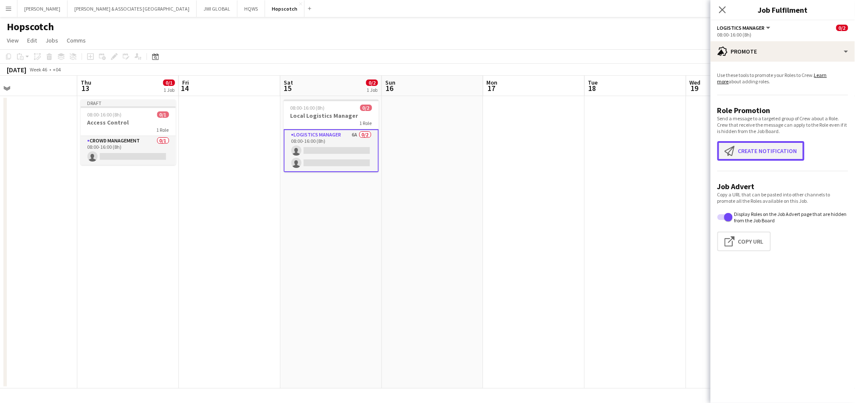
click at [772, 153] on button "Create notification Create notification" at bounding box center [761, 151] width 87 height 20
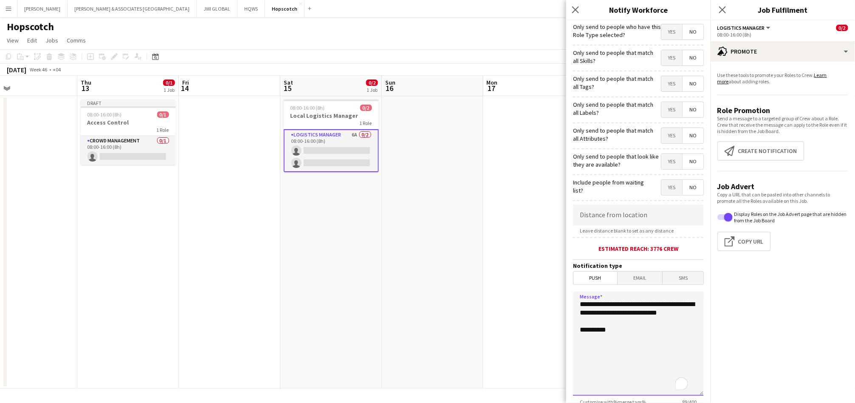
drag, startPoint x: 614, startPoint y: 317, endPoint x: 596, endPoint y: 311, distance: 19.5
drag, startPoint x: 596, startPoint y: 311, endPoint x: 585, endPoint y: 306, distance: 12.2
click at [585, 306] on textarea "**********" at bounding box center [638, 343] width 131 height 104
drag, startPoint x: 627, startPoint y: 319, endPoint x: 569, endPoint y: 301, distance: 60.7
click at [569, 301] on form "**********" at bounding box center [638, 243] width 144 height 447
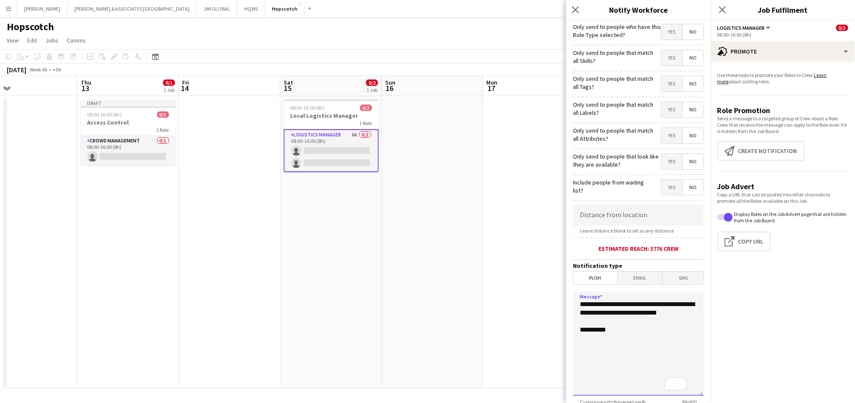
paste textarea "**********"
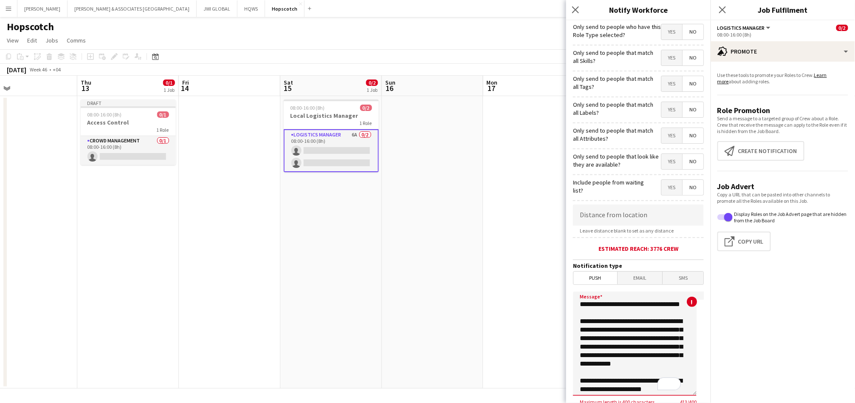
click at [605, 313] on textarea "**********" at bounding box center [635, 343] width 124 height 104
click at [622, 361] on textarea "**********" at bounding box center [635, 343] width 124 height 104
type textarea "**********"
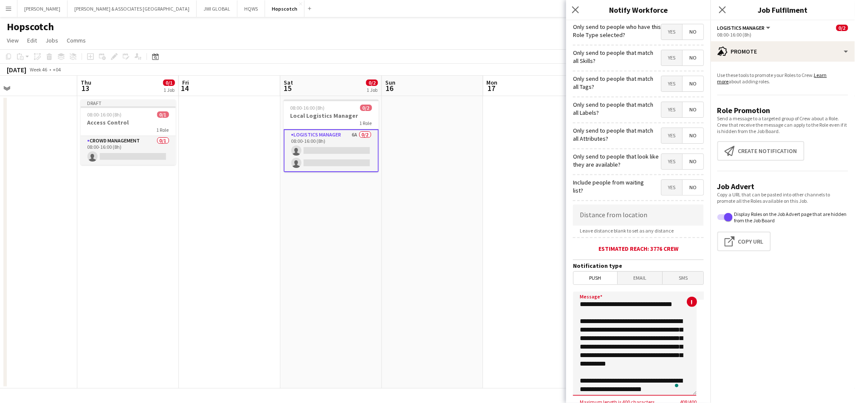
click at [613, 327] on textarea "**********" at bounding box center [635, 343] width 124 height 104
click at [613, 326] on textarea "**********" at bounding box center [635, 343] width 124 height 104
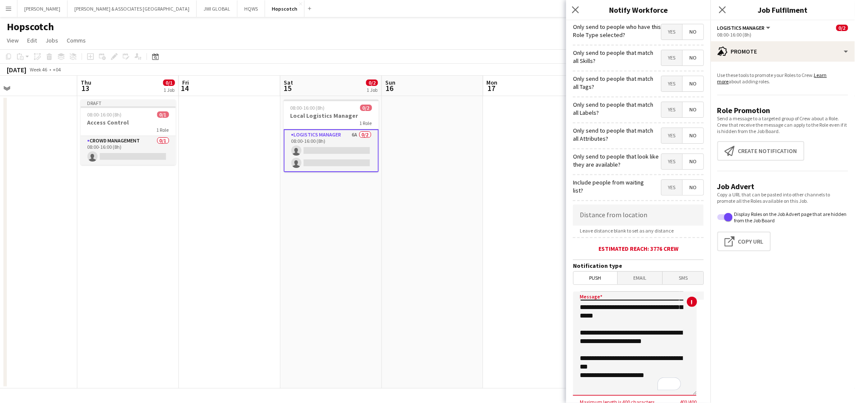
click at [631, 337] on textarea "**********" at bounding box center [635, 343] width 124 height 104
click at [656, 348] on textarea "**********" at bounding box center [635, 343] width 124 height 104
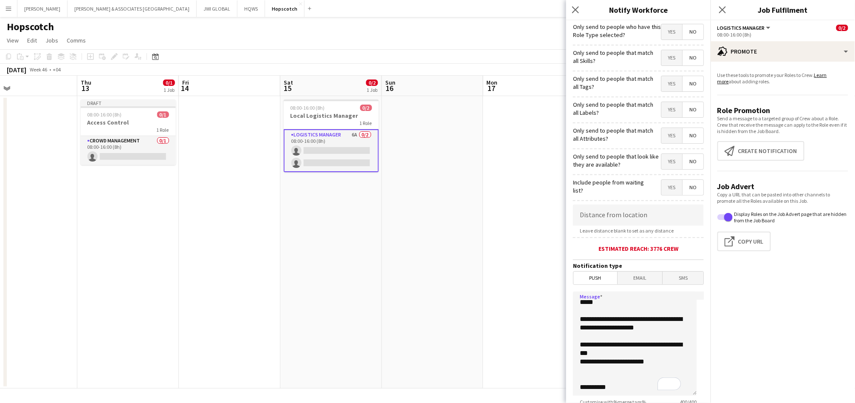
type textarea "**********"
click at [626, 274] on span "Email" at bounding box center [640, 277] width 45 height 13
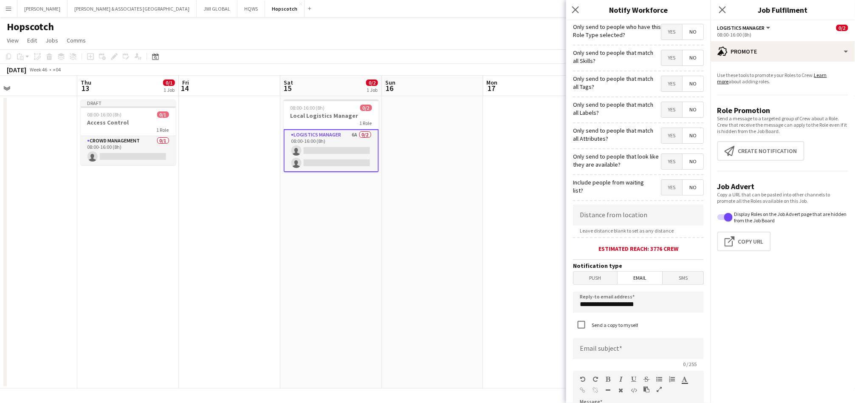
click at [605, 272] on span "Push" at bounding box center [596, 277] width 44 height 13
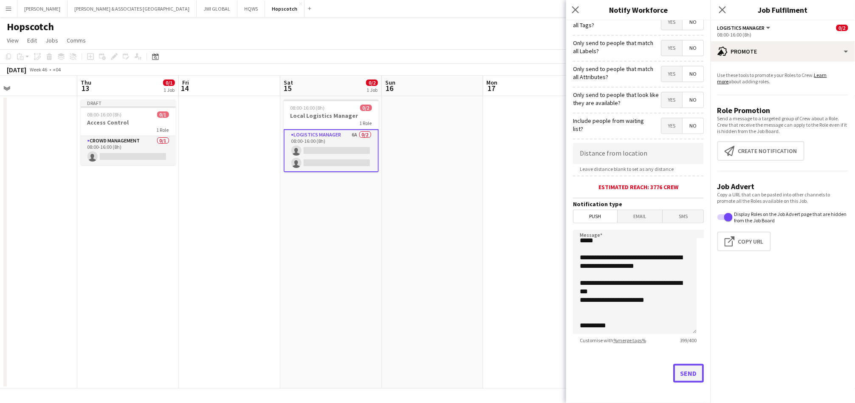
click at [679, 371] on button "Send" at bounding box center [688, 373] width 31 height 19
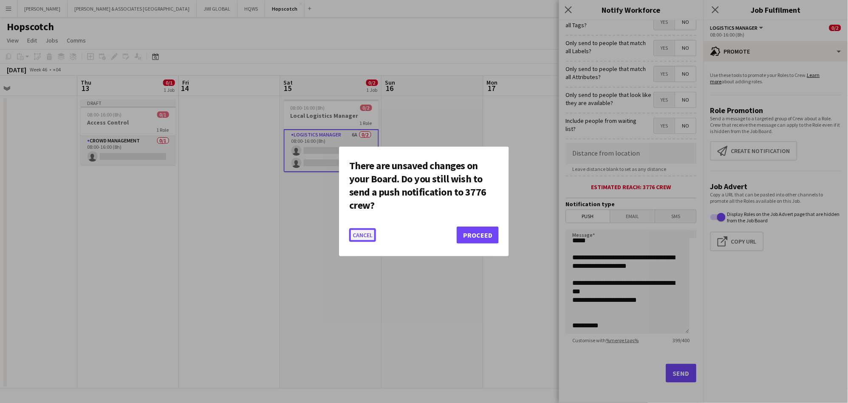
click at [369, 234] on button "Cancel" at bounding box center [362, 235] width 27 height 14
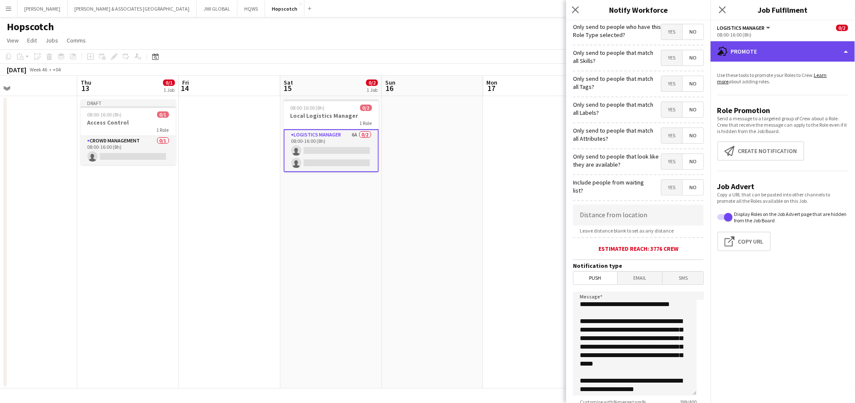
click at [779, 45] on div "advertising-megaphone Promote" at bounding box center [783, 51] width 144 height 20
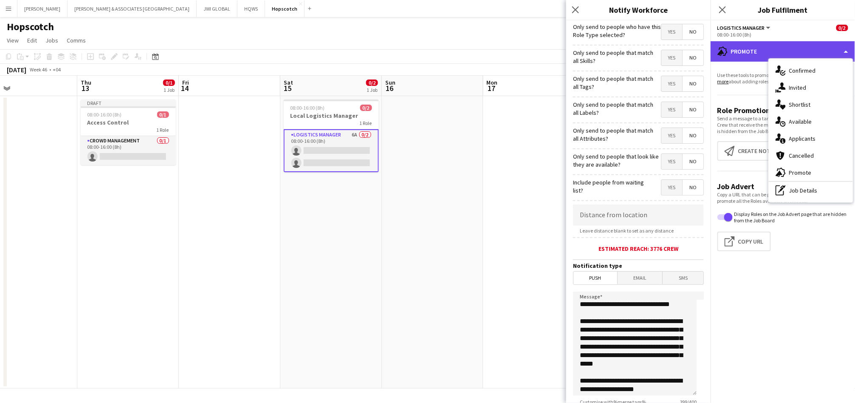
click at [731, 50] on div "advertising-megaphone Promote" at bounding box center [783, 51] width 144 height 20
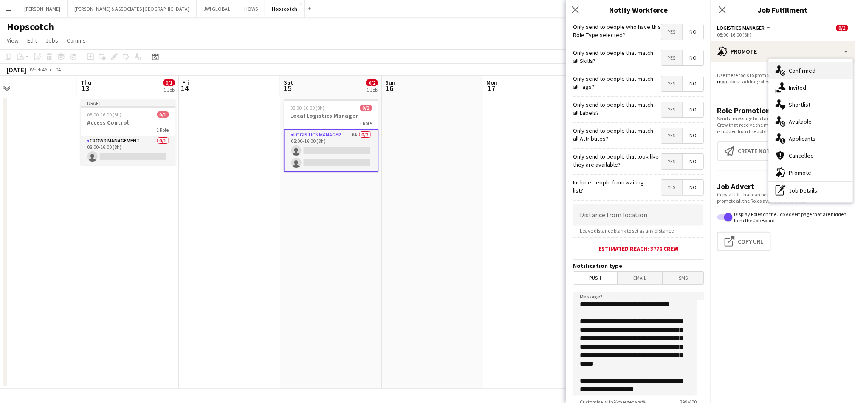
click at [784, 76] on div "single-neutral-actions-check-2 Confirmed" at bounding box center [811, 70] width 84 height 17
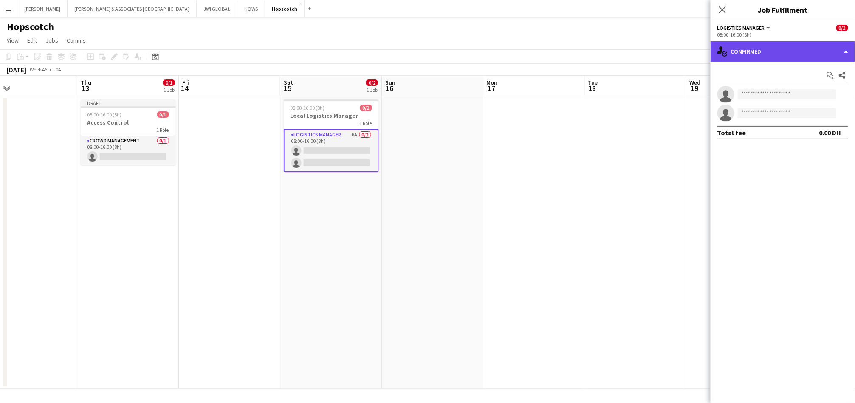
click at [760, 56] on div "single-neutral-actions-check-2 Confirmed" at bounding box center [783, 51] width 144 height 20
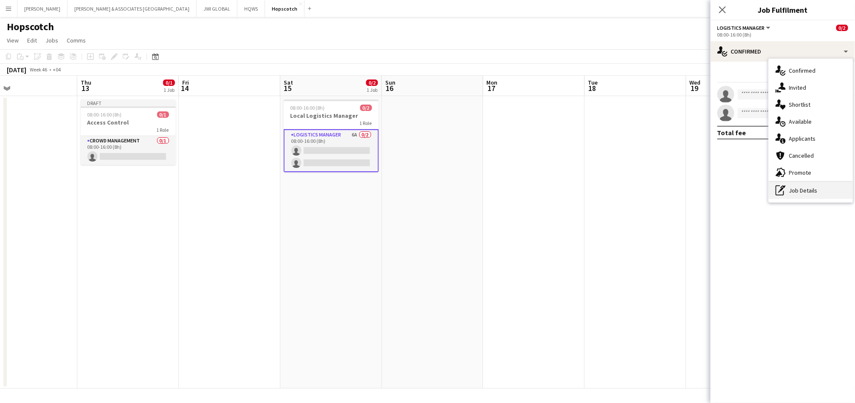
click at [789, 186] on div "pen-write Job Details" at bounding box center [811, 190] width 84 height 17
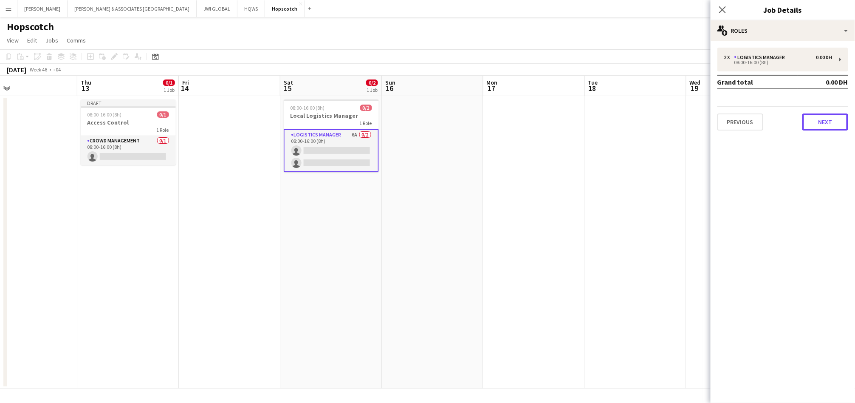
click at [819, 119] on button "Next" at bounding box center [826, 121] width 46 height 17
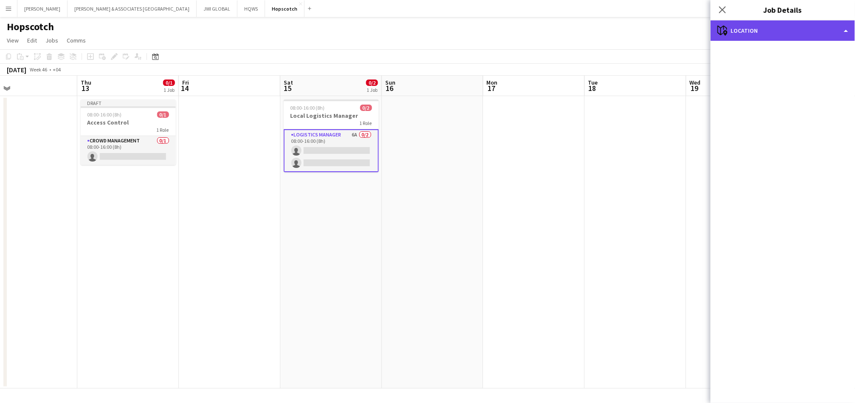
click at [800, 20] on div "maps-pin-1 Location" at bounding box center [783, 30] width 144 height 20
click at [748, 35] on div "maps-pin-1 Location" at bounding box center [783, 30] width 144 height 20
click at [837, 40] on div "maps-pin-1 Location" at bounding box center [783, 30] width 144 height 20
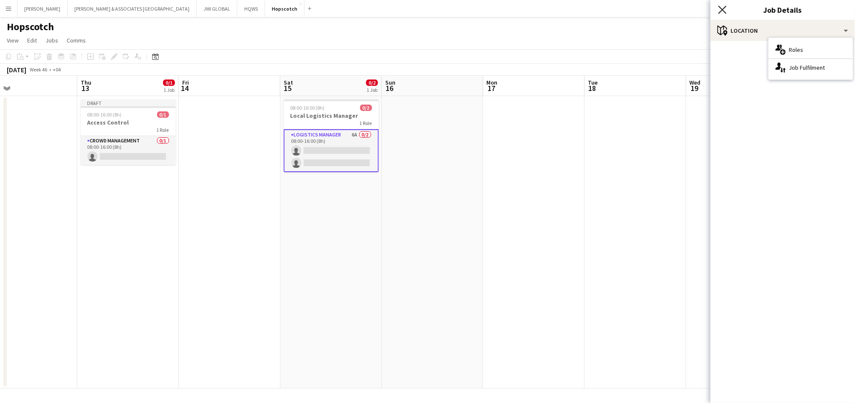
click at [725, 14] on icon "Close pop-in" at bounding box center [722, 10] width 8 height 8
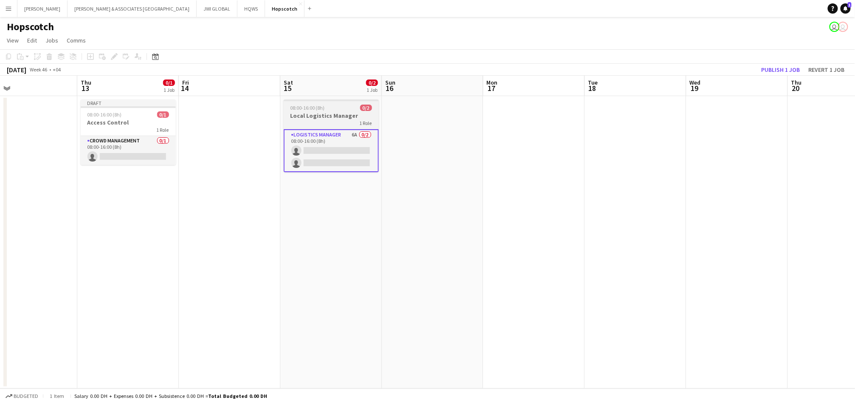
click at [342, 112] on h3 "Local Logistics Manager" at bounding box center [331, 116] width 95 height 8
click at [111, 54] on icon "Edit" at bounding box center [114, 56] width 7 height 7
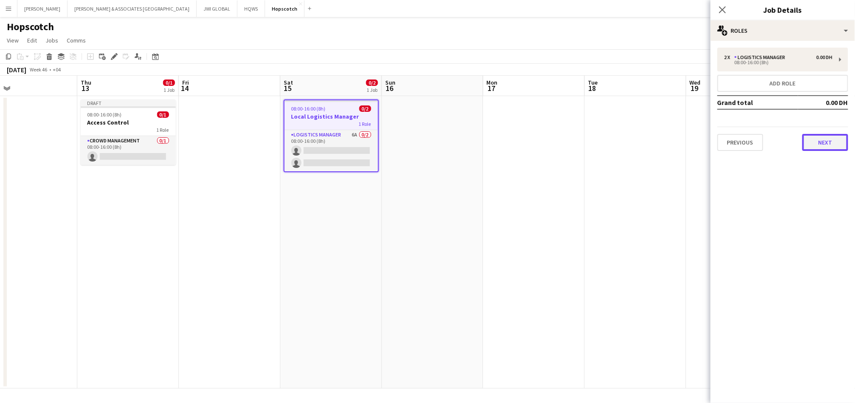
click at [829, 136] on button "Next" at bounding box center [826, 142] width 46 height 17
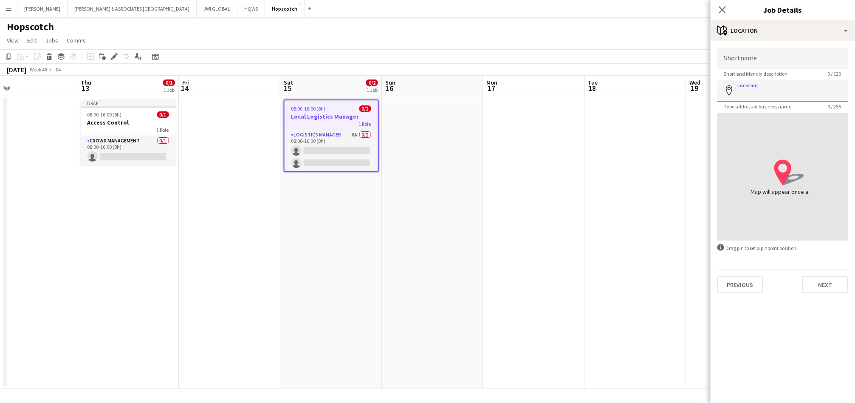
click at [804, 95] on input "Location" at bounding box center [783, 90] width 131 height 21
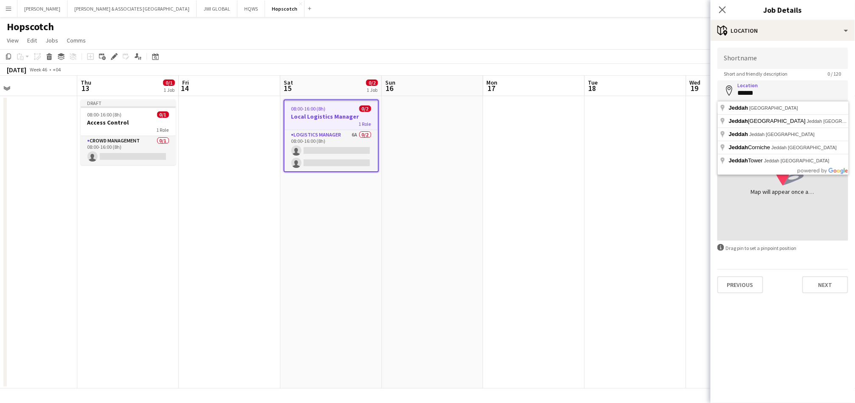
type input "**********"
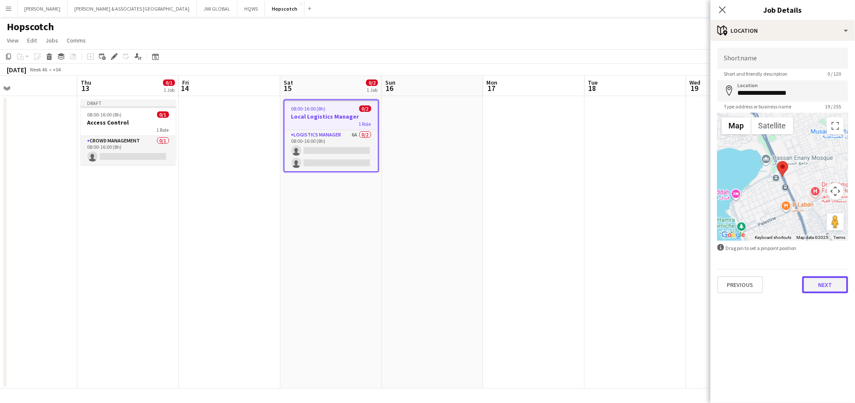
click at [829, 288] on button "Next" at bounding box center [826, 284] width 46 height 17
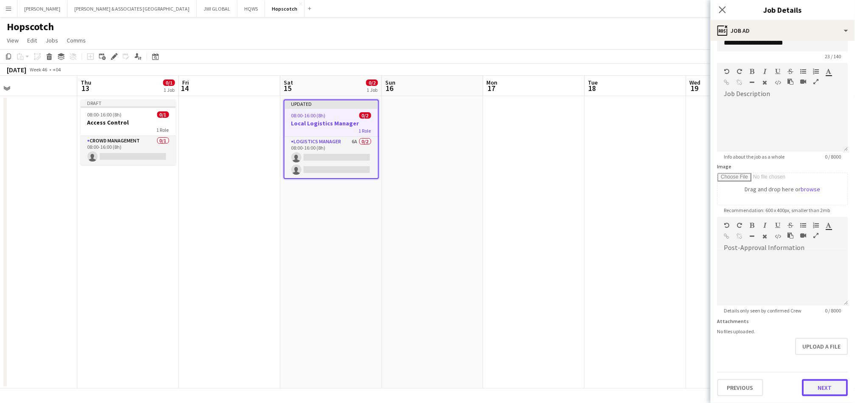
click at [810, 352] on form "**********" at bounding box center [783, 213] width 144 height 366
click at [812, 390] on button "Next" at bounding box center [826, 389] width 46 height 17
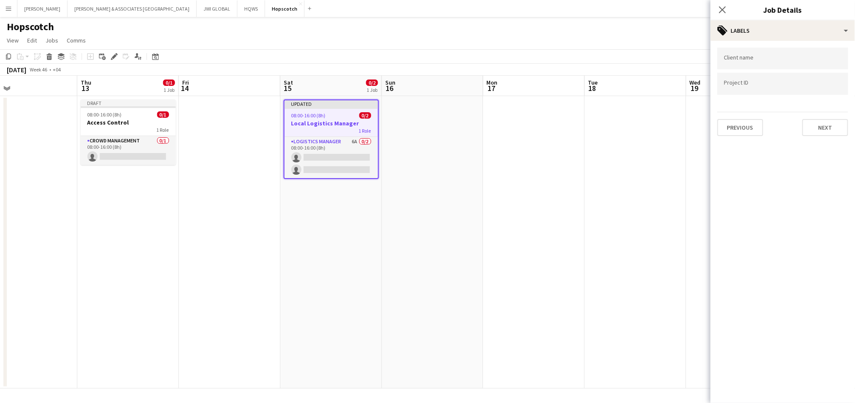
scroll to position [0, 0]
click at [832, 124] on button "Next" at bounding box center [826, 127] width 46 height 17
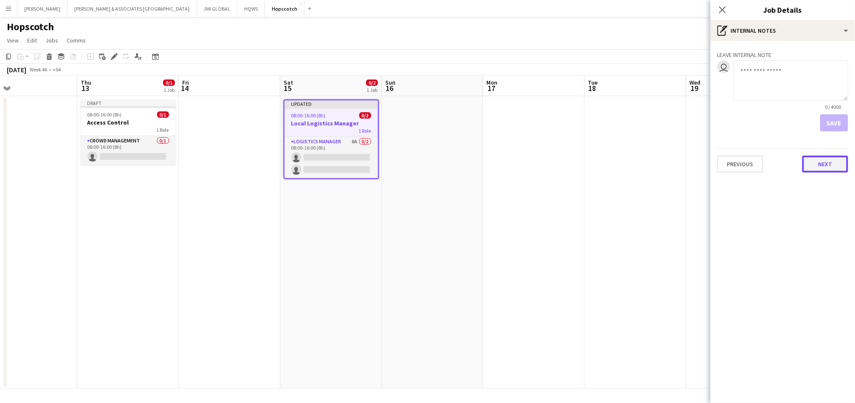
click at [824, 162] on button "Next" at bounding box center [826, 163] width 46 height 17
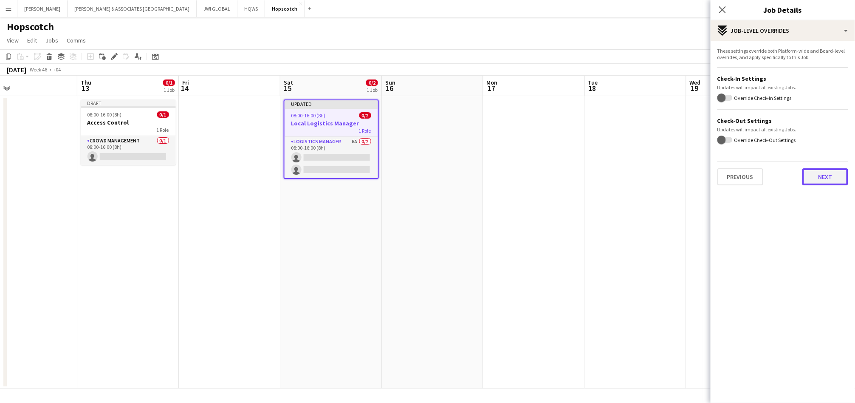
click at [821, 175] on button "Next" at bounding box center [826, 176] width 46 height 17
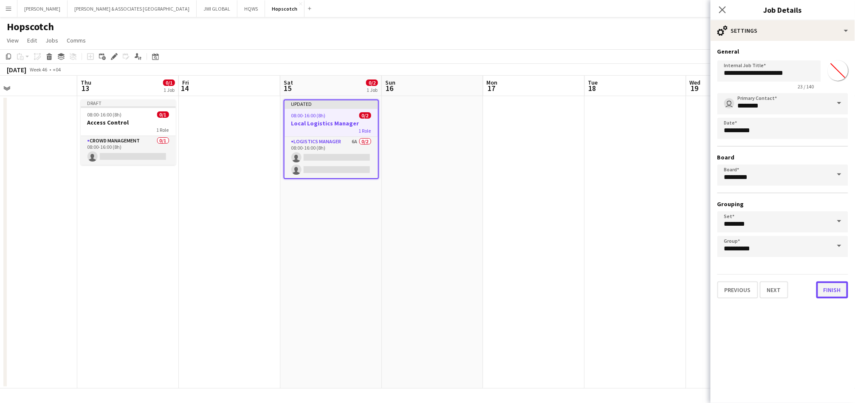
click at [823, 287] on button "Finish" at bounding box center [833, 289] width 32 height 17
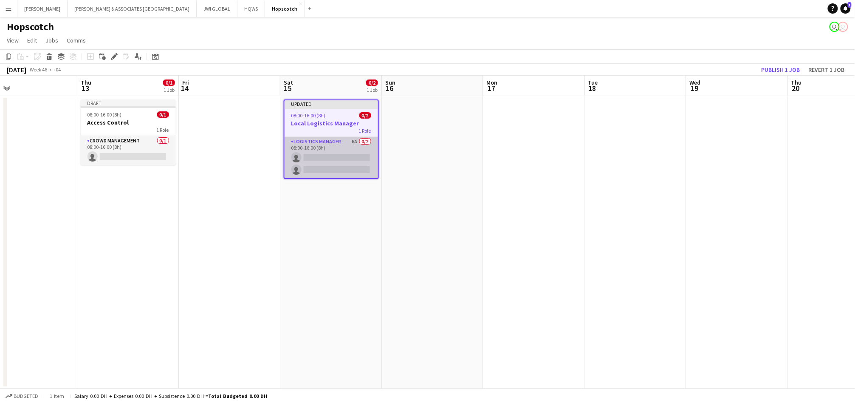
click at [339, 148] on app-card-role "Logistics Manager 6A 0/2 08:00-16:00 (8h) single-neutral-actions single-neutral…" at bounding box center [331, 157] width 93 height 41
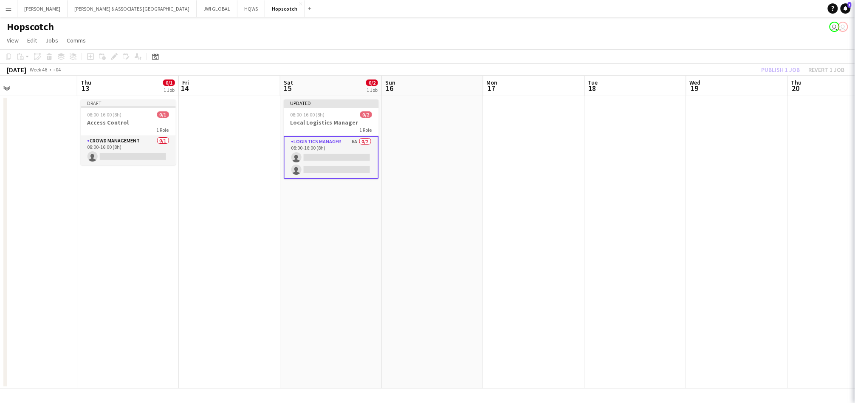
scroll to position [0, 226]
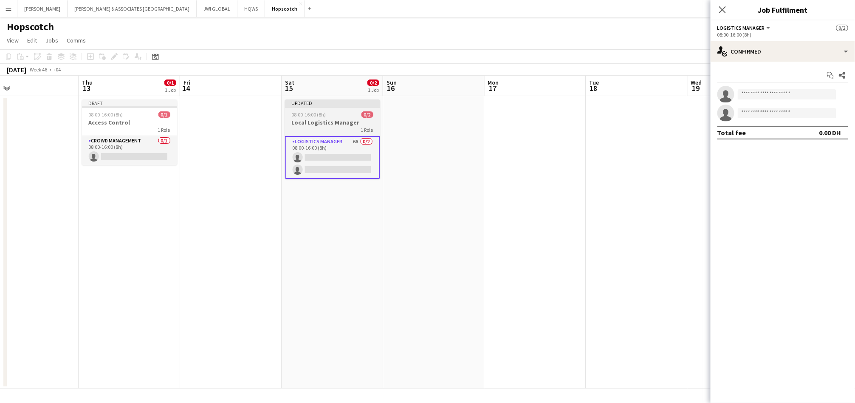
click at [343, 114] on div "08:00-16:00 (8h) 0/2" at bounding box center [332, 114] width 95 height 6
drag, startPoint x: 628, startPoint y: 53, endPoint x: 661, endPoint y: 57, distance: 32.5
click at [639, 53] on app-toolbar "Copy Paste Paste Ctrl+V Paste with crew Ctrl+Shift+V Paste linked Job Delete Gr…" at bounding box center [427, 56] width 855 height 14
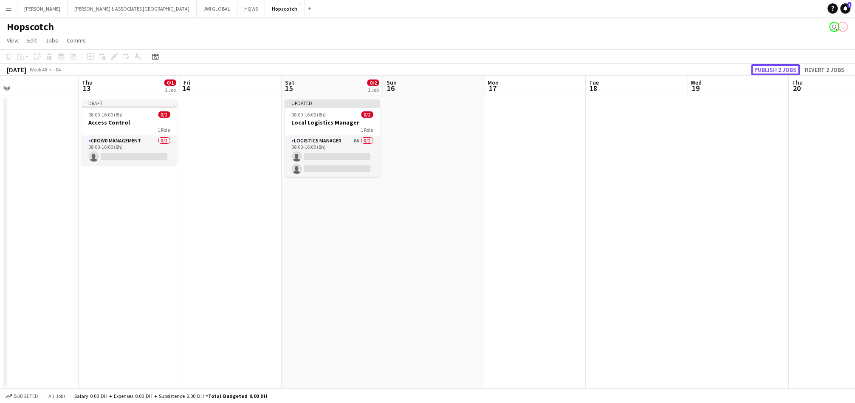
click at [788, 68] on button "Publish 2 jobs" at bounding box center [776, 69] width 49 height 11
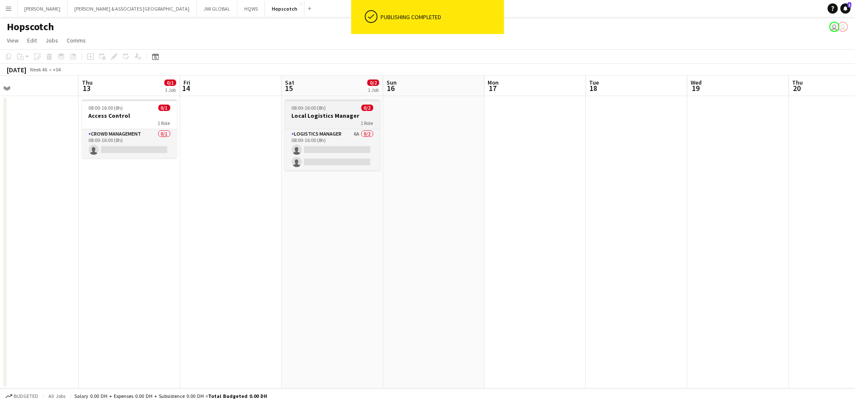
click at [314, 113] on h3 "Local Logistics Manager" at bounding box center [332, 116] width 95 height 8
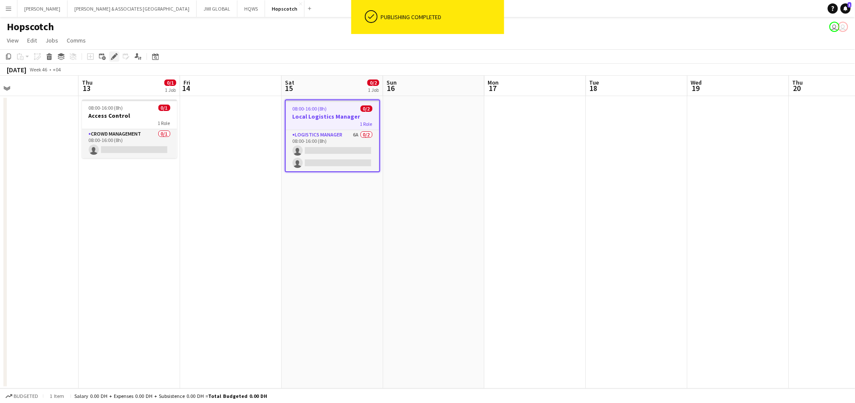
click at [114, 53] on icon "Edit" at bounding box center [114, 56] width 7 height 7
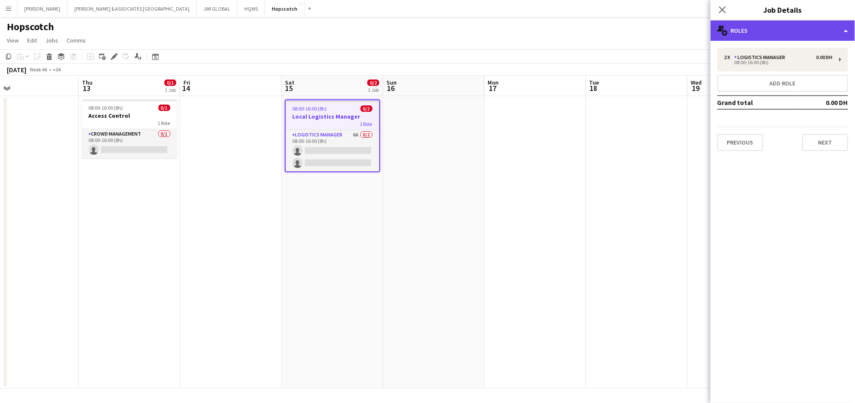
click at [741, 31] on div "multiple-users-add Roles" at bounding box center [783, 30] width 144 height 20
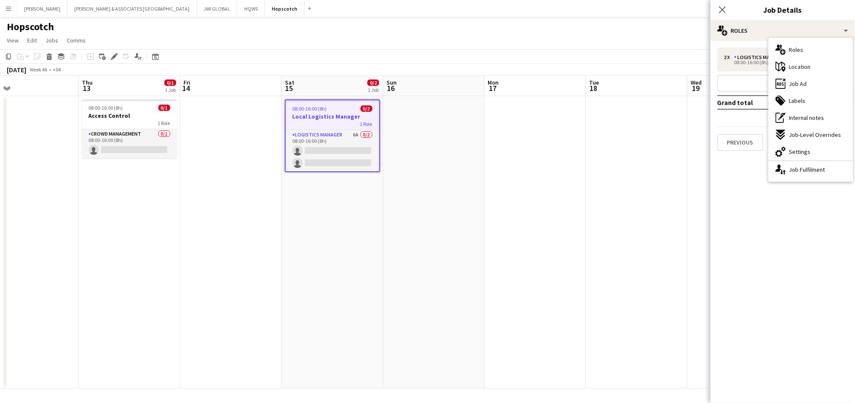
click at [741, 179] on mat-expansion-panel "pencil3 General details 2 x Logistics Manager 0.00 DH 08:00-16:00 (8h) Add role…" at bounding box center [783, 222] width 144 height 362
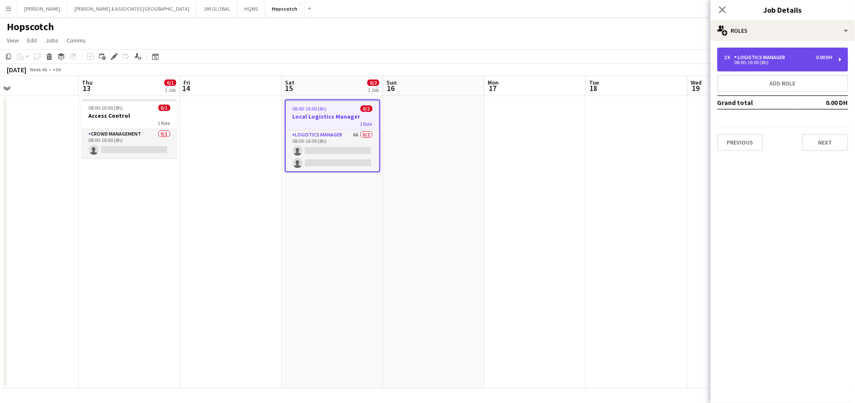
click at [772, 49] on div "2 x Logistics Manager 0.00 DH 08:00-16:00 (8h)" at bounding box center [783, 60] width 131 height 24
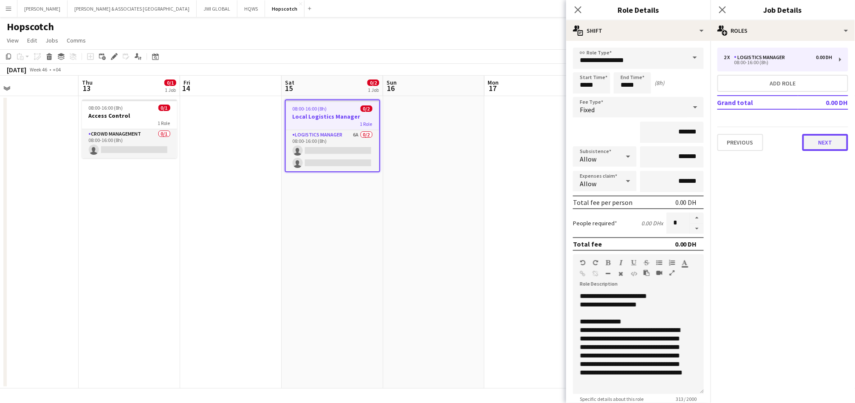
click at [811, 138] on button "Next" at bounding box center [826, 142] width 46 height 17
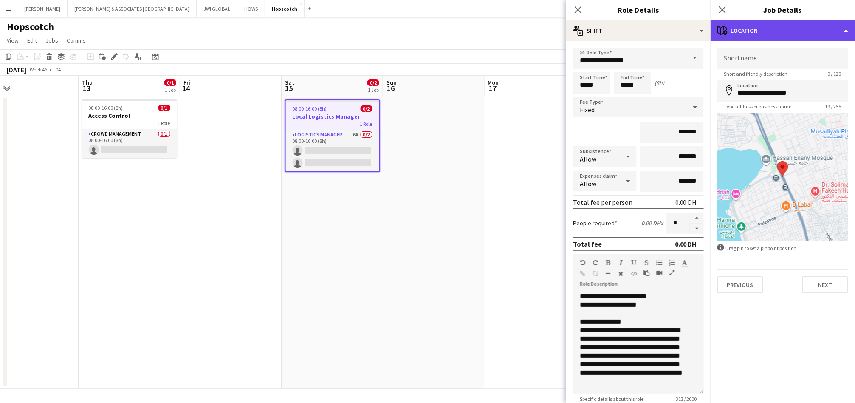
click at [808, 32] on div "maps-pin-1 Location" at bounding box center [783, 30] width 144 height 20
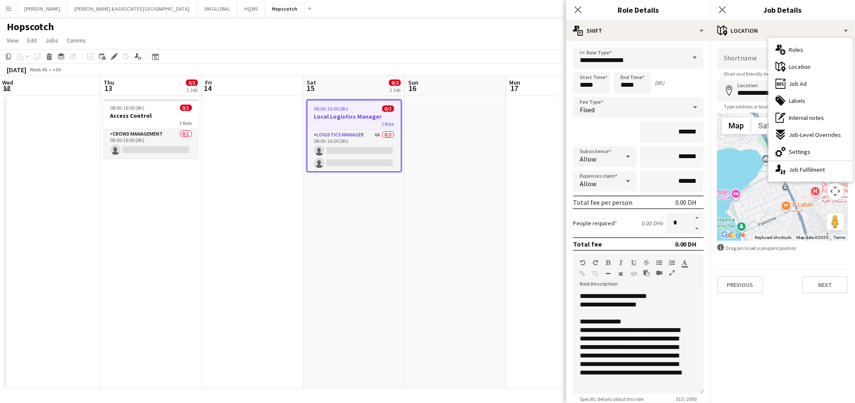
drag, startPoint x: 338, startPoint y: 113, endPoint x: 357, endPoint y: 113, distance: 19.1
click at [357, 113] on app-calendar-viewport "Mon 10 Tue 11 Wed 12 Thu 13 0/1 1 Job Fri 14 Sat 15 0/2 1 Job Sun 16 Mon 17 Tue…" at bounding box center [427, 232] width 855 height 313
click at [354, 120] on div "1 Role" at bounding box center [354, 123] width 93 height 7
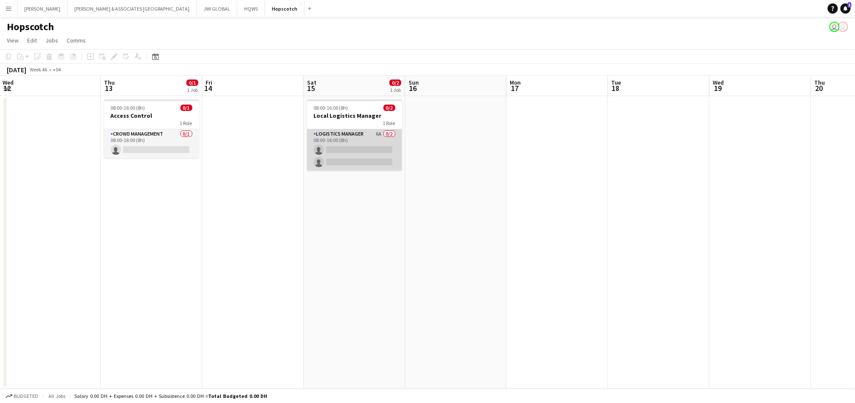
click at [345, 152] on app-card-role "Logistics Manager 6A 0/2 08:00-16:00 (8h) single-neutral-actions single-neutral…" at bounding box center [354, 149] width 95 height 41
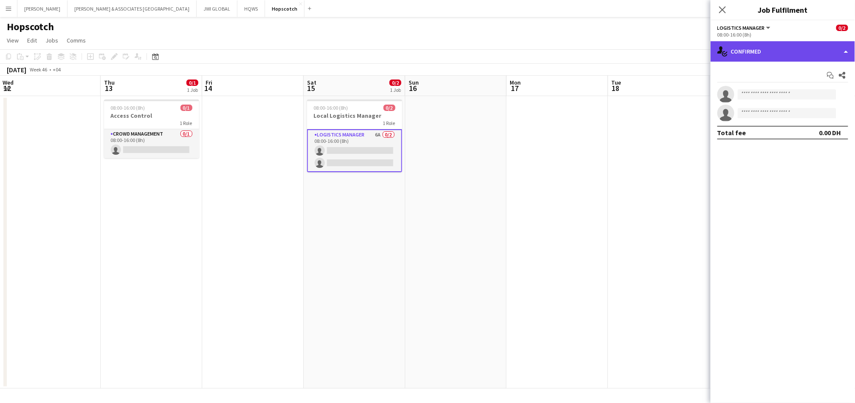
click at [771, 50] on div "single-neutral-actions-check-2 Confirmed" at bounding box center [783, 51] width 144 height 20
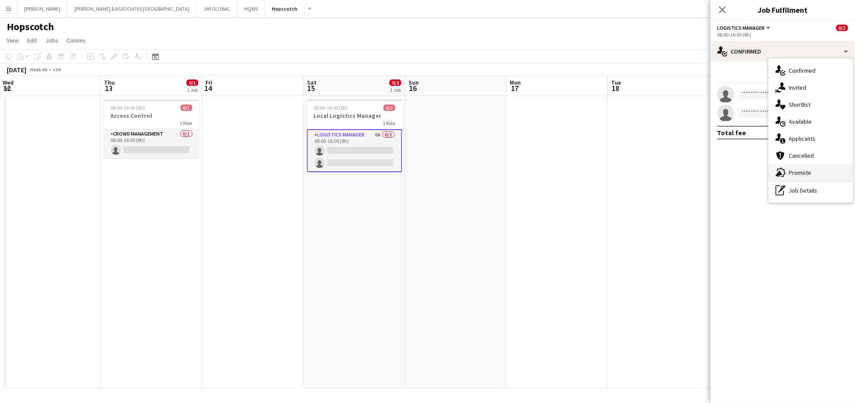
click at [792, 169] on span "Promote" at bounding box center [800, 173] width 23 height 8
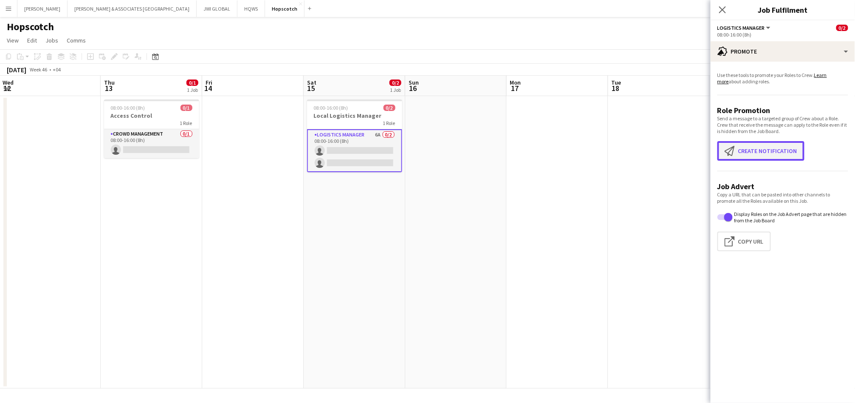
click at [781, 146] on button "Create notification Create notification" at bounding box center [761, 151] width 87 height 20
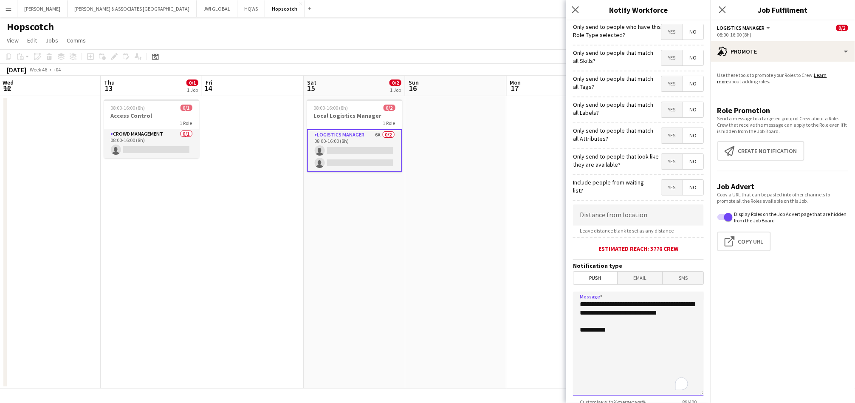
drag, startPoint x: 625, startPoint y: 323, endPoint x: 519, endPoint y: 294, distance: 110.6
click at [519, 294] on body "Menu Boards Boards Boards All jobs Status Workforce Workforce My Workforce Recr…" at bounding box center [427, 201] width 855 height 403
paste textarea "**********"
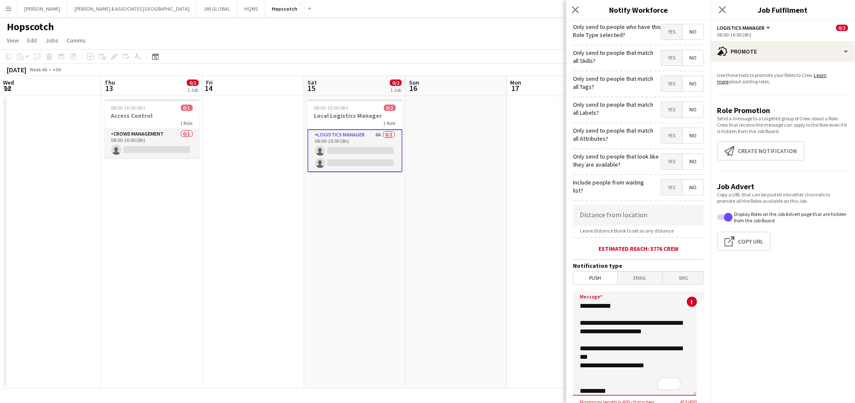
scroll to position [58, 0]
drag, startPoint x: 513, startPoint y: 306, endPoint x: 633, endPoint y: 367, distance: 133.9
click at [633, 367] on textarea "**********" at bounding box center [635, 343] width 124 height 104
drag, startPoint x: 610, startPoint y: 380, endPoint x: 591, endPoint y: 378, distance: 20.0
click at [591, 378] on textarea "**********" at bounding box center [635, 343] width 124 height 104
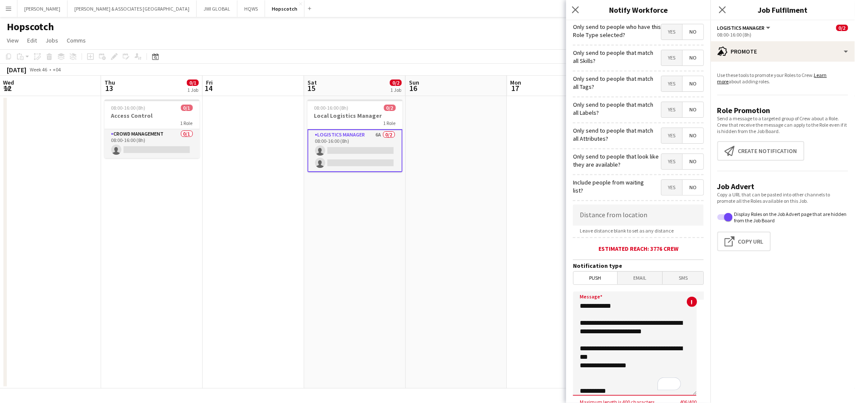
click at [633, 334] on textarea "**********" at bounding box center [635, 343] width 124 height 104
drag, startPoint x: 616, startPoint y: 328, endPoint x: 609, endPoint y: 312, distance: 16.7
click at [609, 312] on textarea "**********" at bounding box center [635, 343] width 124 height 104
click at [624, 297] on textarea "**********" at bounding box center [635, 343] width 124 height 104
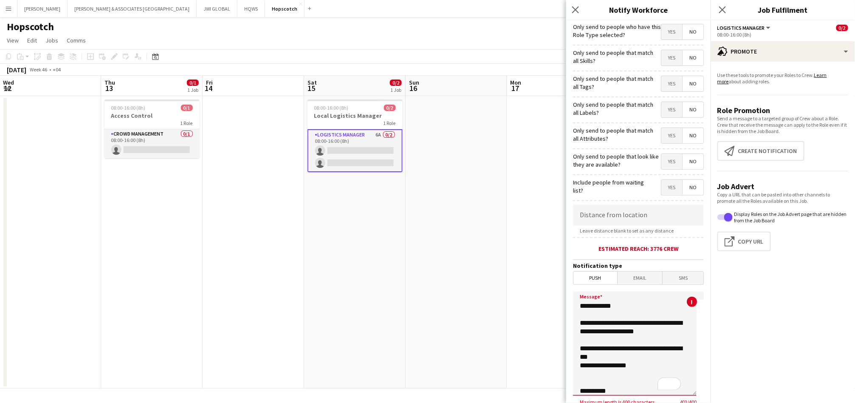
click at [624, 301] on textarea "**********" at bounding box center [635, 343] width 124 height 104
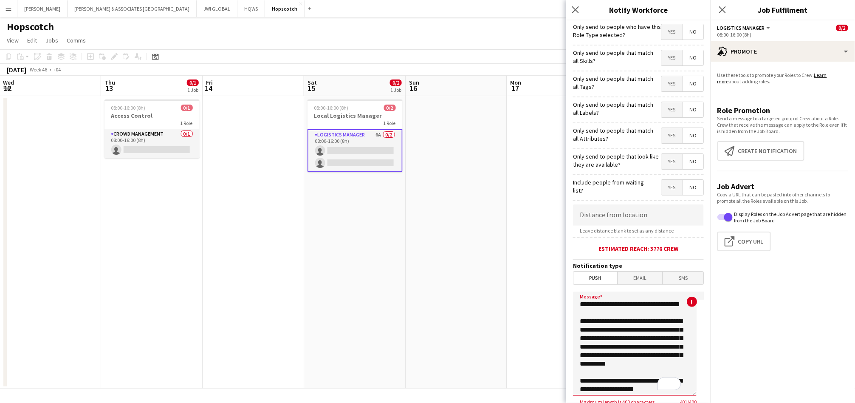
click at [677, 302] on textarea "**********" at bounding box center [635, 343] width 124 height 104
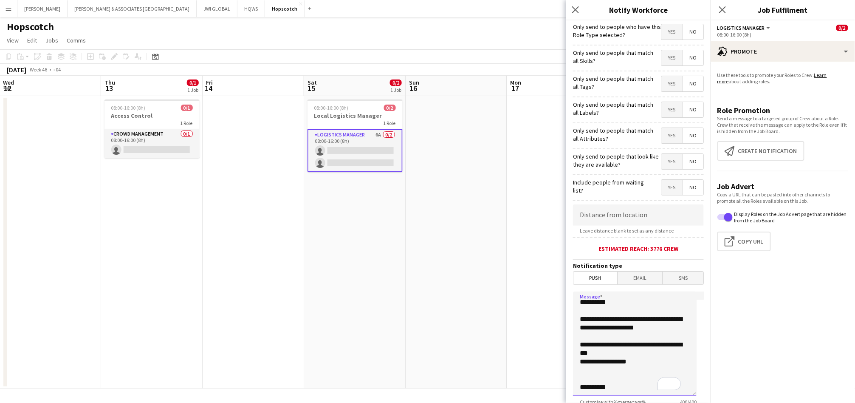
scroll to position [45, 0]
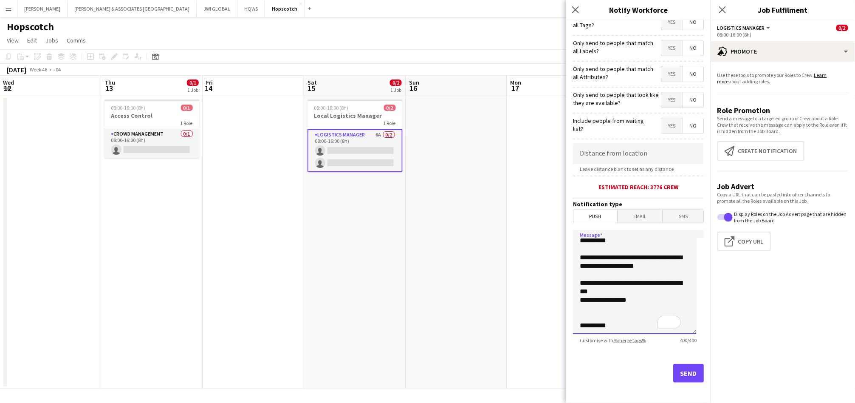
type textarea "**********"
click at [682, 368] on button "Send" at bounding box center [688, 373] width 31 height 19
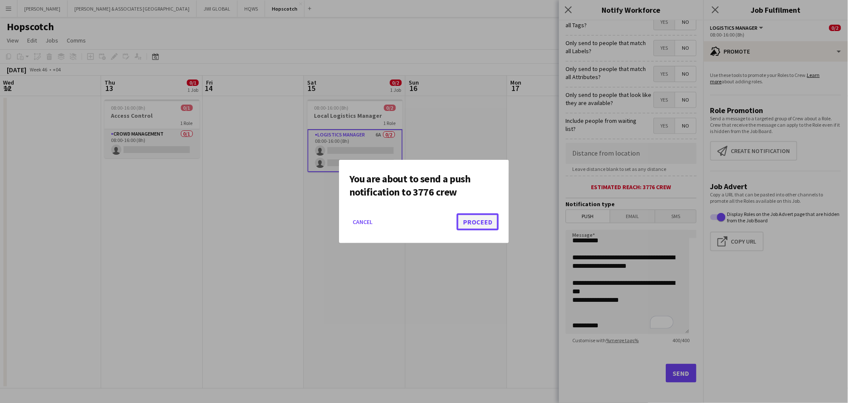
click at [477, 220] on button "Proceed" at bounding box center [478, 221] width 42 height 17
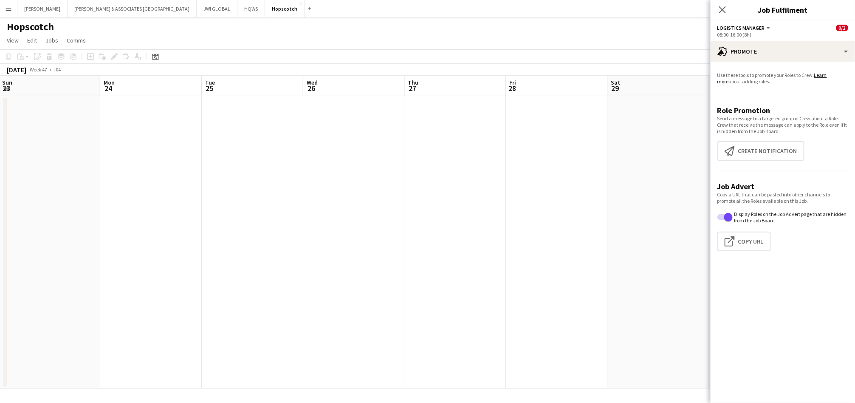
click at [565, 144] on app-date-cell at bounding box center [557, 242] width 102 height 292
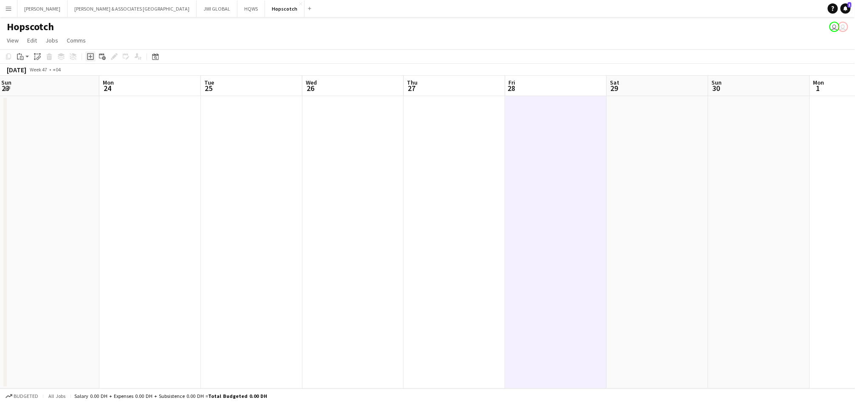
click at [89, 54] on icon "Add job" at bounding box center [90, 56] width 7 height 7
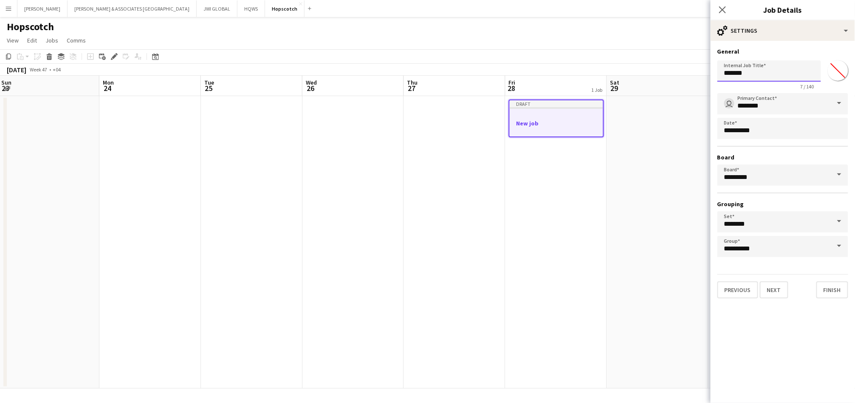
click at [756, 75] on input "*******" at bounding box center [770, 70] width 104 height 21
type input "**********"
click at [827, 287] on button "Finish" at bounding box center [833, 289] width 32 height 17
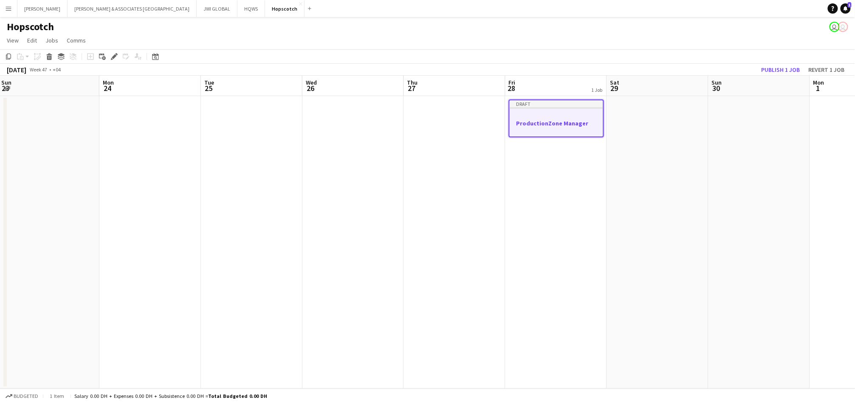
click at [558, 120] on app-calendar-viewport "Thu 20 Fri 21 Sat 22 Sun 23 Mon 24 Tue 25 Wed 26 Thu 27 Fri 28 1 Job Sat 29 Sun…" at bounding box center [427, 232] width 855 height 313
click at [560, 121] on h3 "ProductionZone Manager" at bounding box center [560, 123] width 93 height 8
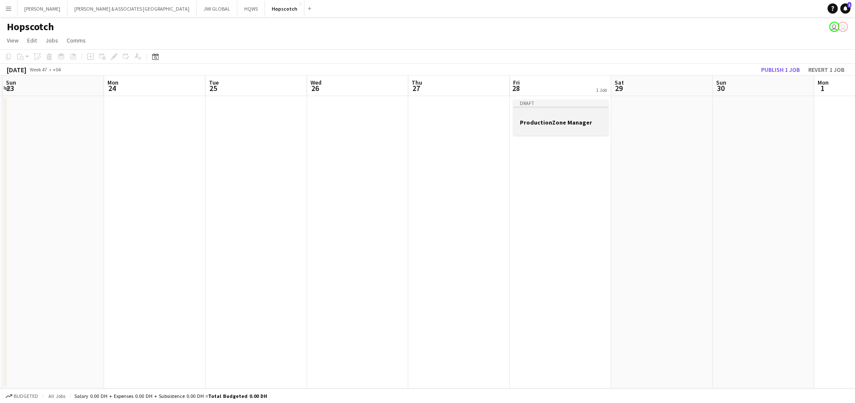
click at [560, 121] on h3 "ProductionZone Manager" at bounding box center [561, 123] width 95 height 8
click at [112, 54] on icon "Edit" at bounding box center [114, 56] width 7 height 7
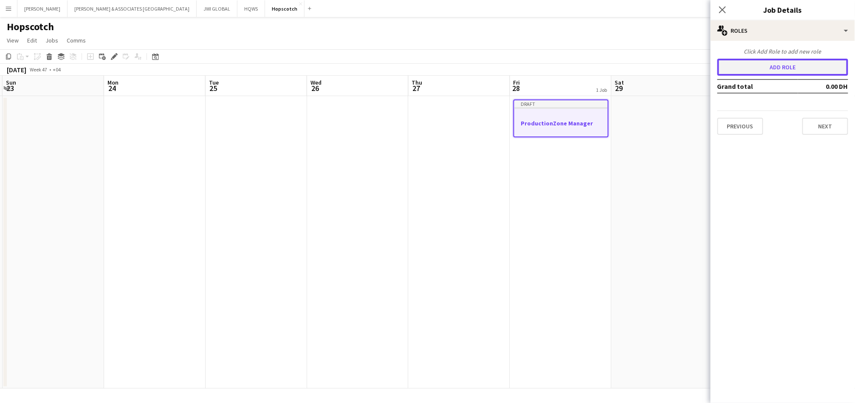
click at [804, 66] on button "Add role" at bounding box center [783, 67] width 131 height 17
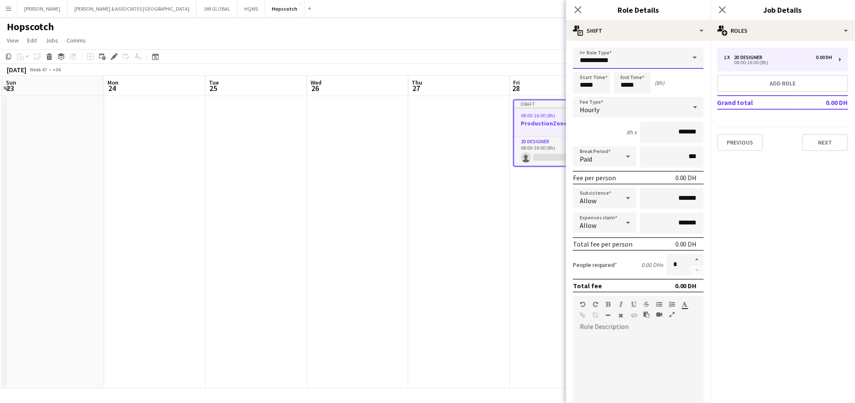
click at [633, 59] on input "**********" at bounding box center [638, 58] width 131 height 21
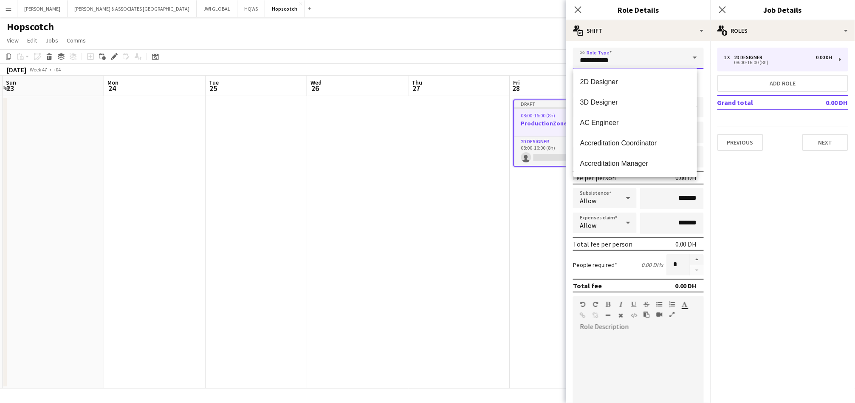
click at [633, 59] on input "**********" at bounding box center [638, 58] width 131 height 21
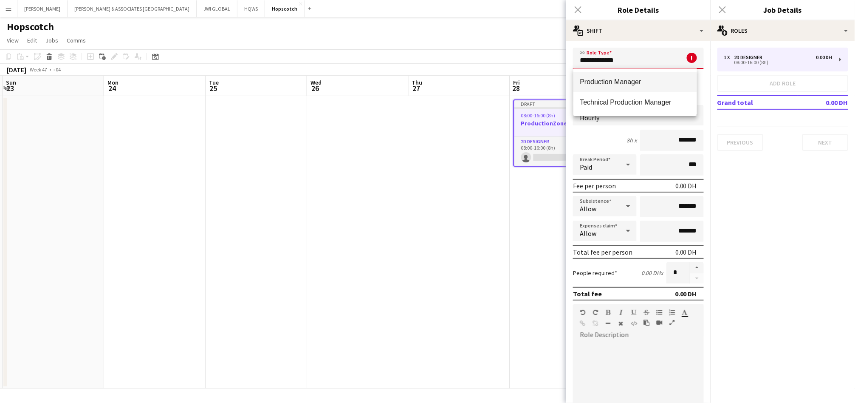
click at [610, 86] on mat-option "Production Manager" at bounding box center [636, 82] width 124 height 20
type input "**********"
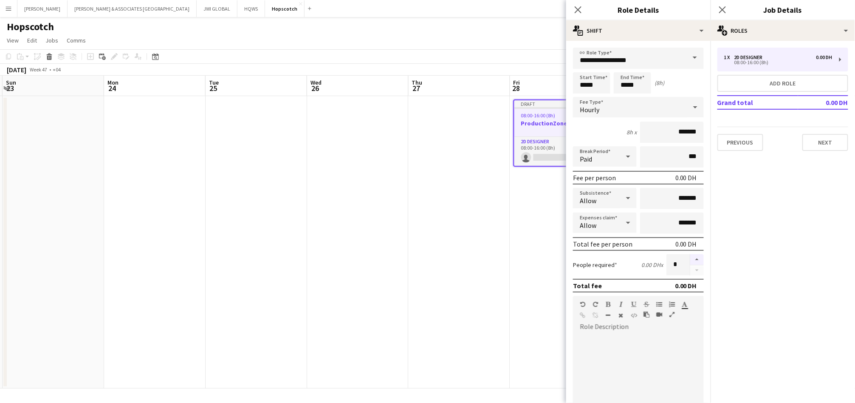
click at [690, 257] on button "button" at bounding box center [697, 259] width 14 height 11
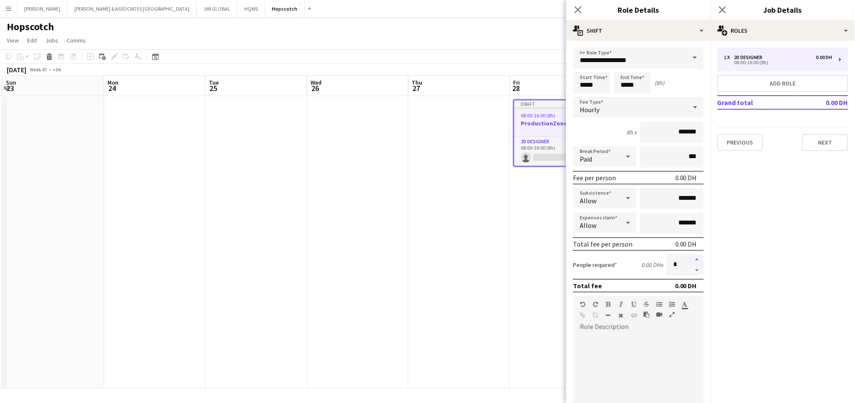
click at [690, 257] on button "button" at bounding box center [697, 259] width 14 height 11
type input "*"
click at [643, 117] on form "**********" at bounding box center [638, 290] width 144 height 484
click at [647, 116] on div "Hourly" at bounding box center [630, 107] width 114 height 20
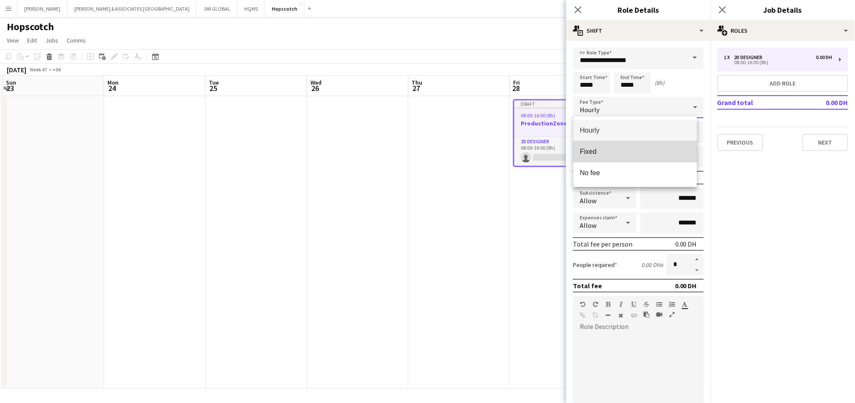
click at [656, 158] on mat-option "Fixed" at bounding box center [636, 151] width 124 height 21
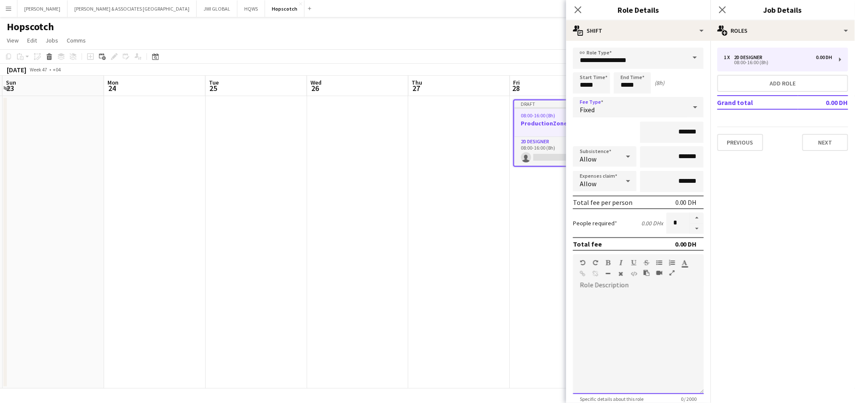
click at [630, 304] on div at bounding box center [638, 343] width 131 height 102
paste div "To enrich screen reader interactions, please activate Accessibility in Grammarl…"
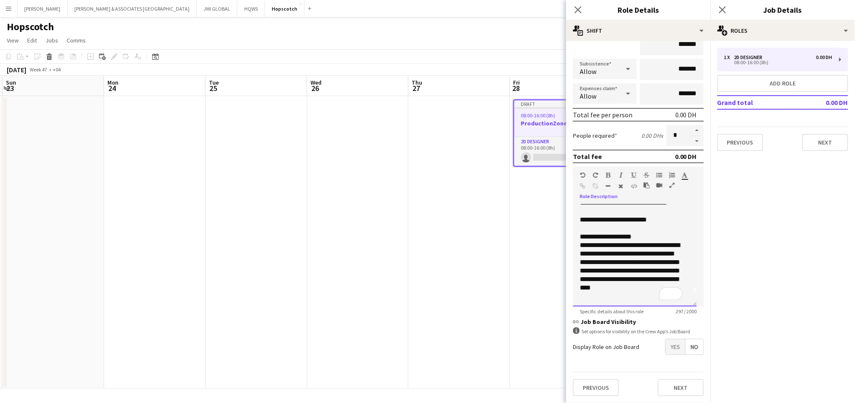
scroll to position [90, 0]
click at [673, 340] on span "Yes" at bounding box center [676, 346] width 20 height 15
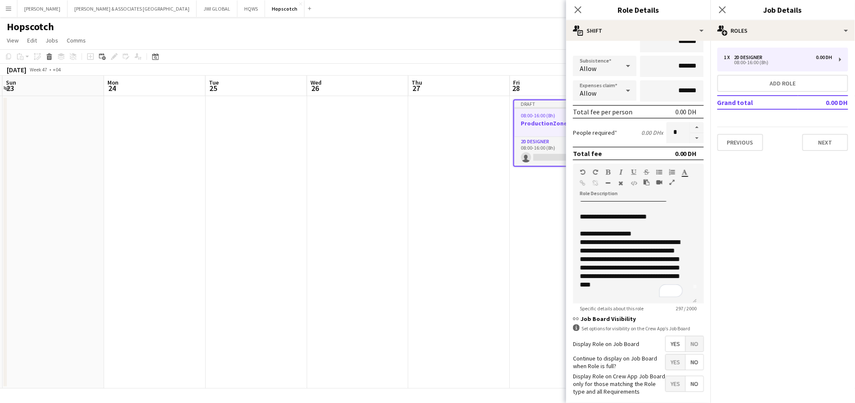
click at [676, 359] on span "Yes" at bounding box center [676, 361] width 20 height 15
click at [669, 386] on span "Yes" at bounding box center [676, 383] width 20 height 15
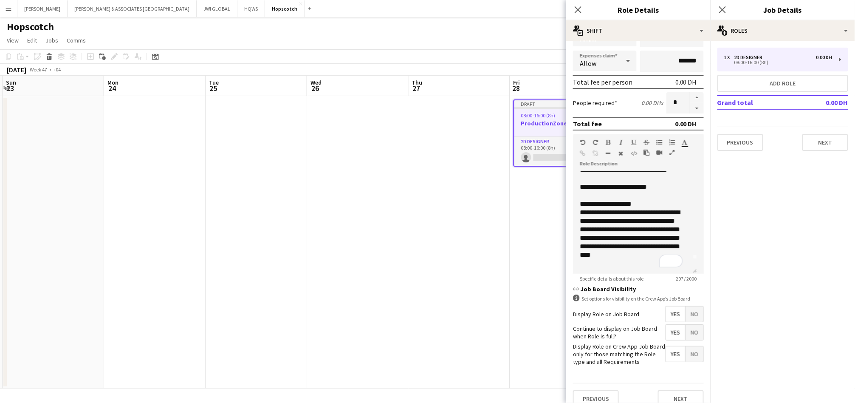
scroll to position [134, 0]
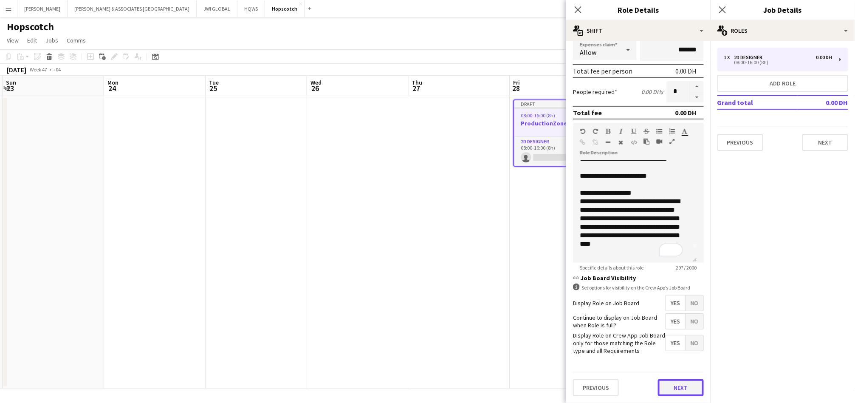
click at [670, 379] on button "Next" at bounding box center [681, 387] width 46 height 17
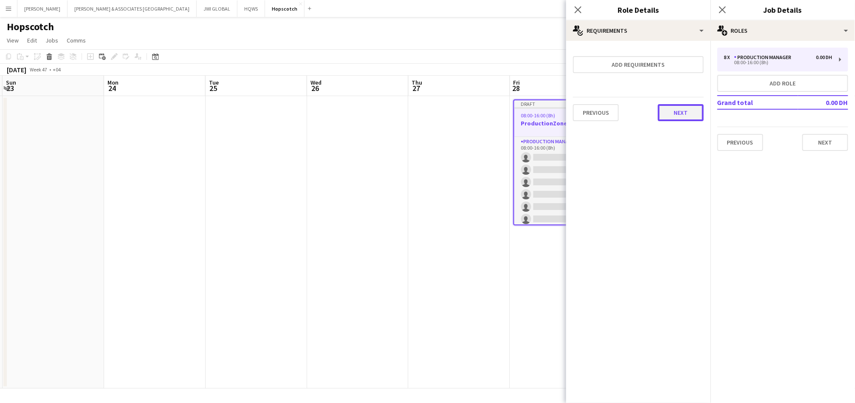
click at [673, 111] on button "Next" at bounding box center [681, 112] width 46 height 17
click at [682, 116] on button "Finish" at bounding box center [688, 113] width 32 height 17
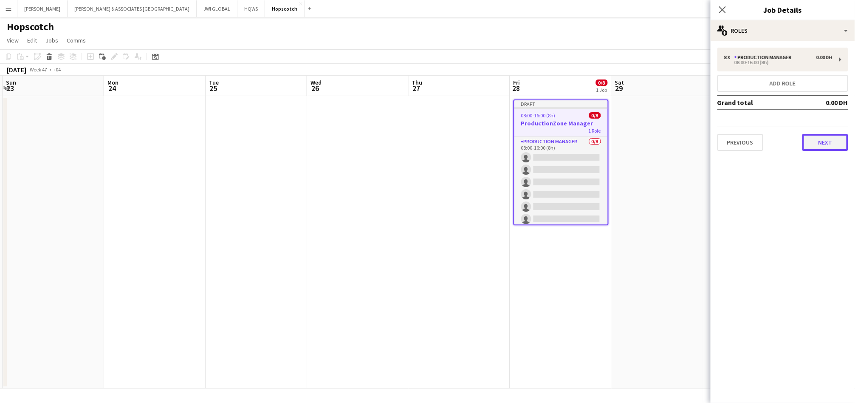
click at [816, 139] on button "Next" at bounding box center [826, 142] width 46 height 17
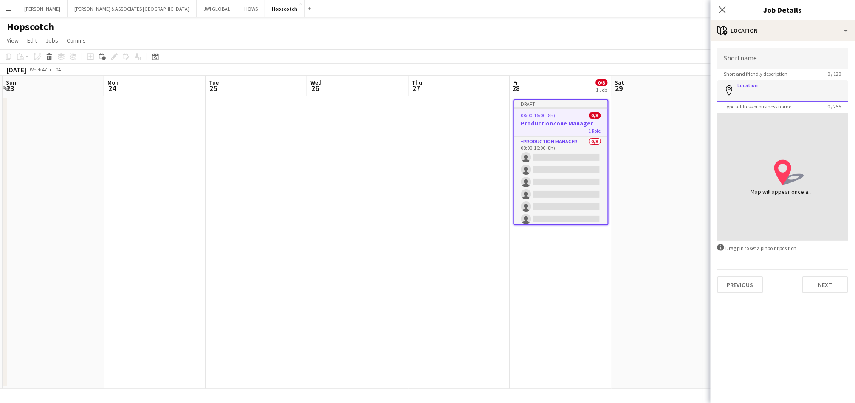
click at [788, 92] on input "Location" at bounding box center [783, 90] width 131 height 21
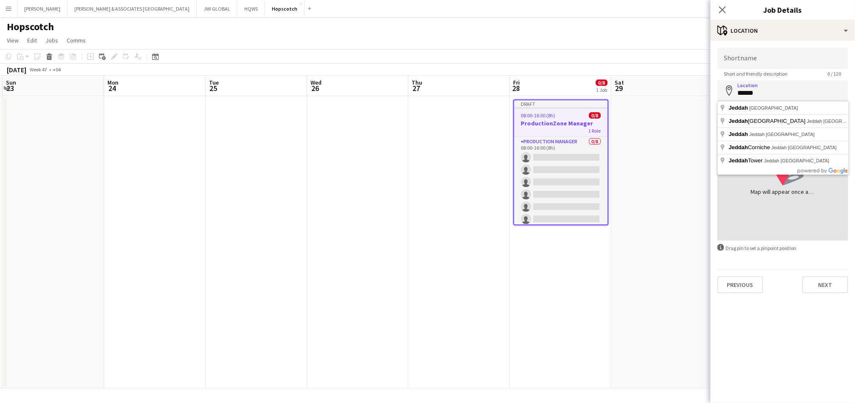
type input "**********"
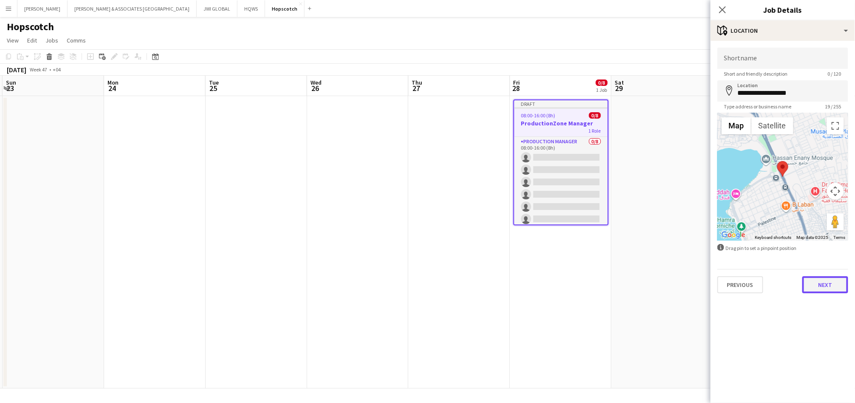
click at [814, 285] on button "Next" at bounding box center [826, 284] width 46 height 17
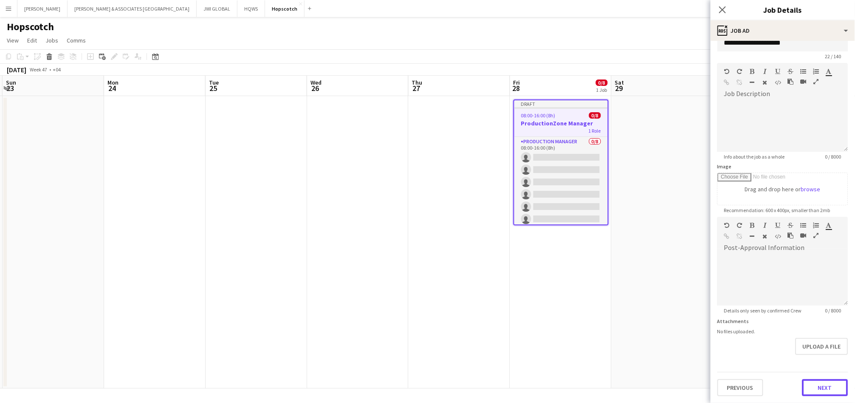
click at [820, 357] on form "**********" at bounding box center [783, 213] width 144 height 366
click at [815, 381] on button "Next" at bounding box center [826, 389] width 46 height 17
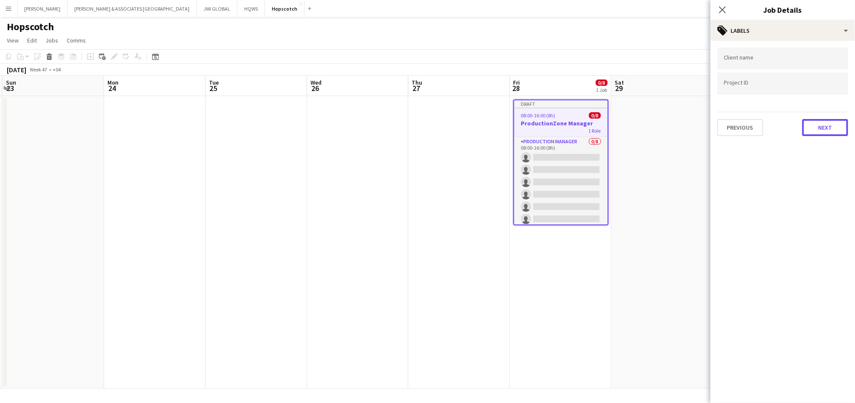
click at [822, 125] on button "Next" at bounding box center [826, 127] width 46 height 17
click at [824, 81] on button "Next" at bounding box center [826, 87] width 46 height 17
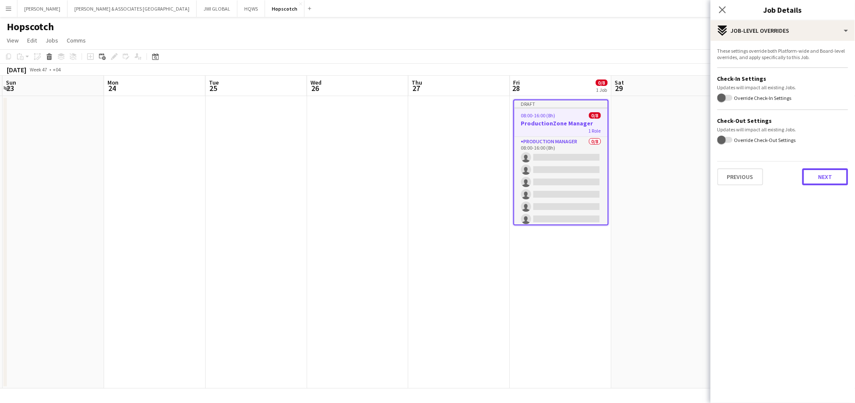
drag, startPoint x: 811, startPoint y: 177, endPoint x: 817, endPoint y: 175, distance: 5.8
click at [814, 176] on button "Next" at bounding box center [826, 176] width 46 height 17
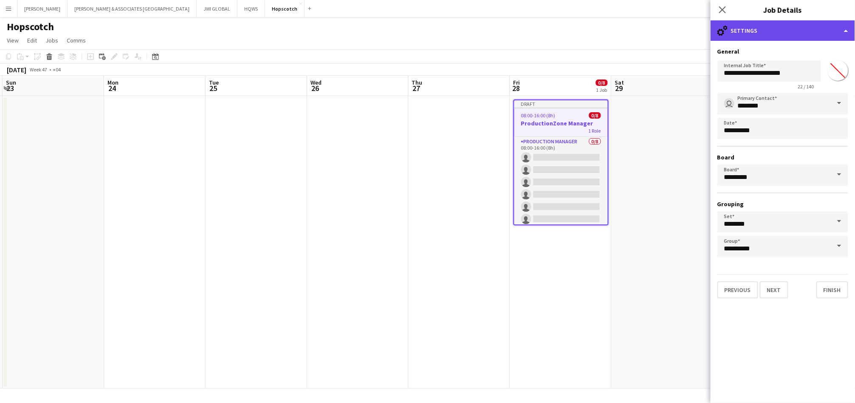
click at [810, 35] on div "cog-double-3 Settings" at bounding box center [783, 30] width 144 height 20
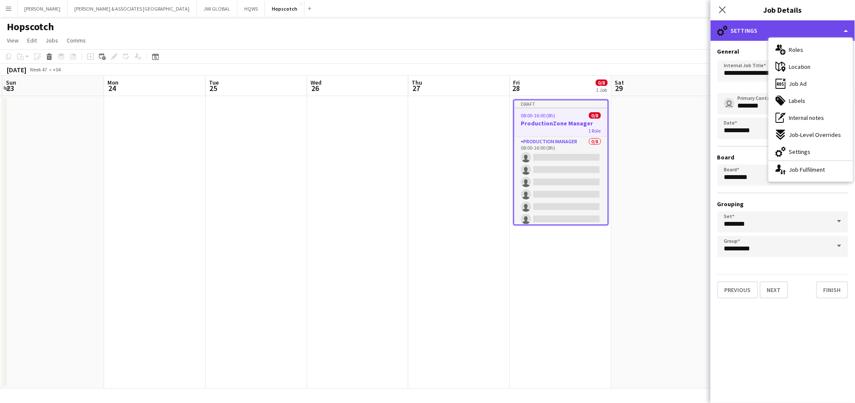
click at [761, 30] on div "cog-double-3 Settings" at bounding box center [783, 30] width 144 height 20
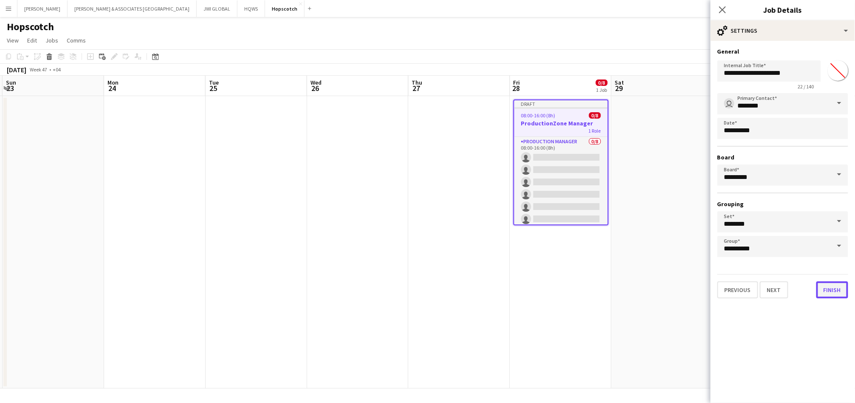
click at [839, 287] on button "Finish" at bounding box center [833, 289] width 32 height 17
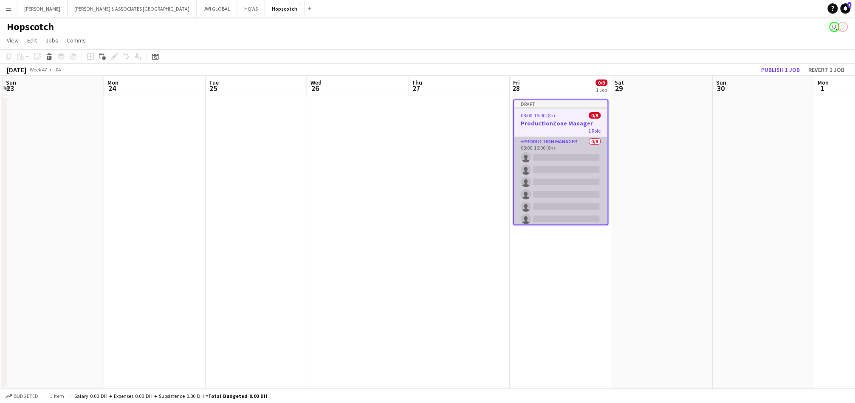
click at [574, 167] on app-card-role "Production Manager 0/8 08:00-16:00 (8h) single-neutral-actions single-neutral-a…" at bounding box center [560, 194] width 93 height 115
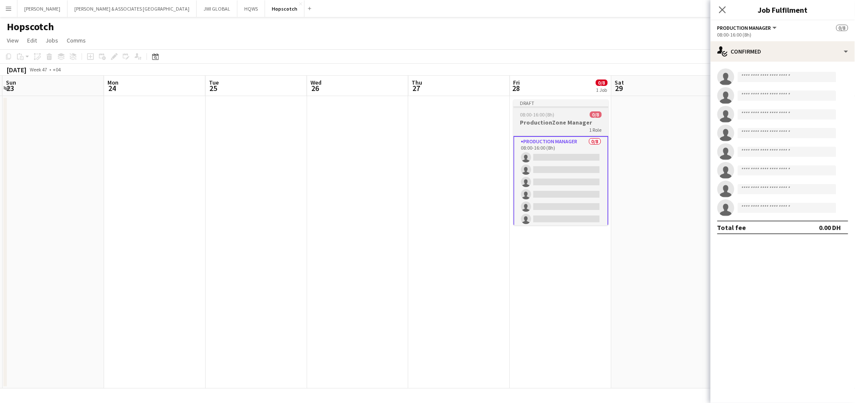
click at [569, 118] on app-job-card "Draft 08:00-16:00 (8h) 0/8 ProductionZone Manager 1 Role Production Manager 0/8…" at bounding box center [561, 162] width 95 height 126
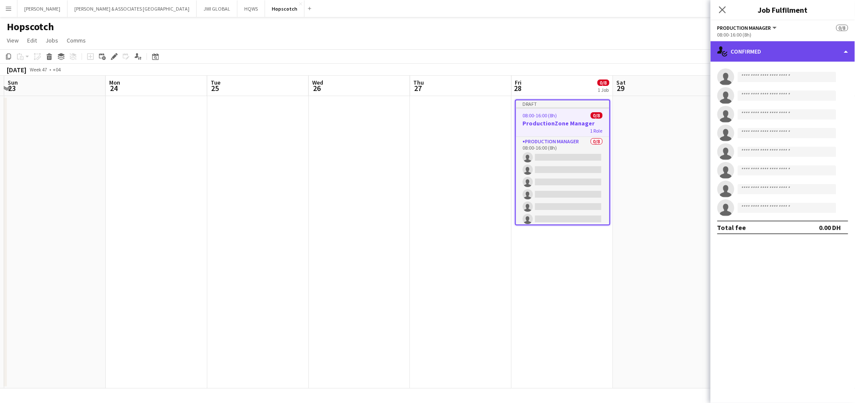
click at [769, 52] on div "single-neutral-actions-check-2 Confirmed" at bounding box center [783, 51] width 144 height 20
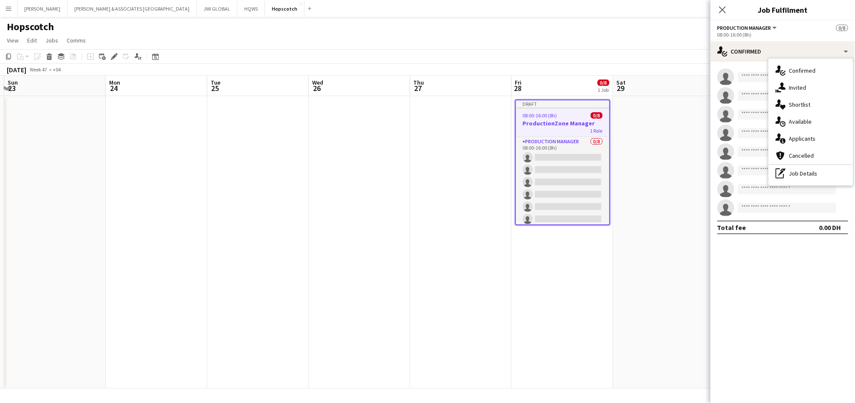
drag, startPoint x: 427, startPoint y: 194, endPoint x: 449, endPoint y: 194, distance: 21.7
click at [441, 194] on app-calendar-viewport "Thu 20 Fri 21 Sat 22 Sun 23 Mon 24 Tue 25 Wed 26 Thu 27 Fri 28 0/8 1 Job Sat 29…" at bounding box center [427, 232] width 855 height 313
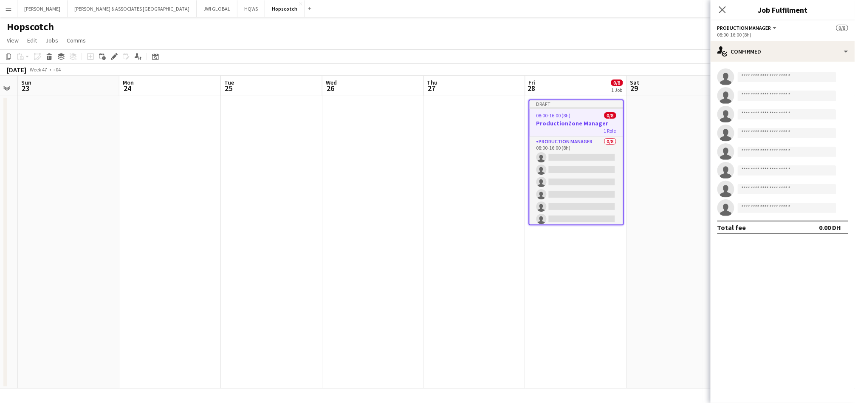
click at [681, 147] on app-calendar-viewport "Thu 20 Fri 21 Sat 22 Sun 23 Mon 24 Tue 25 Wed 26 Thu 27 Fri 28 0/8 1 Job Sat 29…" at bounding box center [427, 232] width 855 height 313
click at [726, 11] on icon "Close pop-in" at bounding box center [722, 10] width 8 height 8
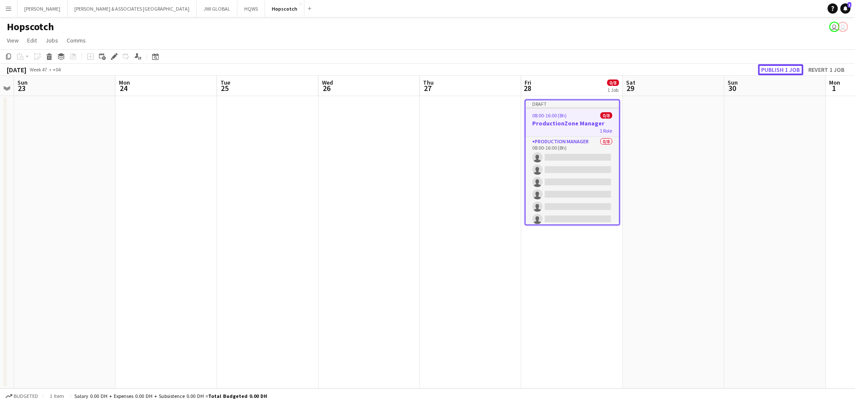
click at [779, 68] on button "Publish 1 job" at bounding box center [780, 69] width 45 height 11
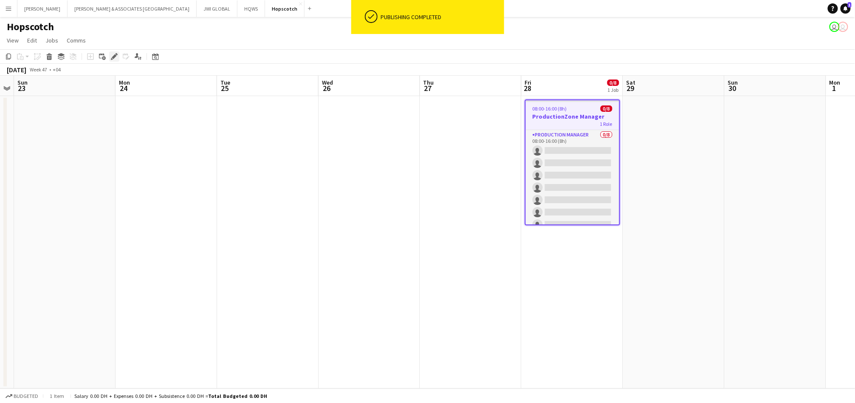
click at [115, 55] on icon "Edit" at bounding box center [114, 56] width 7 height 7
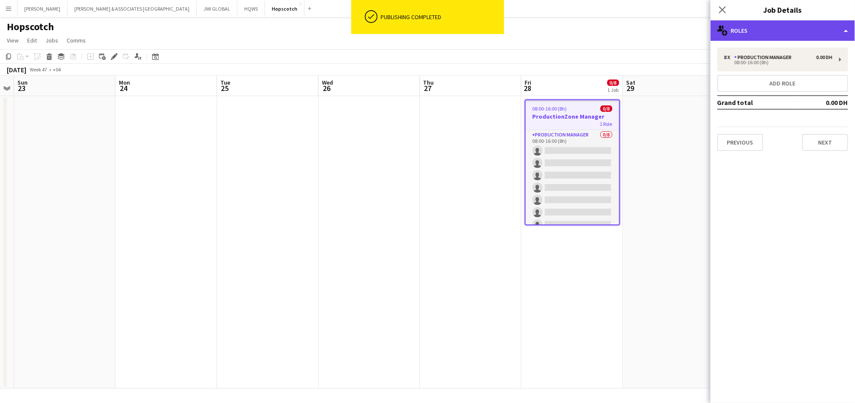
drag, startPoint x: 817, startPoint y: 27, endPoint x: 825, endPoint y: 28, distance: 8.2
click at [825, 28] on div "multiple-users-add Roles" at bounding box center [783, 30] width 144 height 20
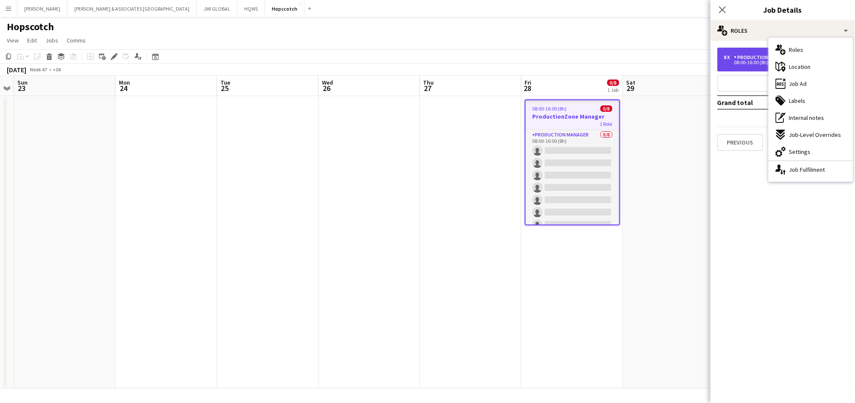
click at [757, 55] on div "Production Manager" at bounding box center [765, 57] width 61 height 6
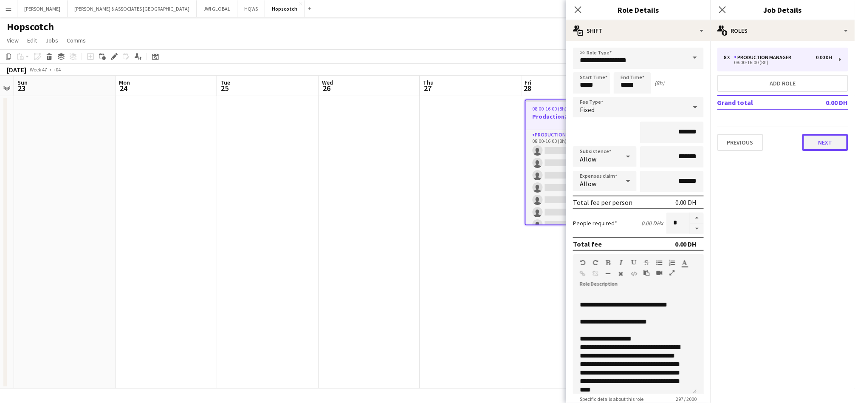
click at [821, 140] on button "Next" at bounding box center [826, 142] width 46 height 17
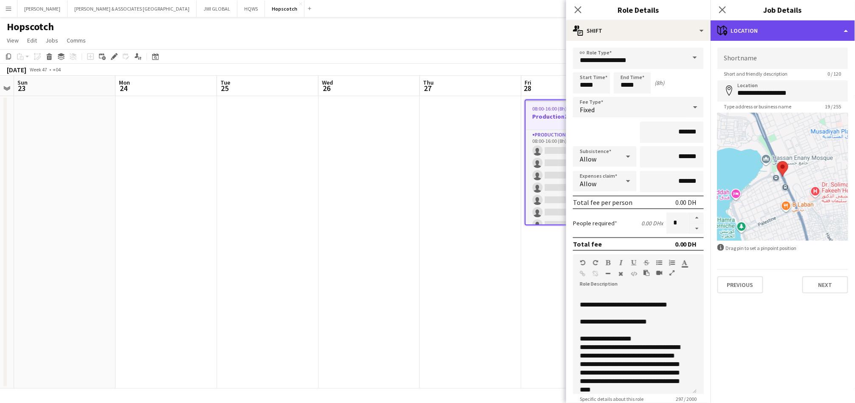
click at [815, 26] on div "maps-pin-1 Location" at bounding box center [783, 30] width 144 height 20
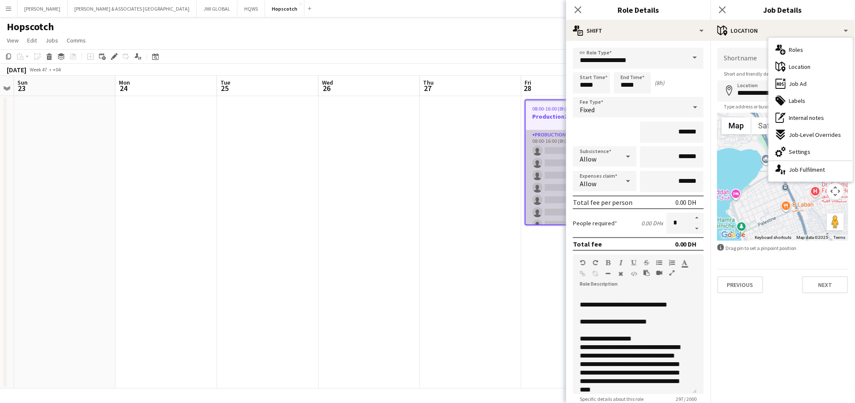
click at [551, 181] on app-card-role "Production Manager 0/8 08:00-16:00 (8h) single-neutral-actions single-neutral-a…" at bounding box center [572, 187] width 93 height 115
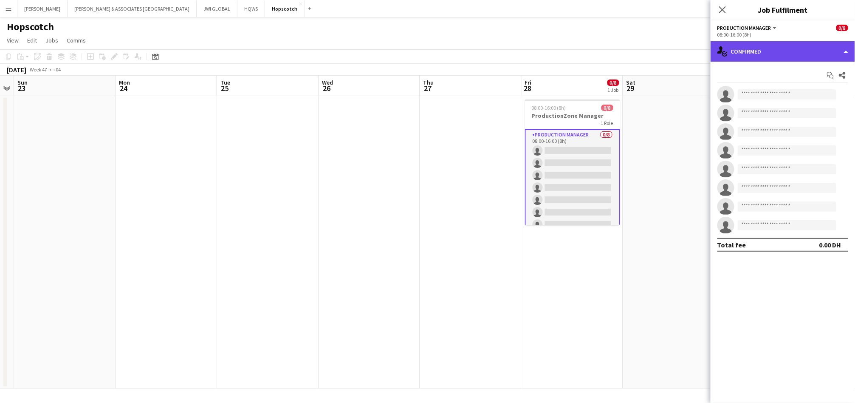
click at [762, 51] on div "single-neutral-actions-check-2 Confirmed" at bounding box center [783, 51] width 144 height 20
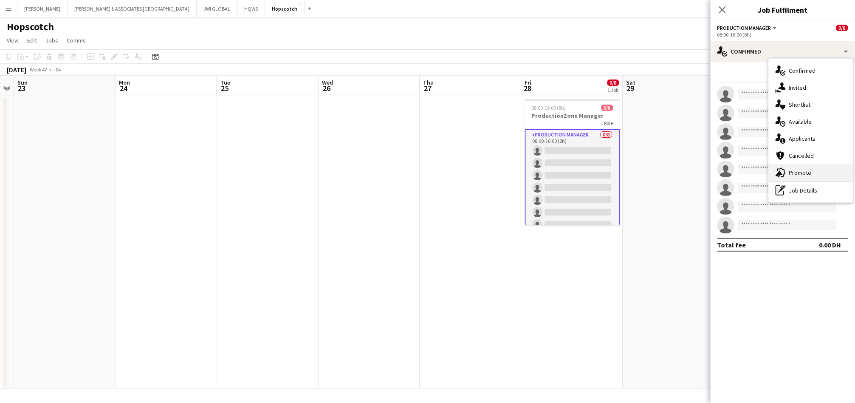
click at [786, 173] on icon at bounding box center [781, 172] width 8 height 9
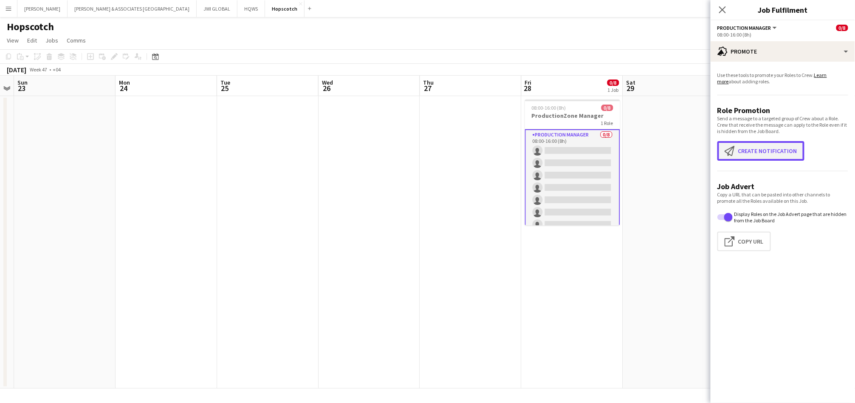
click at [773, 149] on button "Create notification Create notification" at bounding box center [761, 151] width 87 height 20
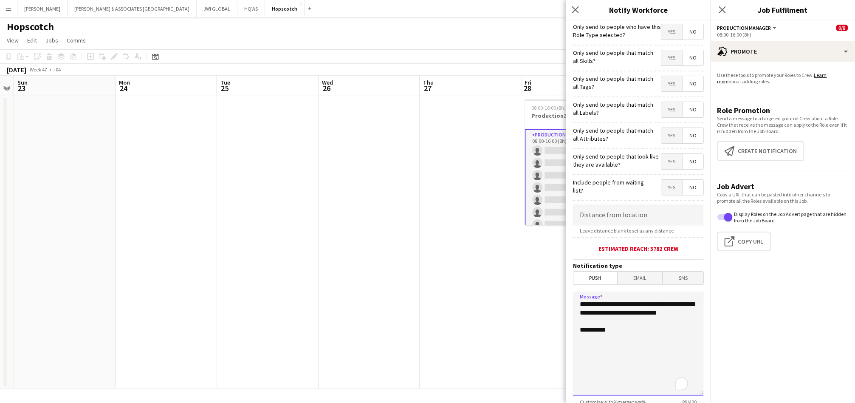
drag, startPoint x: 633, startPoint y: 318, endPoint x: 579, endPoint y: 300, distance: 57.5
click at [579, 300] on textarea "**********" at bounding box center [638, 343] width 131 height 104
paste textarea "**********"
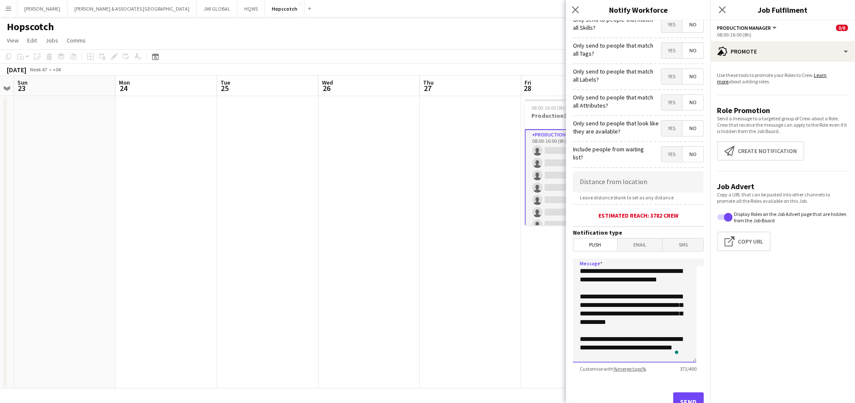
scroll to position [62, 0]
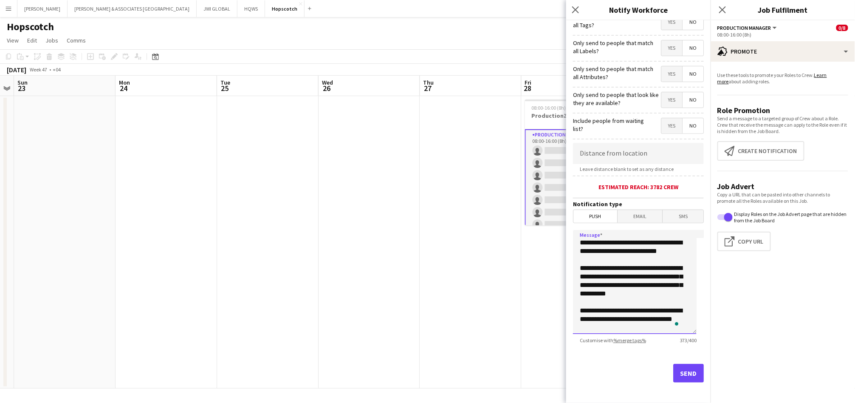
type textarea "**********"
click at [684, 369] on button "Send" at bounding box center [688, 373] width 31 height 19
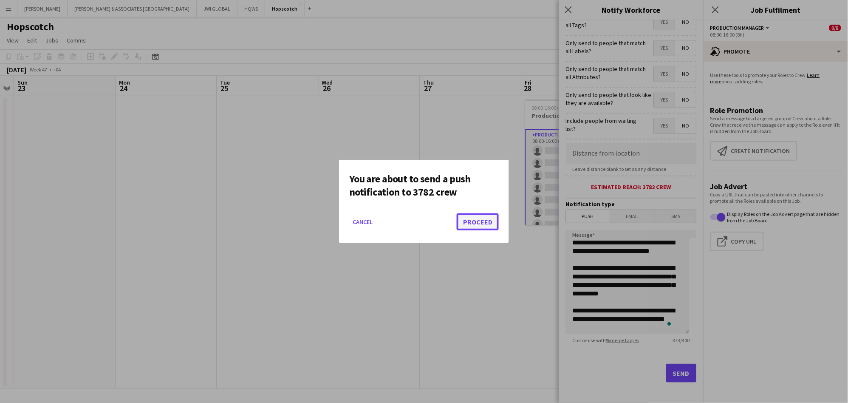
click at [464, 223] on button "Proceed" at bounding box center [478, 221] width 42 height 17
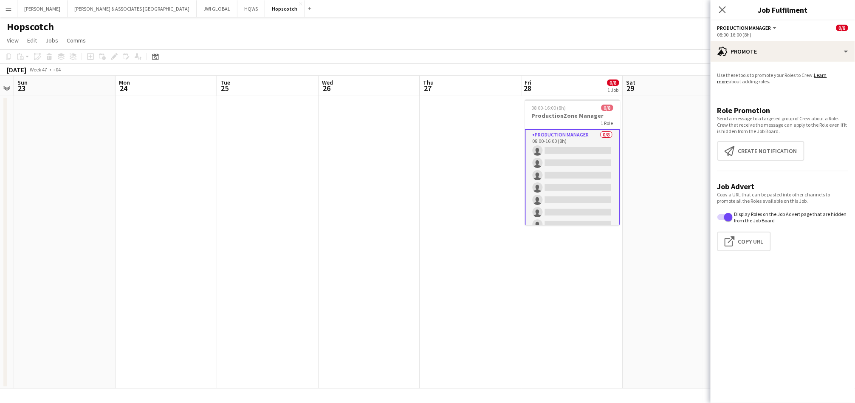
click at [606, 259] on app-date-cell "08:00-16:00 (8h) 0/8 ProductionZone Manager 1 Role Production Manager 0/8 08:00…" at bounding box center [573, 242] width 102 height 292
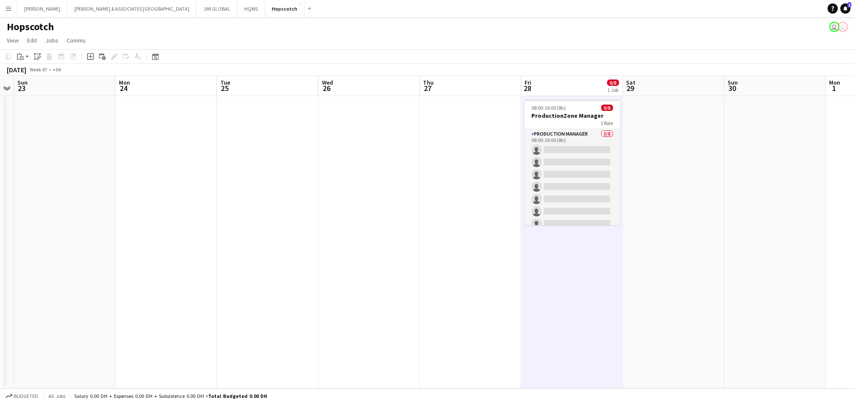
click at [90, 59] on icon at bounding box center [90, 56] width 7 height 7
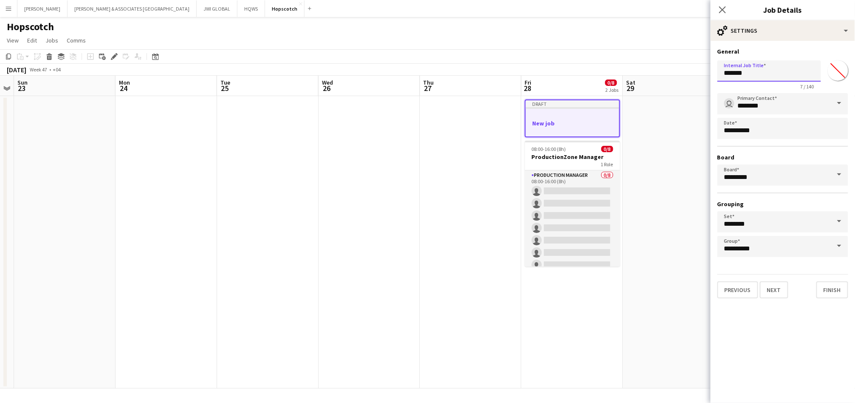
click at [750, 73] on input "*******" at bounding box center [770, 70] width 104 height 21
type input "**********"
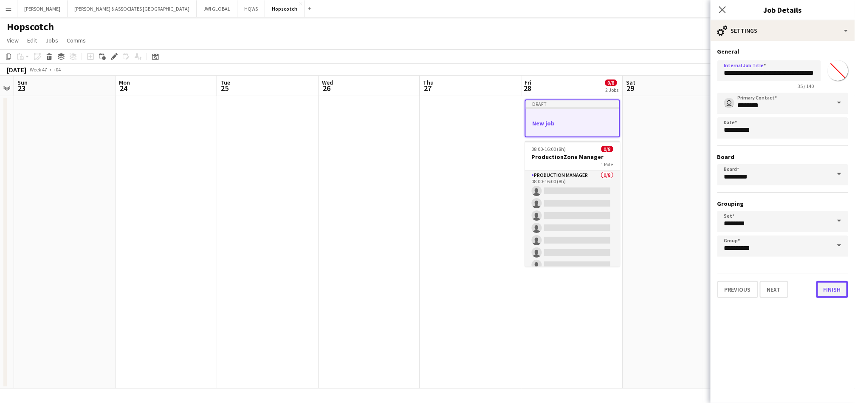
click at [832, 282] on button "Finish" at bounding box center [833, 289] width 32 height 17
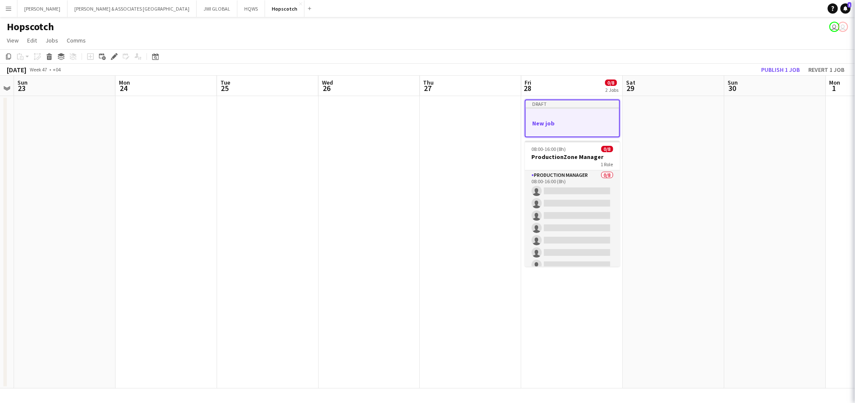
scroll to position [0, 0]
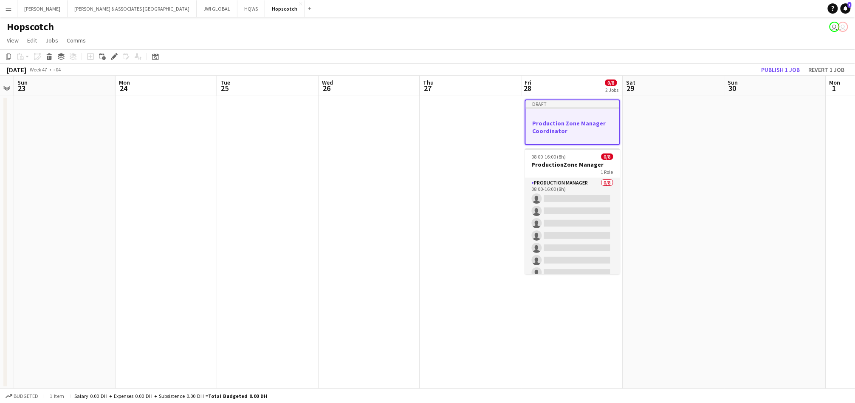
click at [585, 135] on div at bounding box center [572, 138] width 93 height 7
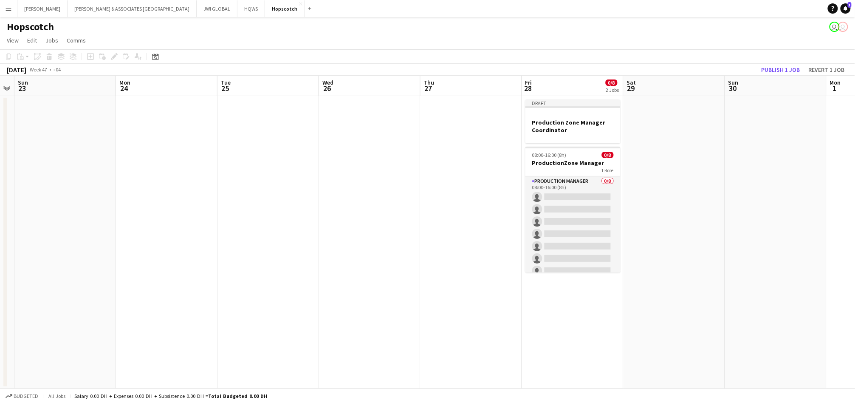
click at [589, 134] on app-calendar-viewport "Thu 20 Fri 21 Sat 22 Sun 23 Mon 24 Tue 25 Wed 26 Thu 27 Fri 28 0/8 2 Jobs Sat 2…" at bounding box center [427, 232] width 855 height 313
click at [590, 134] on div at bounding box center [575, 137] width 95 height 7
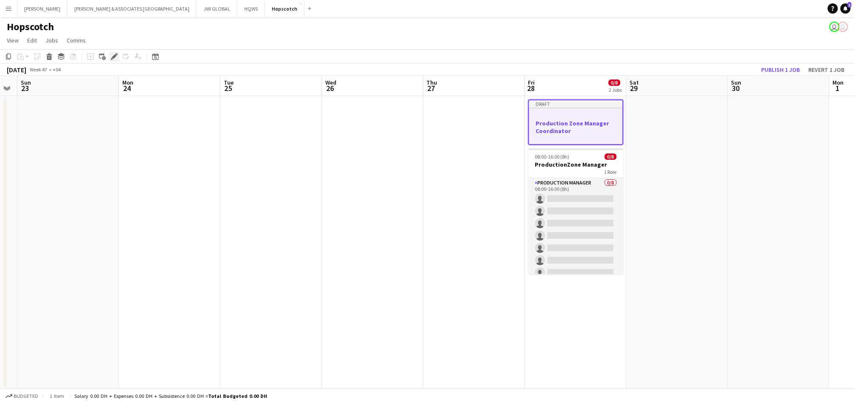
click at [113, 54] on icon "Edit" at bounding box center [114, 56] width 7 height 7
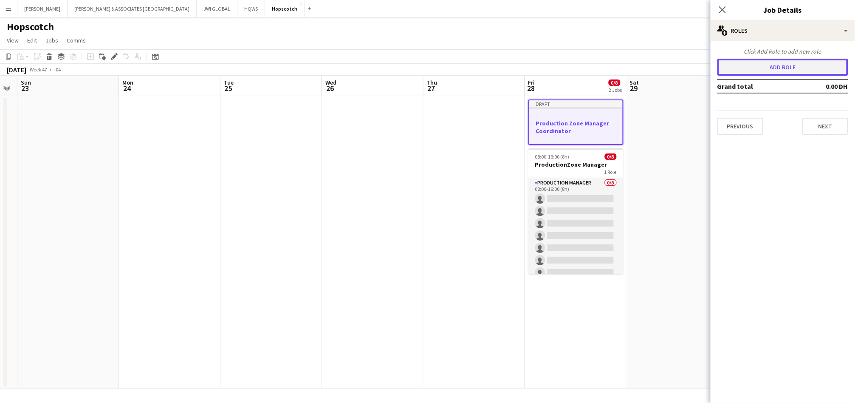
click at [763, 68] on button "Add role" at bounding box center [783, 67] width 131 height 17
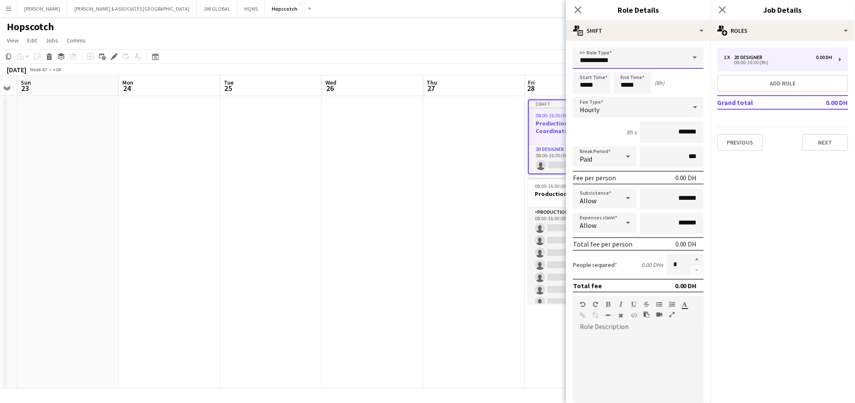
click at [659, 64] on input "**********" at bounding box center [638, 58] width 131 height 21
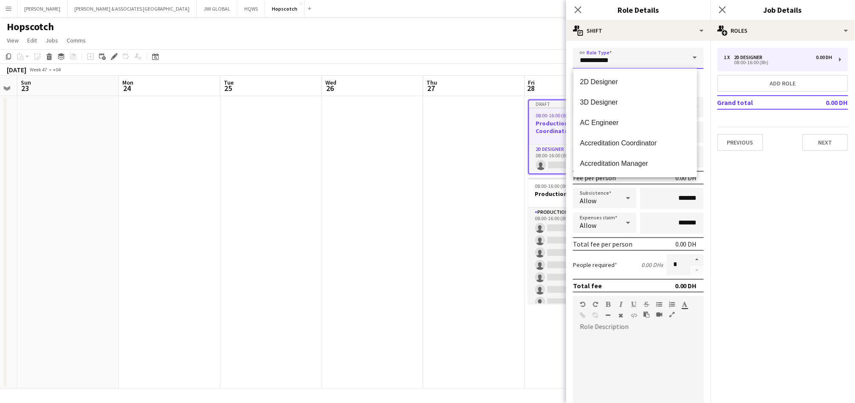
click at [656, 63] on input "**********" at bounding box center [638, 58] width 131 height 21
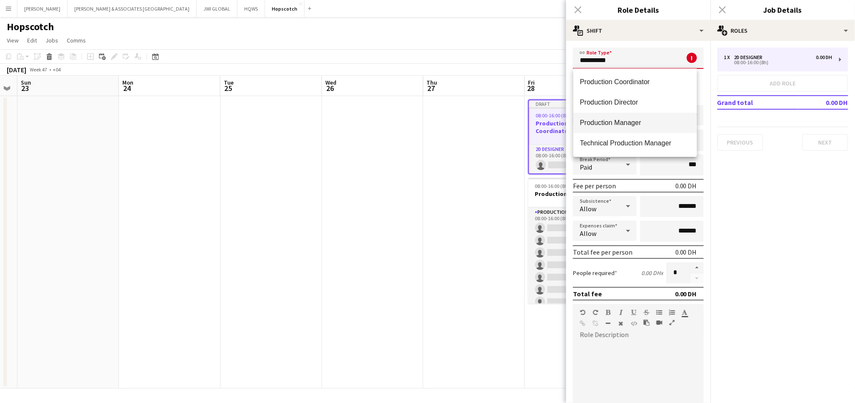
click at [638, 119] on span "Production Manager" at bounding box center [635, 123] width 110 height 8
type input "**********"
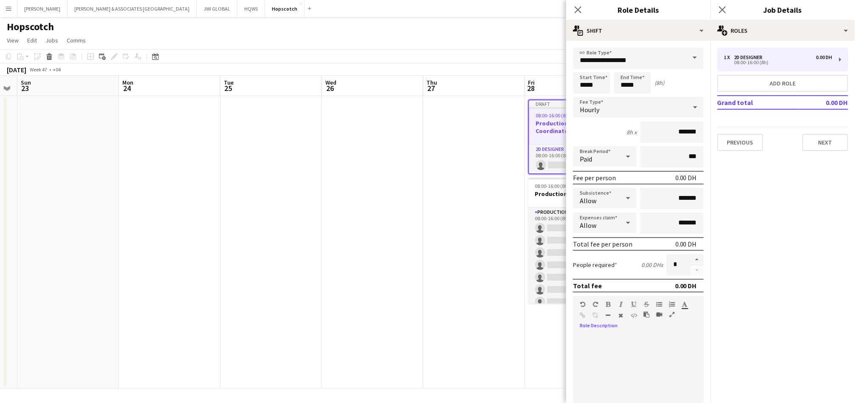
click at [598, 334] on div "To enrich screen reader interactions, please activate Accessibility in Grammarl…" at bounding box center [638, 384] width 131 height 102
paste div "To enrich screen reader interactions, please activate Accessibility in Grammarl…"
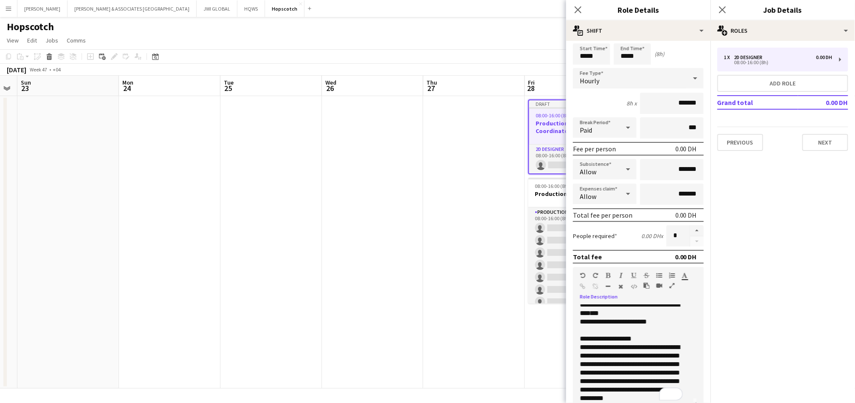
scroll to position [0, 0]
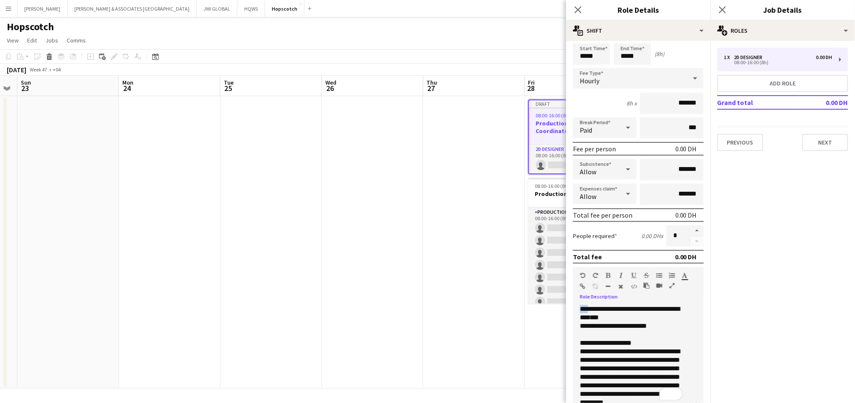
drag, startPoint x: 590, startPoint y: 306, endPoint x: 568, endPoint y: 303, distance: 22.7
click at [568, 304] on form "**********" at bounding box center [638, 261] width 144 height 484
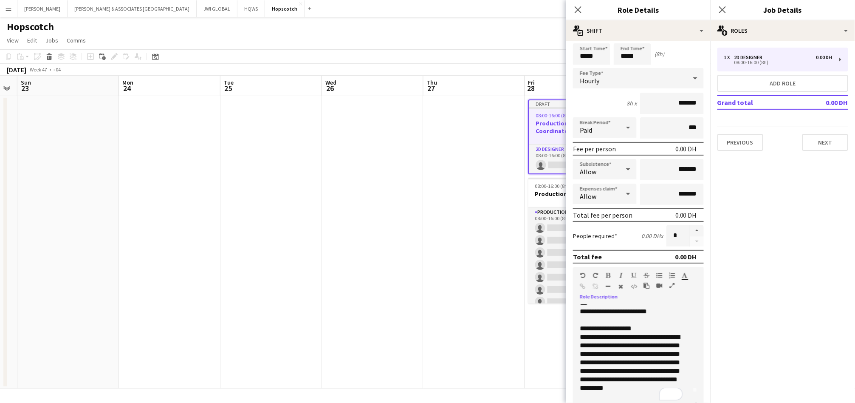
scroll to position [14, 0]
click at [690, 227] on button "button" at bounding box center [697, 230] width 14 height 11
click at [690, 228] on button "button" at bounding box center [697, 230] width 14 height 11
click at [690, 227] on button "button" at bounding box center [697, 230] width 14 height 11
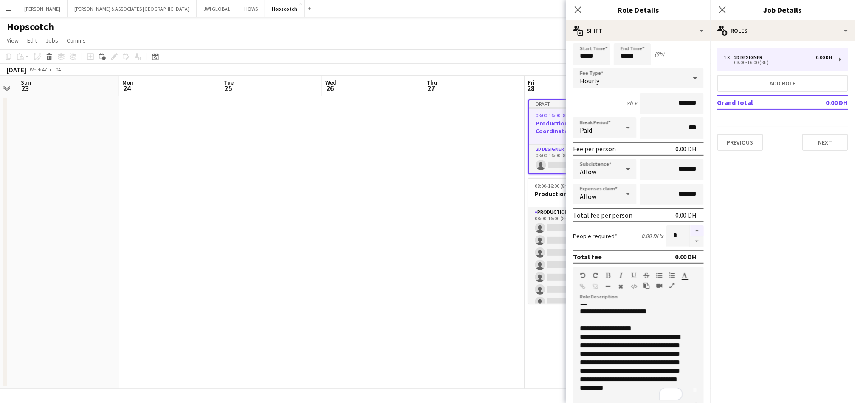
click at [690, 228] on button "button" at bounding box center [697, 230] width 14 height 11
click at [690, 227] on button "button" at bounding box center [697, 230] width 14 height 11
type input "*"
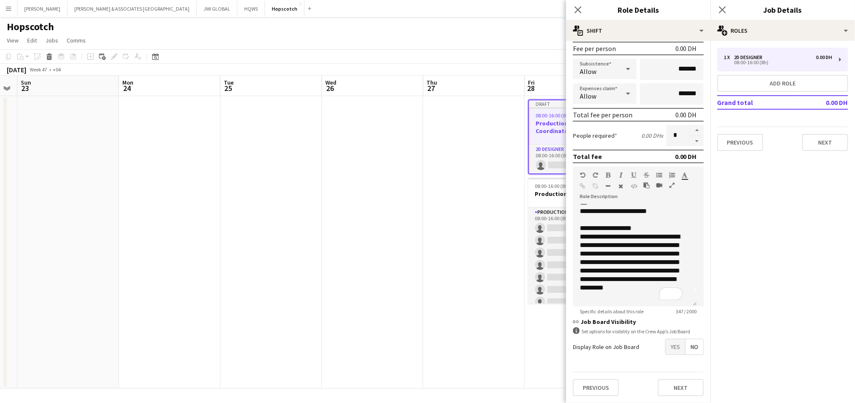
scroll to position [132, 0]
click at [670, 339] on span "Yes" at bounding box center [676, 346] width 20 height 15
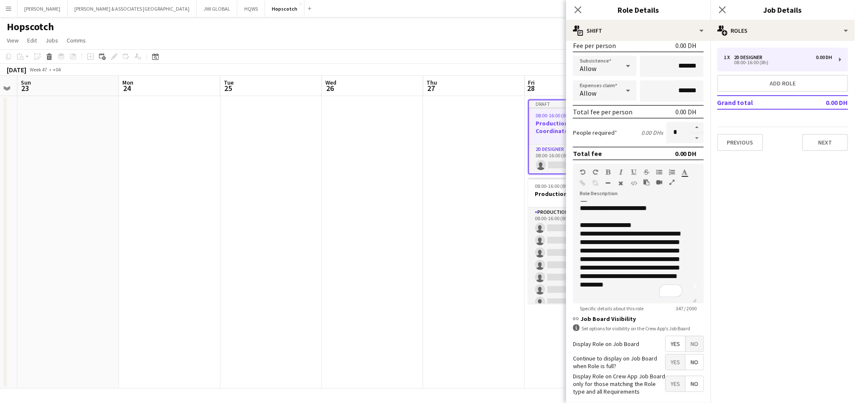
click at [673, 357] on span "Yes" at bounding box center [676, 361] width 20 height 15
click at [674, 377] on span "Yes" at bounding box center [676, 383] width 20 height 15
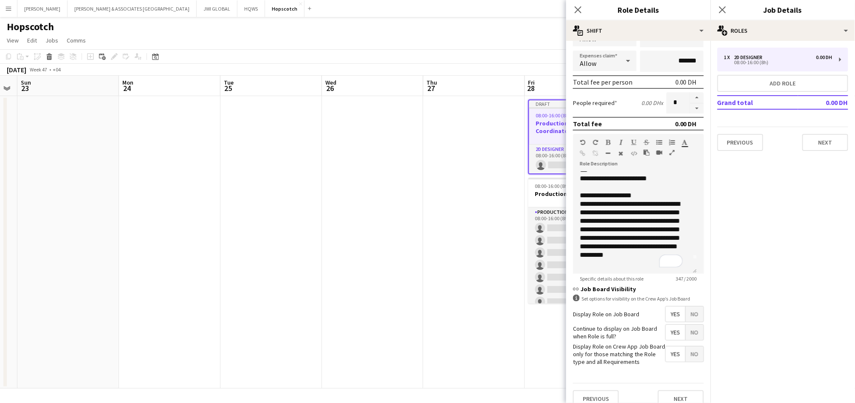
scroll to position [176, 0]
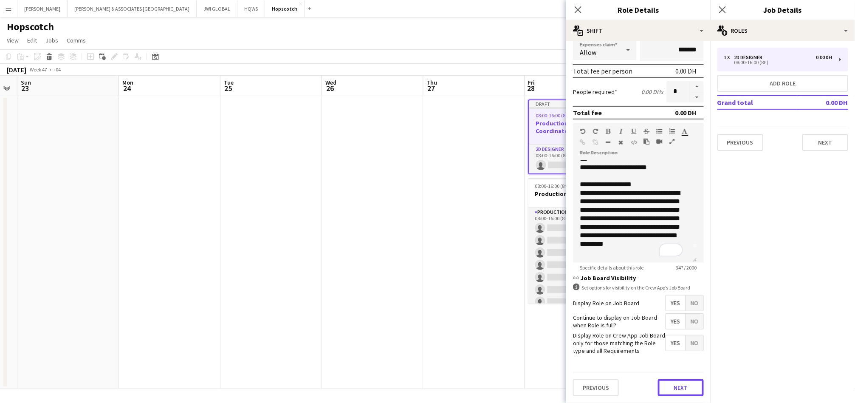
click at [681, 379] on button "Next" at bounding box center [681, 387] width 46 height 17
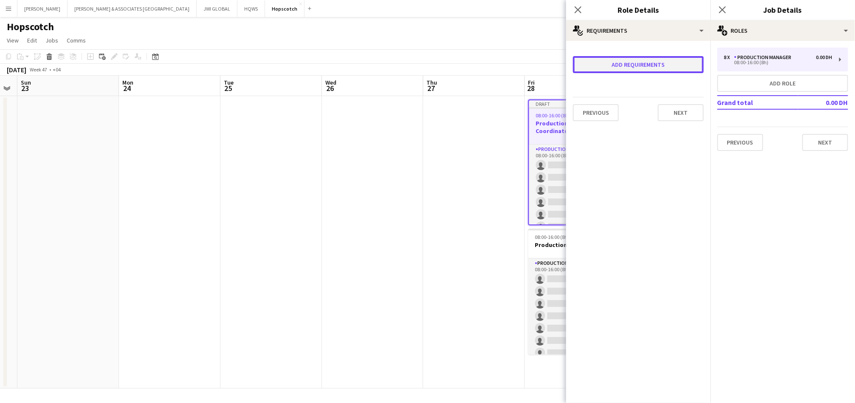
click at [677, 67] on button "Add requirements" at bounding box center [638, 64] width 131 height 17
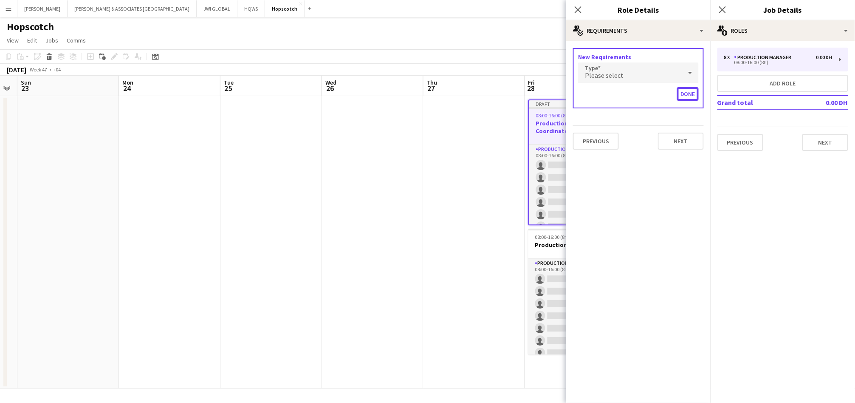
drag, startPoint x: 690, startPoint y: 97, endPoint x: 684, endPoint y: 98, distance: 6.1
click at [688, 97] on button "Done" at bounding box center [688, 94] width 22 height 14
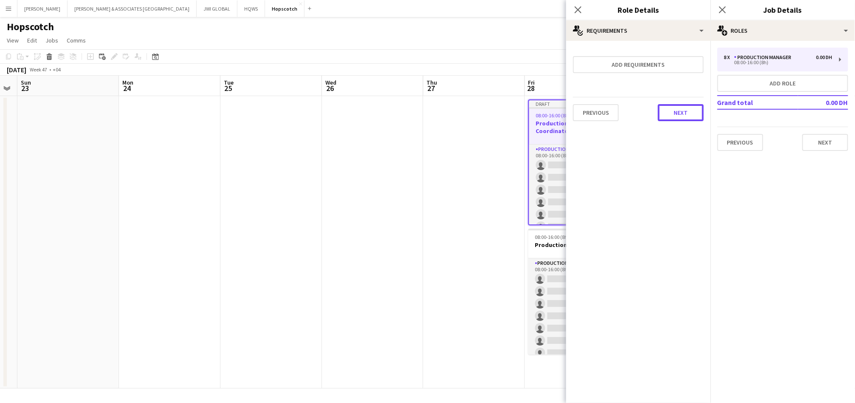
click at [688, 116] on button "Next" at bounding box center [681, 112] width 46 height 17
click at [685, 117] on button "Finish" at bounding box center [688, 113] width 32 height 17
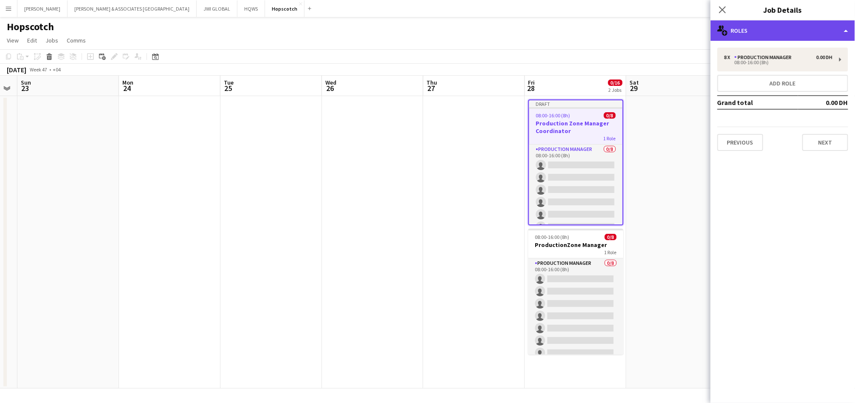
click at [770, 36] on div "multiple-users-add Roles" at bounding box center [783, 30] width 144 height 20
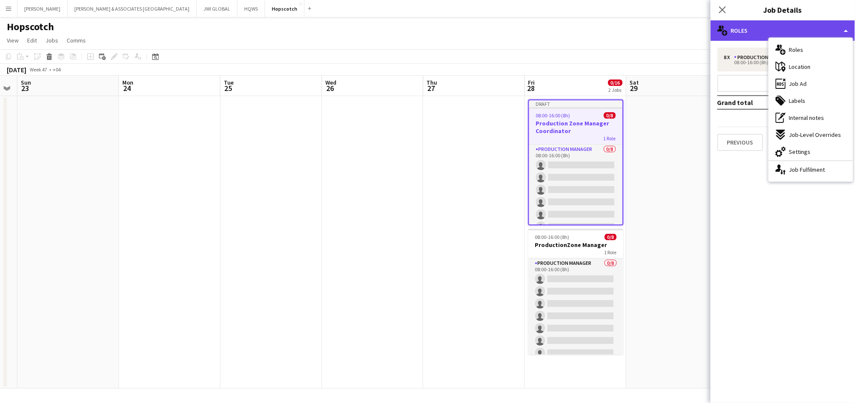
click at [749, 35] on div "multiple-users-add Roles" at bounding box center [783, 30] width 144 height 20
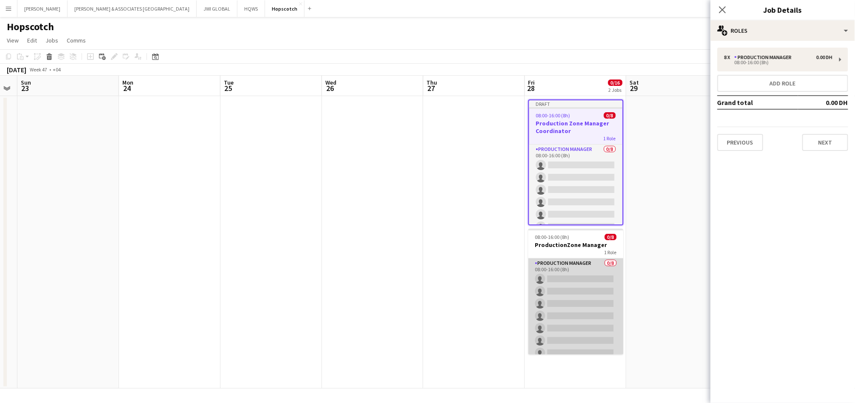
click at [560, 277] on app-card-role "Production Manager 0/8 08:00-16:00 (8h) single-neutral-actions single-neutral-a…" at bounding box center [575, 315] width 95 height 115
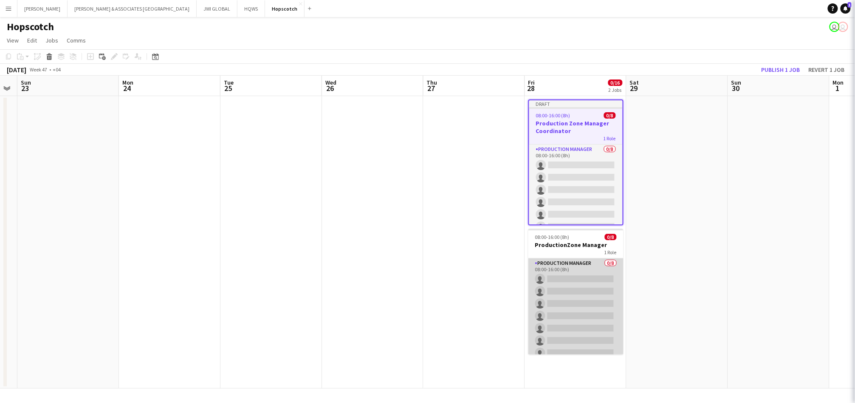
scroll to position [0, 286]
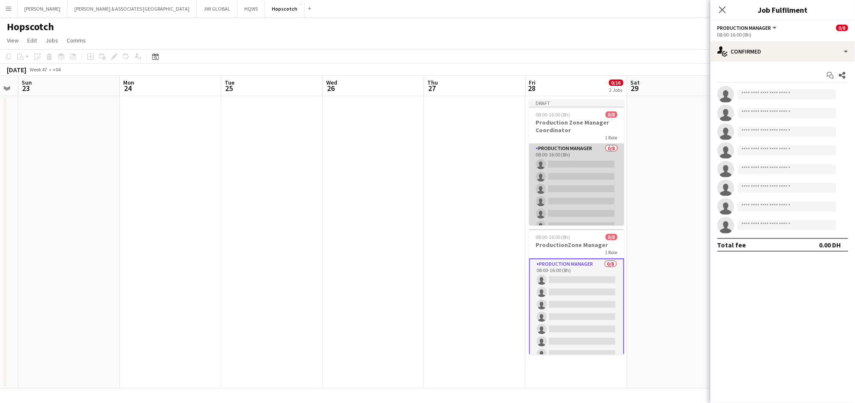
click at [584, 208] on app-card-role "Production Manager 0/8 08:00-16:00 (8h) single-neutral-actions single-neutral-a…" at bounding box center [576, 201] width 95 height 115
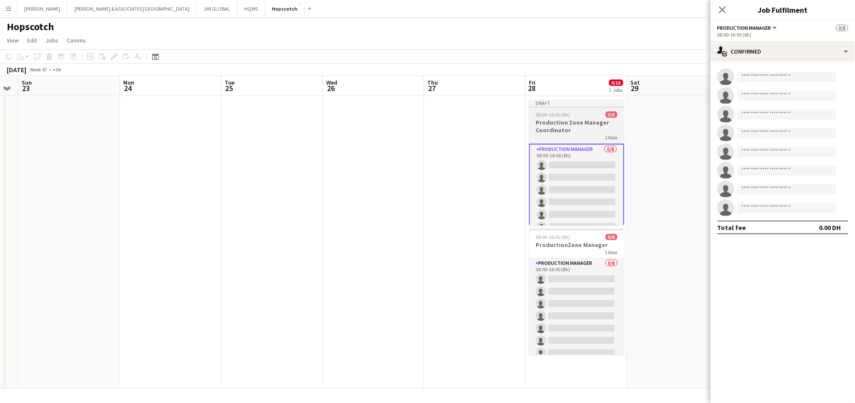
click at [599, 121] on h3 "Production Zone Manager Coordinator" at bounding box center [576, 126] width 95 height 15
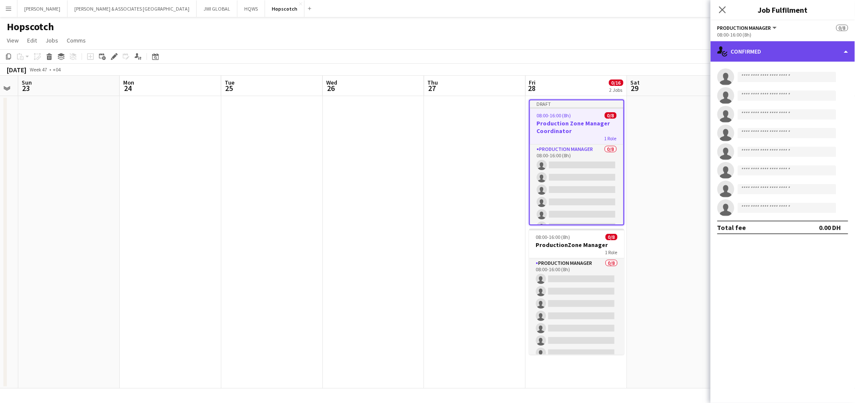
click at [738, 52] on div "single-neutral-actions-check-2 Confirmed" at bounding box center [783, 51] width 144 height 20
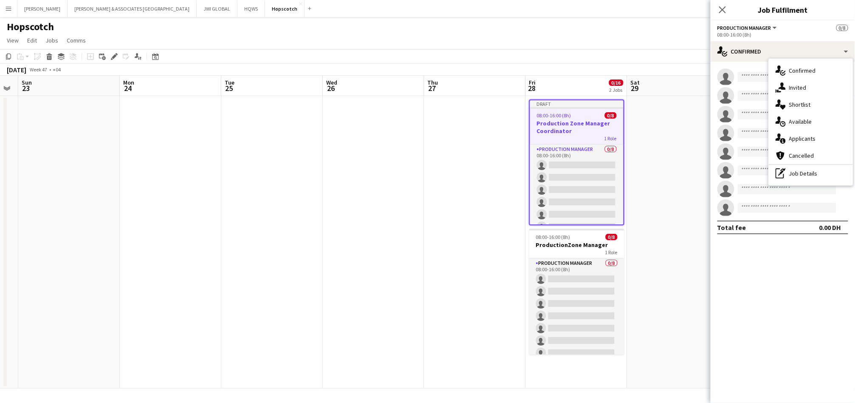
click at [694, 94] on app-board-header-date "Sat 29" at bounding box center [678, 86] width 102 height 20
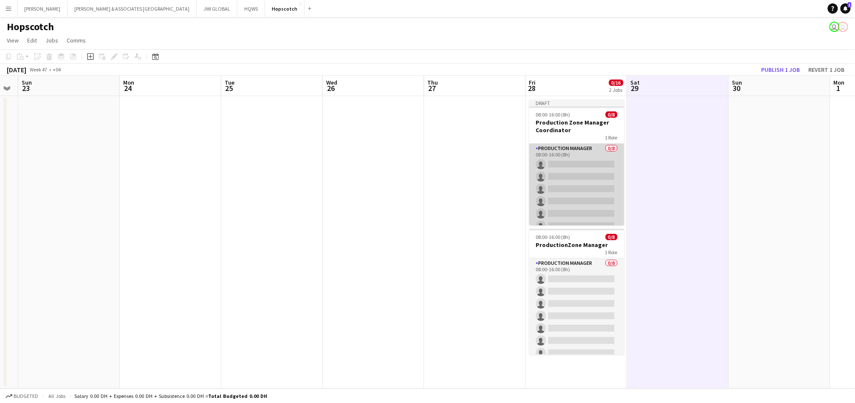
click at [577, 187] on app-card-role "Production Manager 0/8 08:00-16:00 (8h) single-neutral-actions single-neutral-a…" at bounding box center [576, 201] width 95 height 115
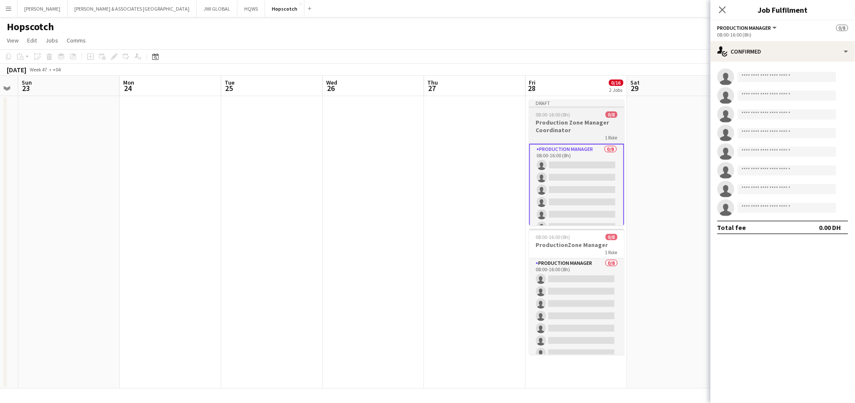
click at [585, 133] on h3 "Production Zone Manager Coordinator" at bounding box center [576, 126] width 95 height 15
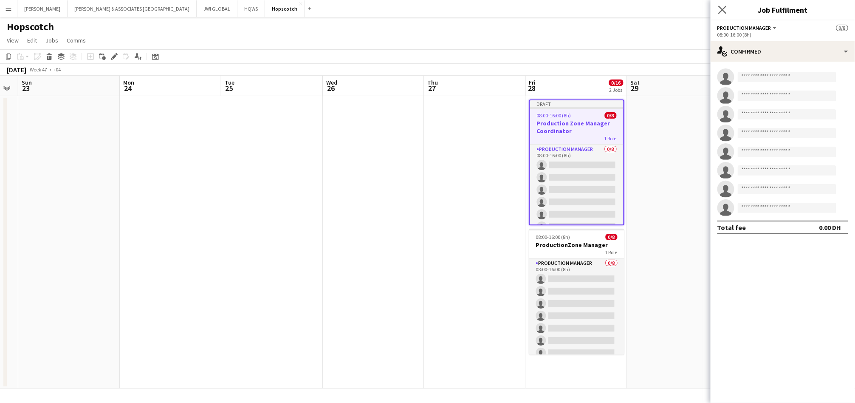
click at [727, 5] on app-icon "Close pop-in" at bounding box center [723, 10] width 12 height 12
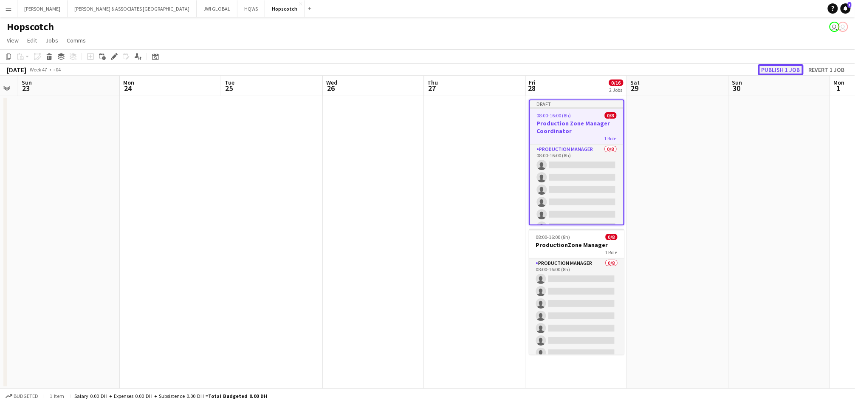
click at [771, 70] on button "Publish 1 job" at bounding box center [780, 69] width 45 height 11
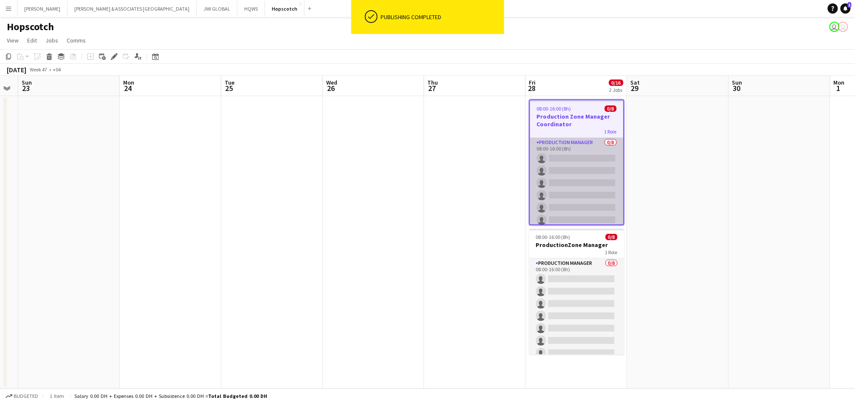
click at [589, 172] on app-card-role "Production Manager 0/8 08:00-16:00 (8h) single-neutral-actions single-neutral-a…" at bounding box center [576, 195] width 93 height 115
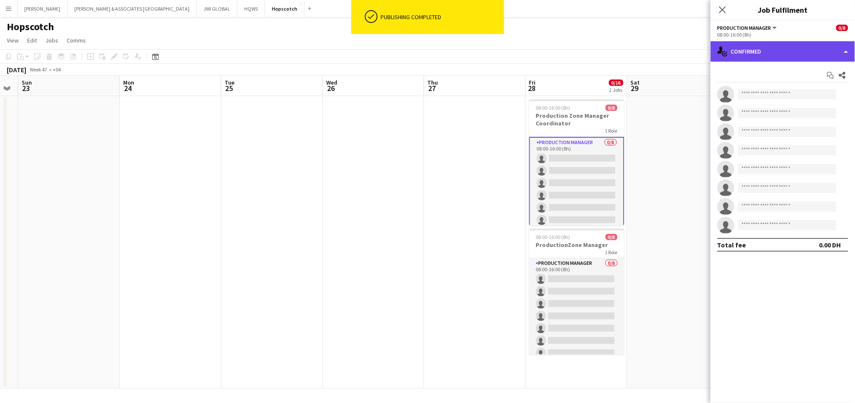
click at [756, 52] on div "single-neutral-actions-check-2 Confirmed" at bounding box center [783, 51] width 144 height 20
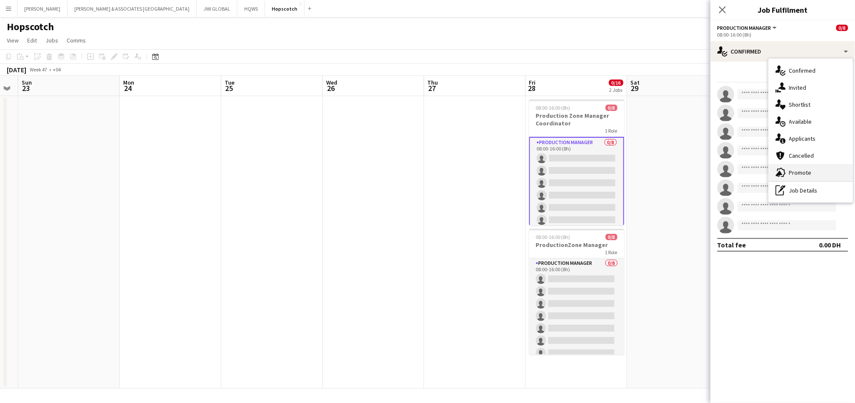
click at [784, 172] on icon "advertising-megaphone" at bounding box center [781, 172] width 10 height 10
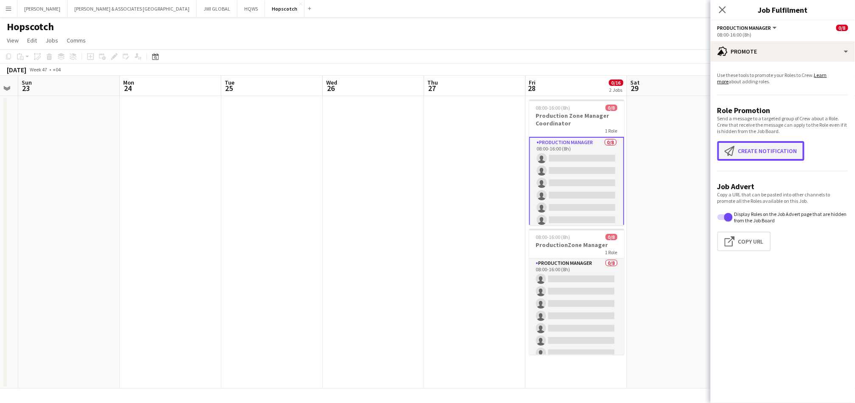
click at [763, 152] on button "Create notification Create notification" at bounding box center [761, 151] width 87 height 20
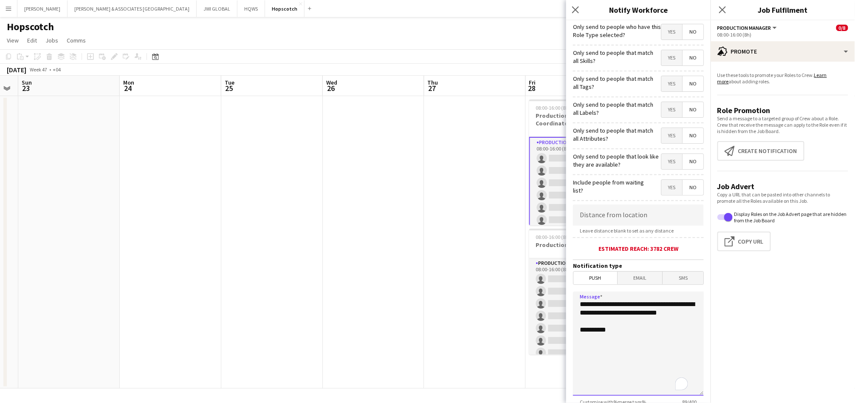
drag, startPoint x: 632, startPoint y: 315, endPoint x: 577, endPoint y: 304, distance: 56.3
click at [577, 304] on textarea "**********" at bounding box center [638, 343] width 131 height 104
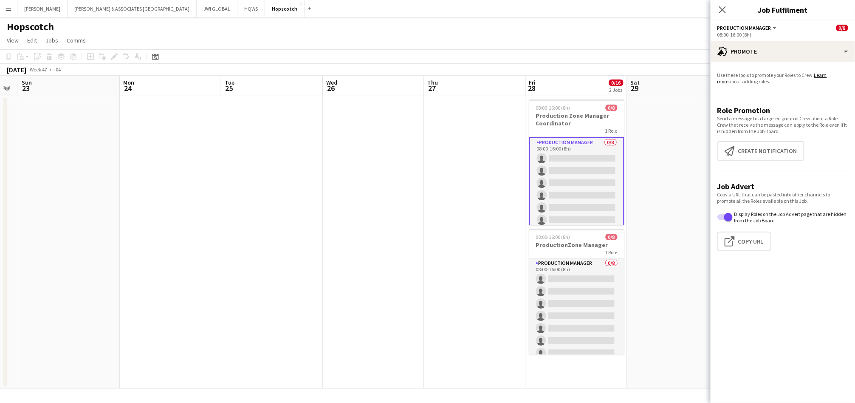
click at [772, 136] on app-promote-tab "Use these tools to promote your Roles to Crew. Learn more about adding roles. R…" at bounding box center [783, 162] width 144 height 189
click at [770, 142] on button "Create notification Create notification" at bounding box center [761, 151] width 87 height 20
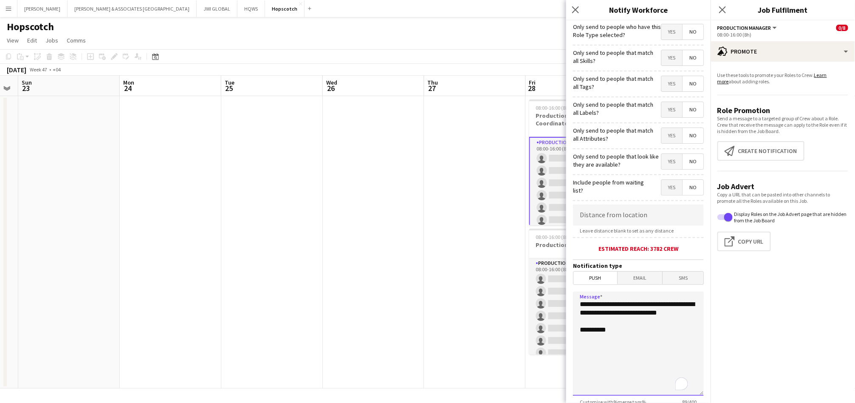
drag, startPoint x: 653, startPoint y: 313, endPoint x: 624, endPoint y: 305, distance: 29.7
click at [624, 305] on textarea "**********" at bounding box center [638, 343] width 131 height 104
drag, startPoint x: 627, startPoint y: 319, endPoint x: 579, endPoint y: 299, distance: 52.9
click at [579, 299] on textarea "**********" at bounding box center [638, 343] width 131 height 104
paste textarea "**********"
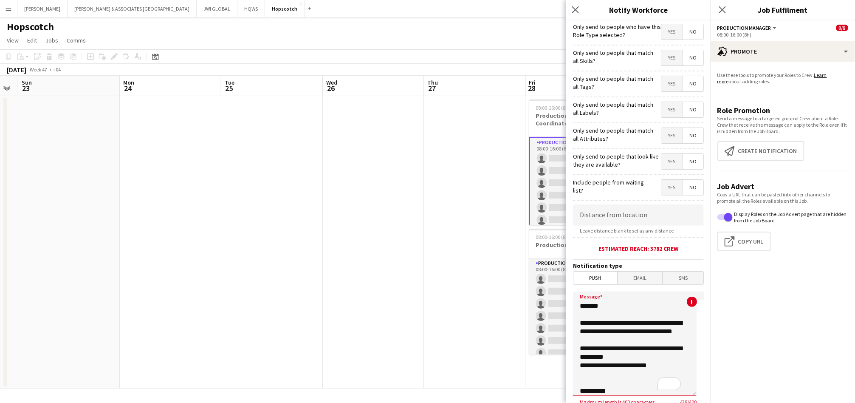
scroll to position [66, 0]
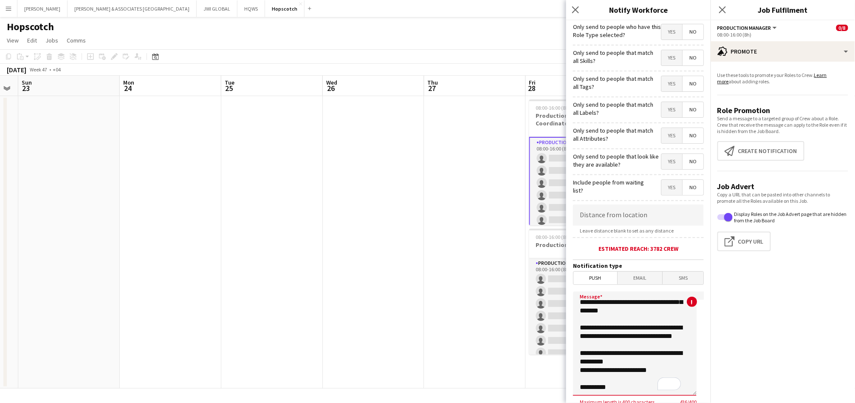
drag, startPoint x: 620, startPoint y: 345, endPoint x: 579, endPoint y: 328, distance: 44.2
click at [579, 328] on textarea "**********" at bounding box center [635, 343] width 124 height 104
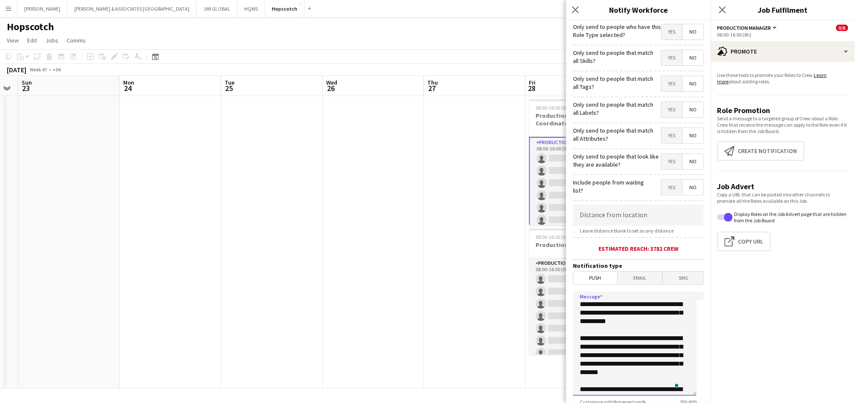
scroll to position [23, 0]
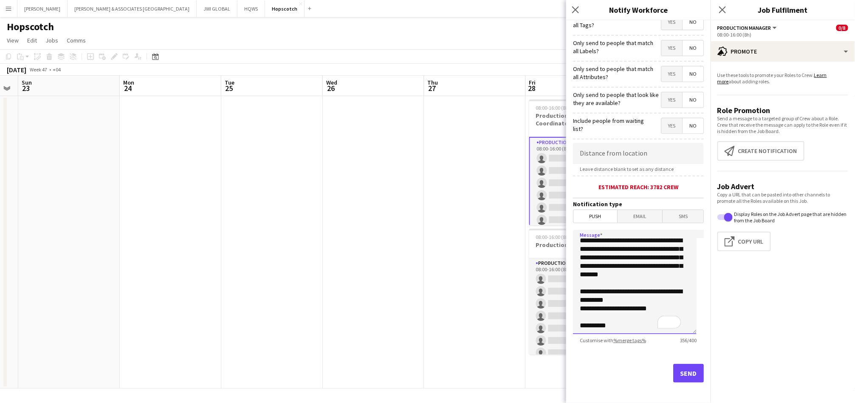
type textarea "**********"
click at [679, 370] on button "Send" at bounding box center [688, 373] width 31 height 19
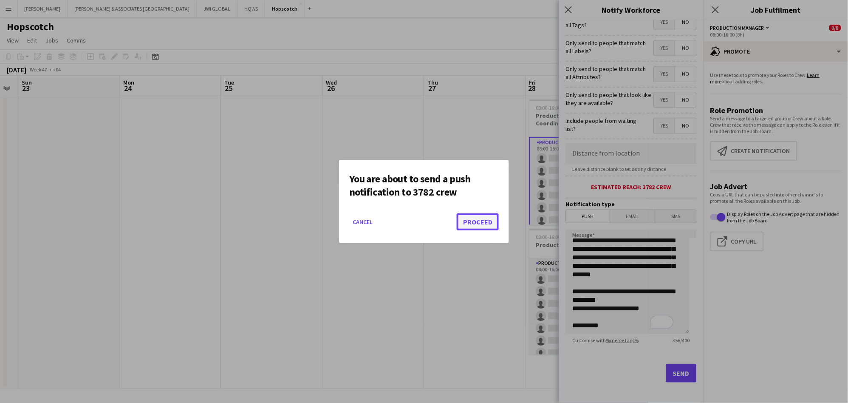
click at [475, 223] on button "Proceed" at bounding box center [478, 221] width 42 height 17
